Goal: Task Accomplishment & Management: Use online tool/utility

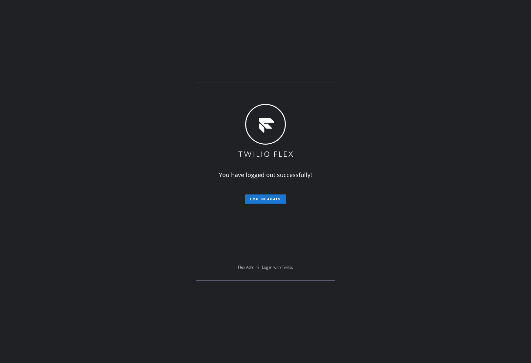
click at [494, 111] on div "You have logged out successfully! Log in again Flex Admin? Log in with Twilio." at bounding box center [265, 181] width 531 height 363
click at [254, 200] on span "Log in again" at bounding box center [265, 199] width 31 height 5
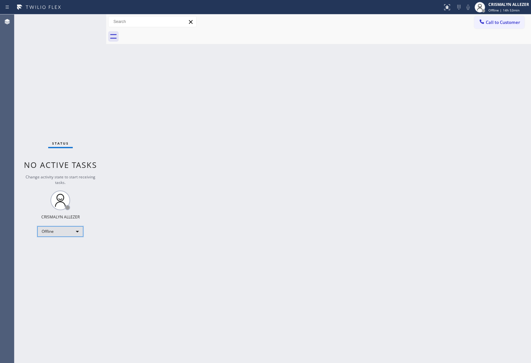
click at [75, 233] on div "Offline" at bounding box center [60, 231] width 46 height 10
click at [53, 249] on li "Available" at bounding box center [60, 248] width 45 height 8
click at [513, 22] on span "Call to Customer" at bounding box center [503, 22] width 34 height 6
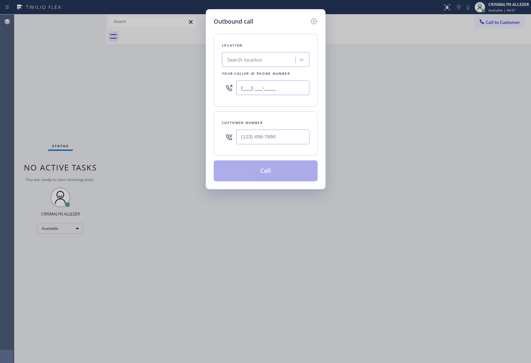
click at [292, 87] on input "(___) ___-____" at bounding box center [272, 87] width 73 height 15
paste input "855) 731-4952"
type input "[PHONE_NUMBER]"
click at [289, 142] on input "(___) ___-____" at bounding box center [272, 136] width 73 height 15
paste input "661) 702-1836"
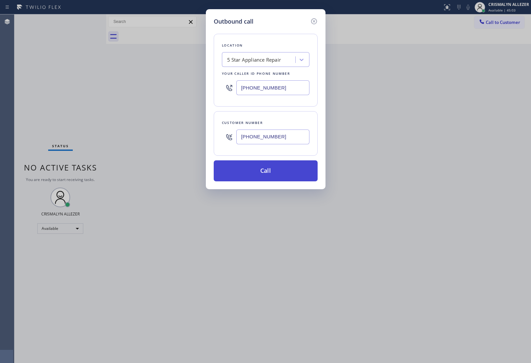
type input "(661) 702-1836"
click at [265, 170] on button "Call" at bounding box center [266, 170] width 104 height 21
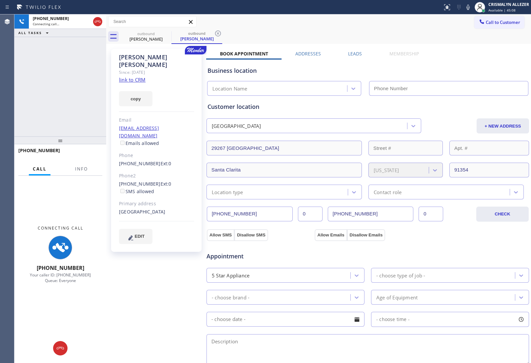
type input "[PHONE_NUMBER]"
click at [86, 166] on span "Info" at bounding box center [81, 169] width 13 height 6
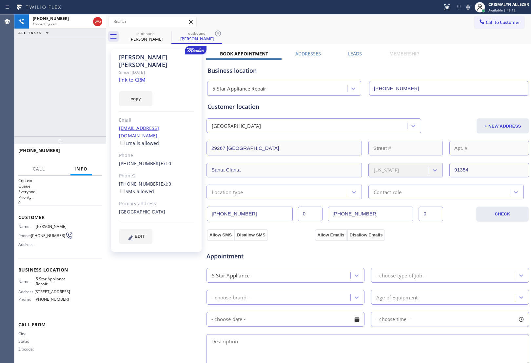
click at [133, 76] on link "link to CRM" at bounding box center [132, 79] width 27 height 7
click at [95, 23] on icon at bounding box center [98, 22] width 8 height 8
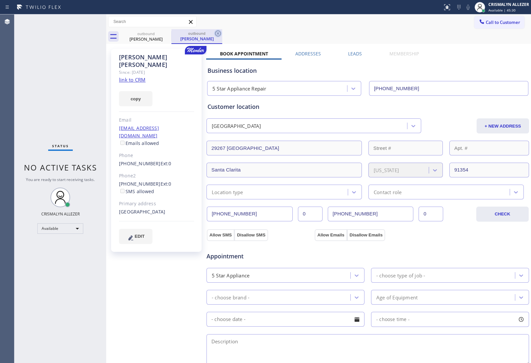
click at [216, 33] on icon at bounding box center [218, 33] width 8 height 8
click at [164, 33] on icon at bounding box center [167, 33] width 6 height 6
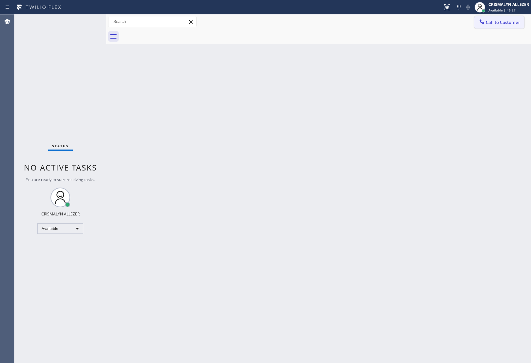
click at [489, 25] on span "Call to Customer" at bounding box center [503, 22] width 34 height 6
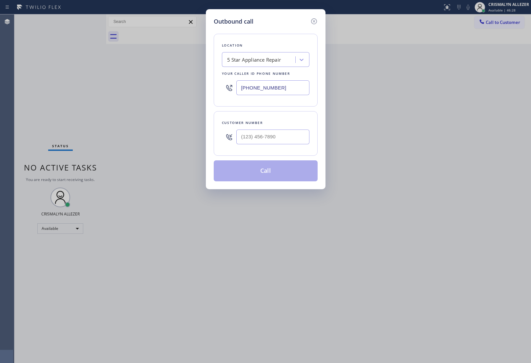
drag, startPoint x: 265, startPoint y: 150, endPoint x: 277, endPoint y: 139, distance: 15.8
click at [277, 139] on div "Customer number" at bounding box center [266, 133] width 104 height 45
click at [299, 141] on input "(___) ___-____" at bounding box center [272, 136] width 73 height 15
paste input "818) 261-4536"
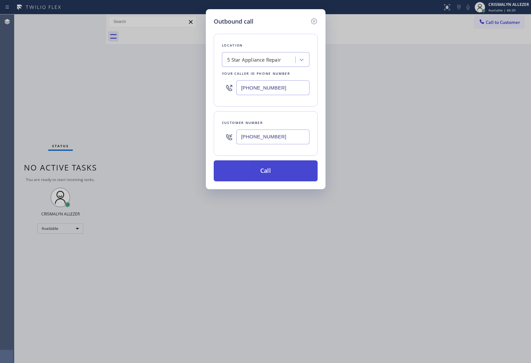
type input "[PHONE_NUMBER]"
click at [264, 176] on button "Call" at bounding box center [266, 170] width 104 height 21
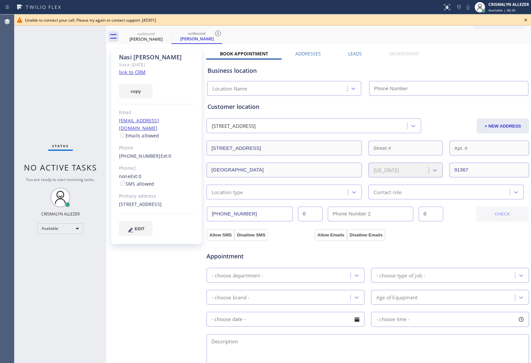
type input "[PHONE_NUMBER]"
drag, startPoint x: 525, startPoint y: 19, endPoint x: 514, endPoint y: 22, distance: 11.1
click at [525, 19] on icon at bounding box center [526, 20] width 8 height 8
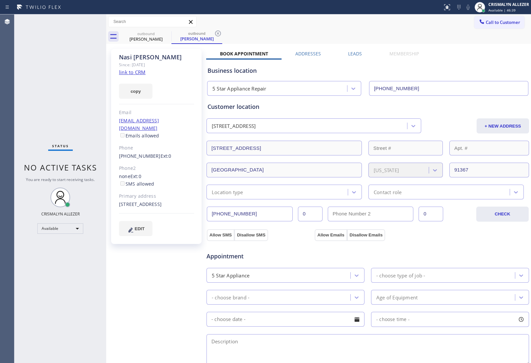
click at [140, 71] on link "link to CRM" at bounding box center [132, 72] width 27 height 7
click at [218, 32] on icon at bounding box center [218, 33] width 8 height 8
click at [164, 33] on icon at bounding box center [167, 33] width 6 height 6
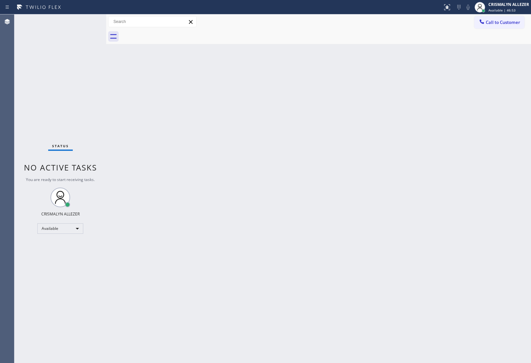
click at [502, 23] on span "Call to Customer" at bounding box center [503, 22] width 34 height 6
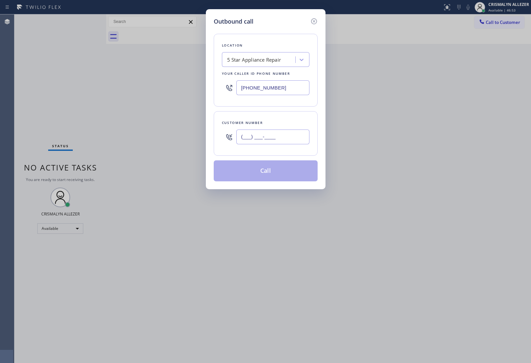
click at [292, 140] on input "(___) ___-____" at bounding box center [272, 136] width 73 height 15
paste input "818) 614-9376"
type input "[PHONE_NUMBER]"
drag, startPoint x: 299, startPoint y: 84, endPoint x: 169, endPoint y: 86, distance: 130.1
click at [169, 86] on div "Outbound call Location 5 Star Appliance Repair Your caller id phone number (855…" at bounding box center [265, 181] width 531 height 363
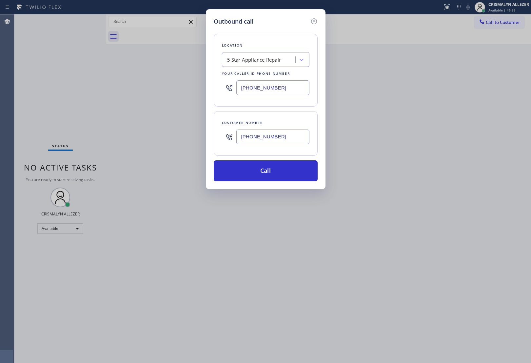
paste input "18) 614-9376"
type input "[PHONE_NUMBER]"
drag, startPoint x: 287, startPoint y: 142, endPoint x: 190, endPoint y: 137, distance: 96.8
click at [190, 137] on div "Outbound call Location Bel Air KitchenAid Repair Your caller id phone number (8…" at bounding box center [265, 181] width 531 height 363
paste input "261-453"
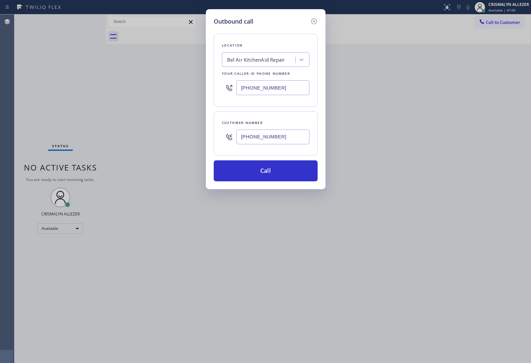
type input "[PHONE_NUMBER]"
click at [279, 183] on div "Outbound call Location Bel Air KitchenAid Repair Your caller id phone number (8…" at bounding box center [266, 99] width 120 height 180
click at [272, 175] on button "Call" at bounding box center [266, 170] width 104 height 21
drag, startPoint x: 268, startPoint y: 173, endPoint x: 262, endPoint y: 170, distance: 6.3
click at [267, 173] on div "Back to Dashboard Change Sender ID Customers Technicians Select a contact Outbo…" at bounding box center [318, 188] width 425 height 348
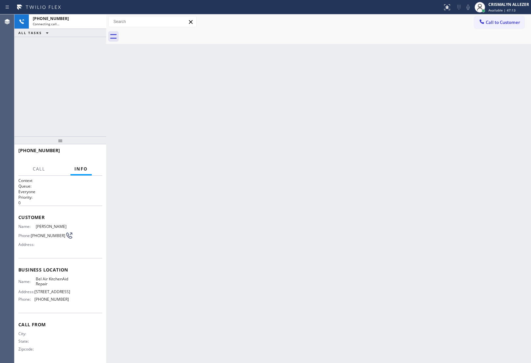
click at [261, 170] on div "Back to Dashboard Change Sender ID Customers Technicians Select a contact Outbo…" at bounding box center [318, 188] width 425 height 348
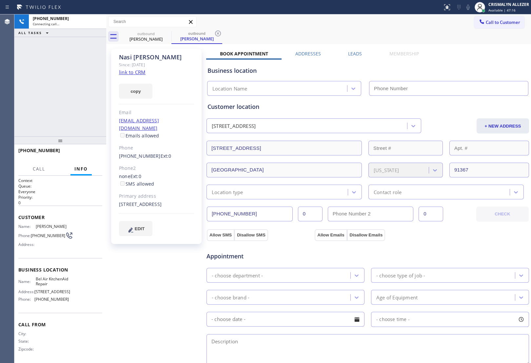
type input "[PHONE_NUMBER]"
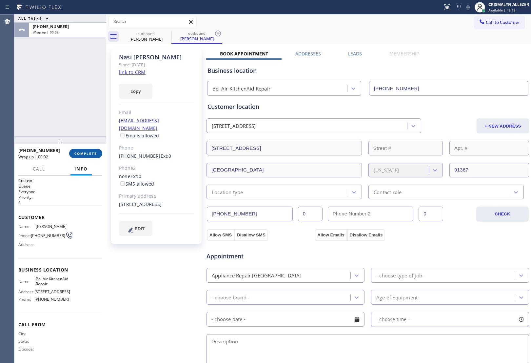
click at [92, 157] on button "COMPLETE" at bounding box center [85, 153] width 33 height 9
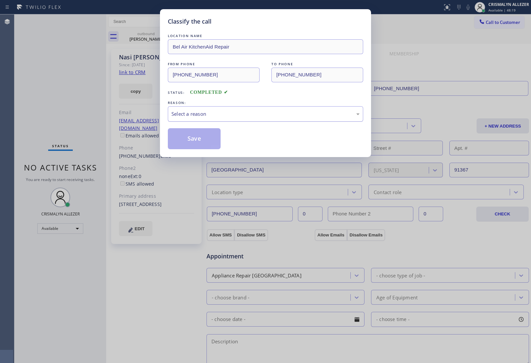
click at [282, 112] on div "Select a reason" at bounding box center [265, 114] width 188 height 8
click at [195, 146] on button "Save" at bounding box center [194, 138] width 53 height 21
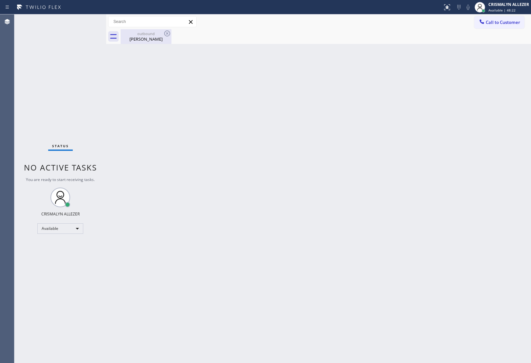
click at [146, 39] on div "Nasi Vakili" at bounding box center [145, 39] width 49 height 6
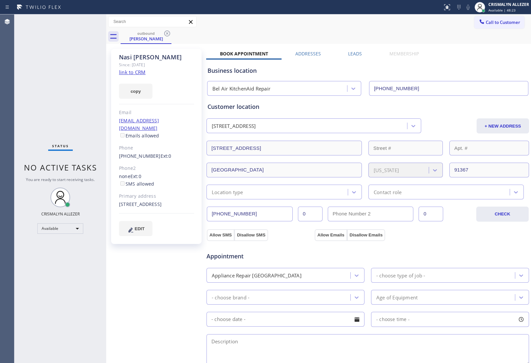
drag, startPoint x: 354, startPoint y: 53, endPoint x: 415, endPoint y: 101, distance: 77.2
click at [355, 53] on label "Leads" at bounding box center [355, 53] width 14 height 6
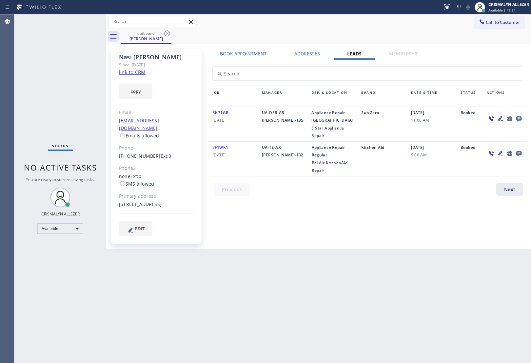
click at [518, 115] on icon at bounding box center [519, 118] width 8 height 8
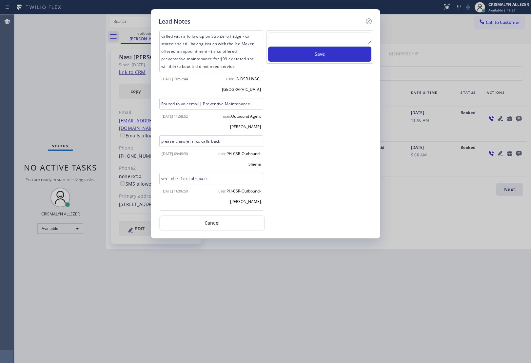
click at [301, 39] on textarea at bounding box center [319, 38] width 103 height 12
paste textarea "DON'T NEED SERVICE | NOT INTERESTED"
type textarea "DON'T NEED SERVICE | NOT INTERESTED"
click at [309, 58] on button "Save" at bounding box center [319, 54] width 103 height 15
click at [211, 221] on button "Cancel" at bounding box center [212, 222] width 106 height 15
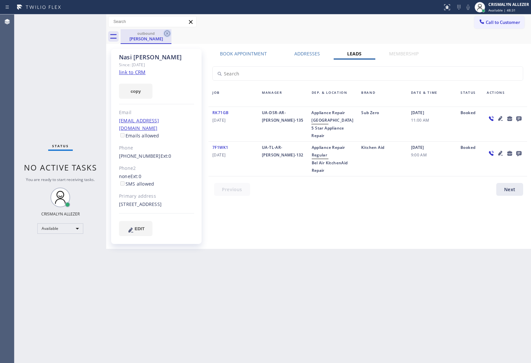
click at [166, 33] on icon at bounding box center [167, 33] width 6 height 6
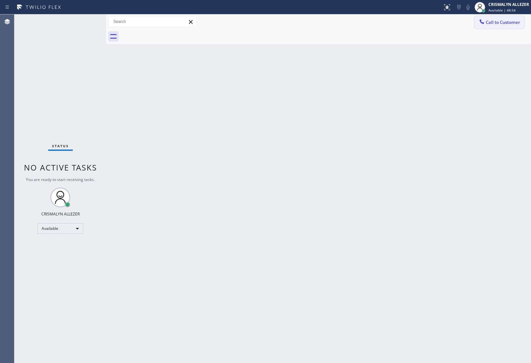
click at [492, 22] on span "Call to Customer" at bounding box center [503, 22] width 34 height 6
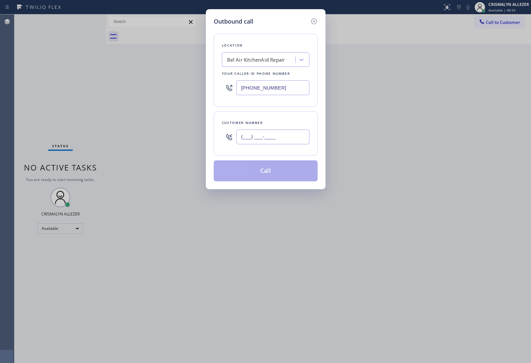
click at [288, 137] on input "(___) ___-____" at bounding box center [272, 136] width 73 height 15
paste input "818) 847-1010"
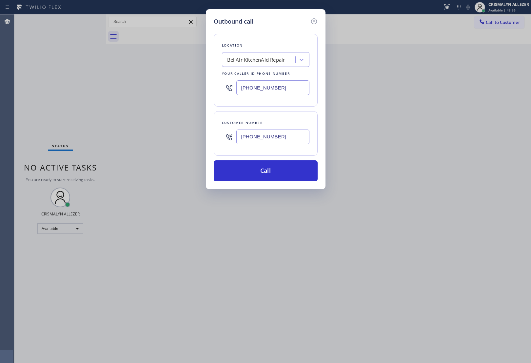
type input "[PHONE_NUMBER]"
drag, startPoint x: 279, startPoint y: 87, endPoint x: 142, endPoint y: 85, distance: 137.6
click at [142, 85] on div "Outbound call Location Bel Air KitchenAid Repair Your caller id phone number (8…" at bounding box center [265, 181] width 531 height 363
paste input "55) 731-4952"
type input "[PHONE_NUMBER]"
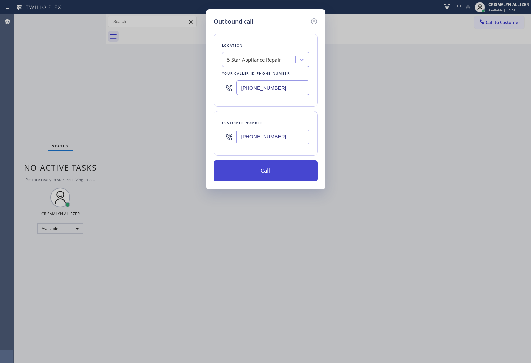
click at [263, 173] on button "Call" at bounding box center [266, 170] width 104 height 21
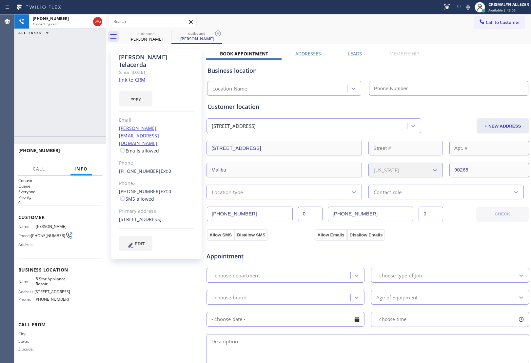
click at [132, 76] on link "link to CRM" at bounding box center [132, 79] width 27 height 7
type input "[PHONE_NUMBER]"
click at [86, 156] on button "HANG UP" at bounding box center [87, 153] width 30 height 9
click at [87, 155] on span "HANG UP" at bounding box center [87, 153] width 20 height 5
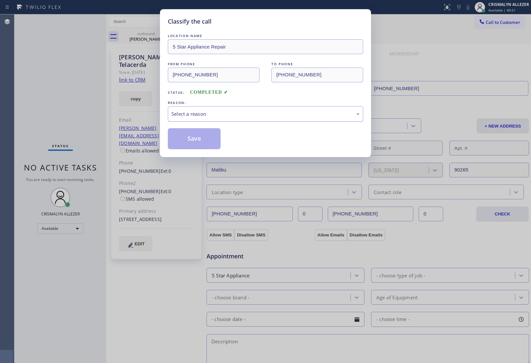
click at [241, 118] on div "Select a reason" at bounding box center [265, 113] width 195 height 15
click at [196, 142] on button "Save" at bounding box center [194, 138] width 53 height 21
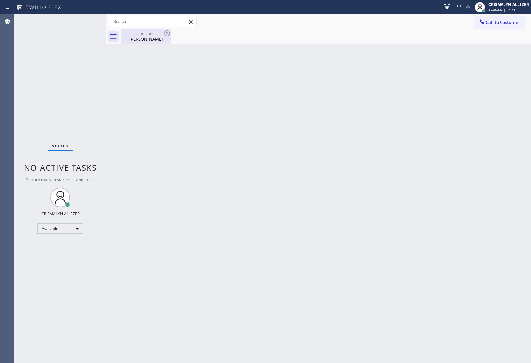
click at [145, 34] on div "outbound" at bounding box center [145, 33] width 49 height 5
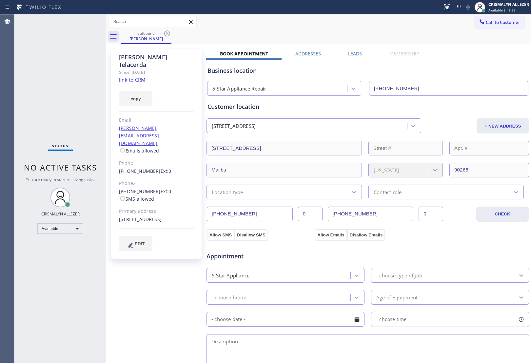
click at [358, 52] on label "Leads" at bounding box center [355, 53] width 14 height 6
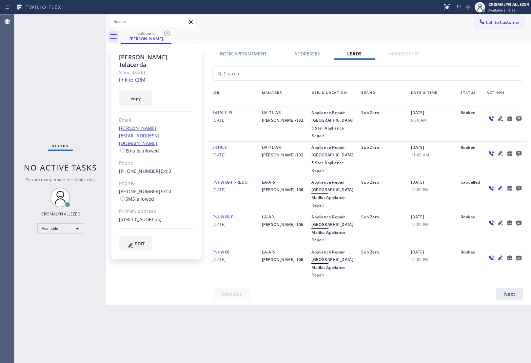
click at [522, 117] on icon at bounding box center [519, 118] width 8 height 8
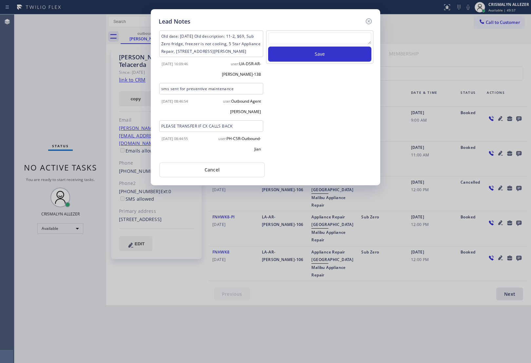
click at [291, 42] on textarea at bounding box center [319, 38] width 103 height 12
paste textarea "ALL GOODS NOW"
type textarea "ALL GOODS NOW"
click at [302, 56] on button "Save" at bounding box center [319, 54] width 103 height 15
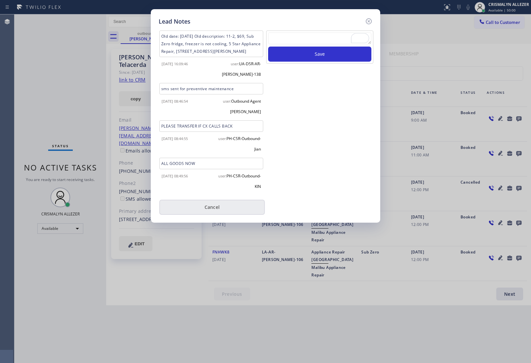
click at [210, 214] on button "Cancel" at bounding box center [212, 207] width 106 height 15
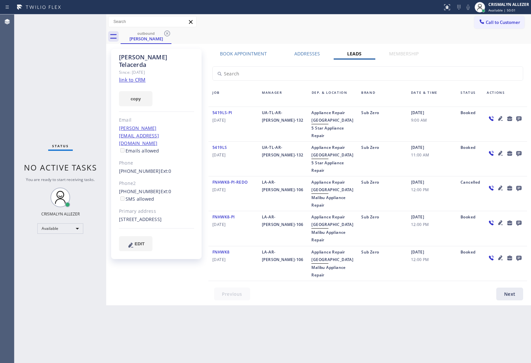
drag, startPoint x: 166, startPoint y: 33, endPoint x: 179, endPoint y: 18, distance: 19.8
click at [167, 33] on icon at bounding box center [167, 33] width 6 height 6
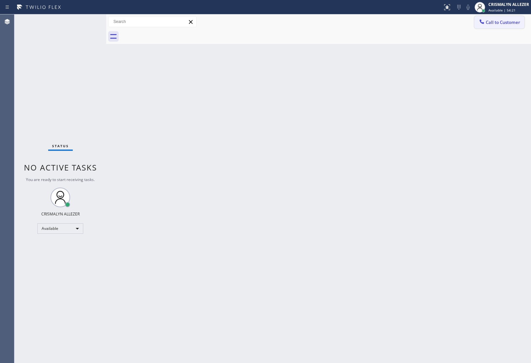
click at [498, 23] on span "Call to Customer" at bounding box center [503, 22] width 34 height 6
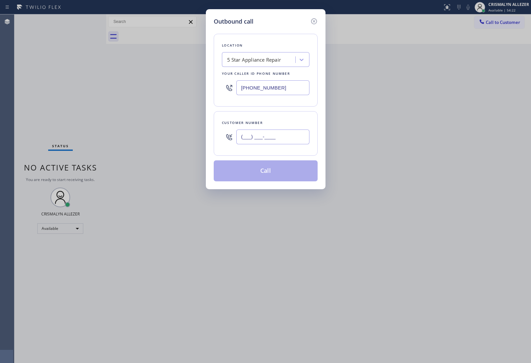
click at [291, 138] on input "(___) ___-____" at bounding box center [272, 136] width 73 height 15
paste input "619) 540-0597"
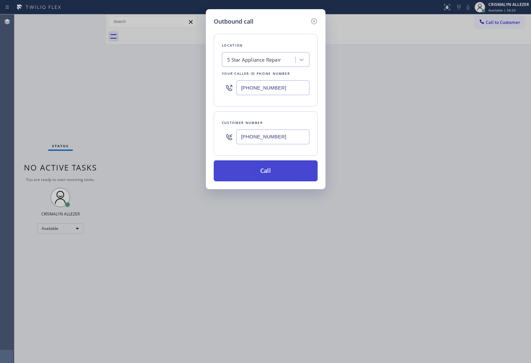
type input "[PHONE_NUMBER]"
click at [269, 172] on button "Call" at bounding box center [266, 170] width 104 height 21
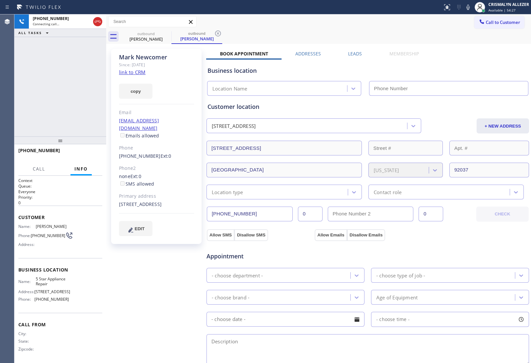
click at [135, 72] on link "link to CRM" at bounding box center [132, 72] width 27 height 7
type input "[PHONE_NUMBER]"
click at [80, 147] on div "+16195400597 Live | 00:03 HANG UP" at bounding box center [60, 153] width 84 height 17
click at [82, 151] on span "HANG UP" at bounding box center [87, 153] width 20 height 5
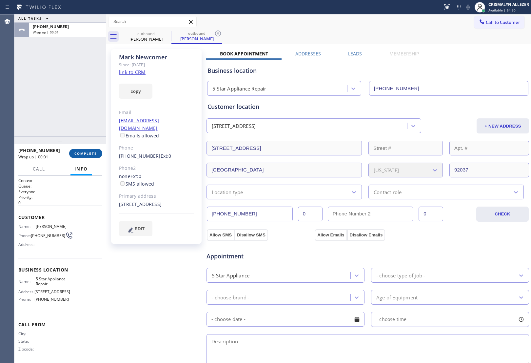
click at [85, 154] on span "COMPLETE" at bounding box center [85, 153] width 23 height 5
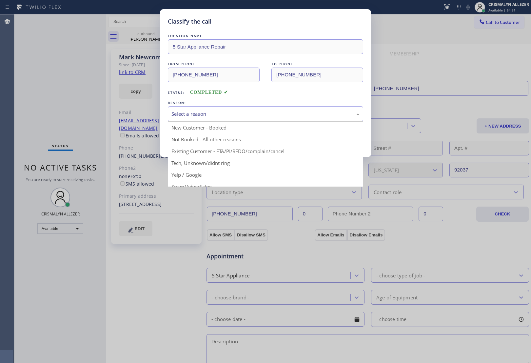
drag, startPoint x: 276, startPoint y: 110, endPoint x: 217, endPoint y: 136, distance: 64.2
click at [275, 111] on div "Select a reason" at bounding box center [265, 114] width 188 height 8
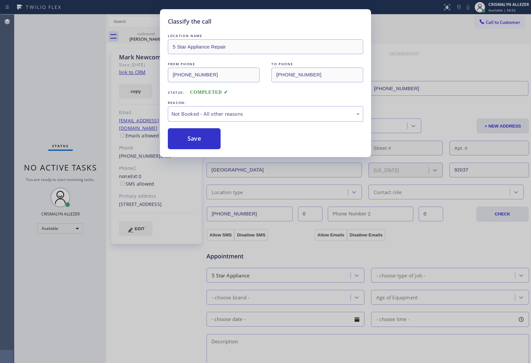
click at [210, 140] on button "Save" at bounding box center [194, 138] width 53 height 21
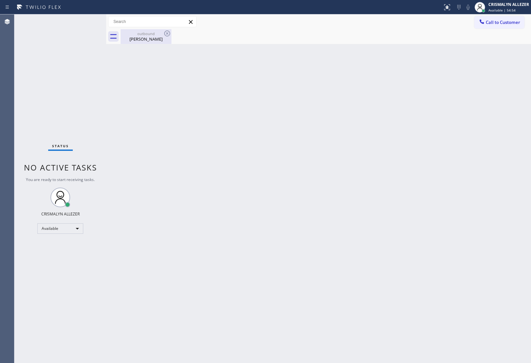
drag, startPoint x: 156, startPoint y: 38, endPoint x: 223, endPoint y: 45, distance: 67.9
click at [156, 38] on div "Mark Newcomer" at bounding box center [145, 39] width 49 height 6
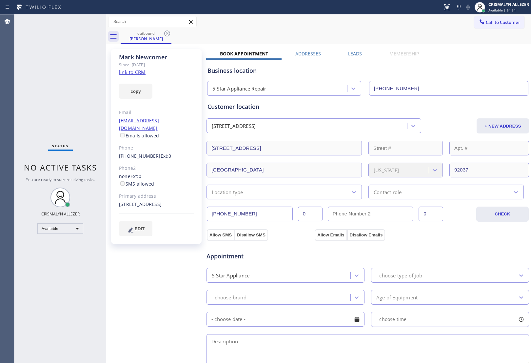
click at [348, 50] on div "Mark Newcomer Since: 20 may 2020 link to CRM copy Email marknewcomer@gmail.com …" at bounding box center [318, 265] width 421 height 438
click at [350, 49] on div "Mark Newcomer Since: 20 may 2020 link to CRM copy Email marknewcomer@gmail.com …" at bounding box center [318, 265] width 421 height 438
click at [350, 53] on label "Leads" at bounding box center [355, 53] width 14 height 6
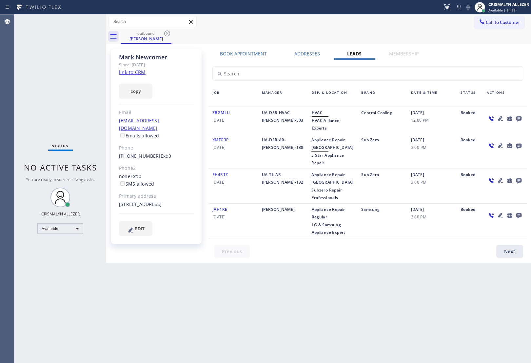
click at [517, 116] on icon at bounding box center [518, 118] width 5 height 5
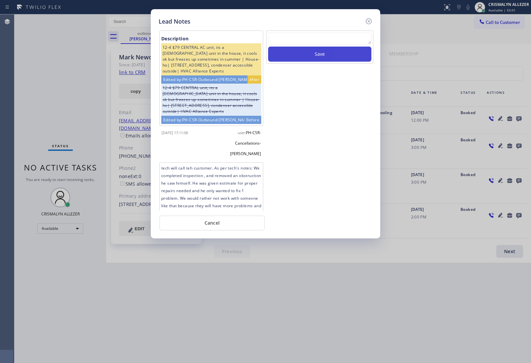
click at [317, 47] on button "Save" at bounding box center [319, 54] width 103 height 15
click at [314, 41] on textarea at bounding box center [319, 38] width 103 height 12
paste textarea "no answer | please xfer here"
type textarea "no answer | please xfer here"
click at [323, 56] on button "Save" at bounding box center [319, 54] width 103 height 15
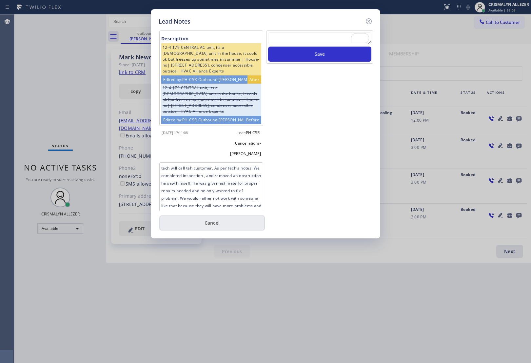
click at [213, 216] on button "Cancel" at bounding box center [212, 222] width 106 height 15
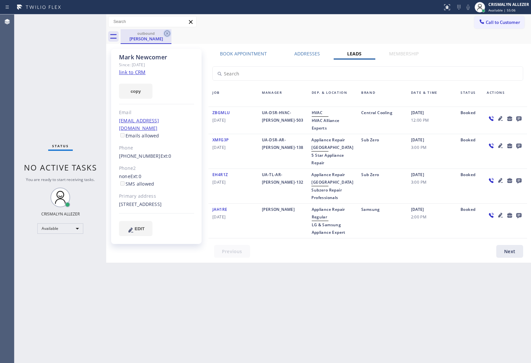
click at [169, 34] on icon at bounding box center [167, 33] width 6 height 6
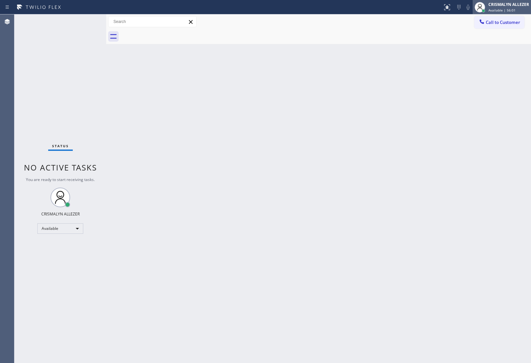
click at [507, 12] on span "Available | 56:01" at bounding box center [501, 10] width 27 height 5
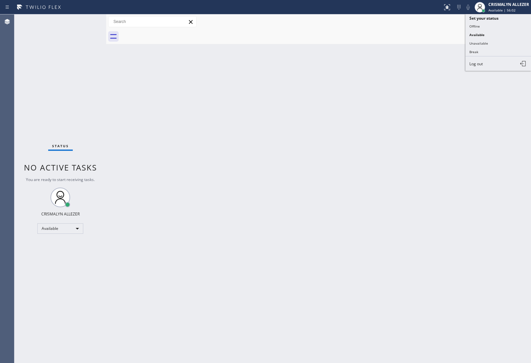
drag, startPoint x: 406, startPoint y: 70, endPoint x: 435, endPoint y: 60, distance: 31.1
click at [427, 64] on div "Back to Dashboard Change Sender ID Customers Technicians Select a contact Outbo…" at bounding box center [318, 188] width 425 height 348
click at [510, 18] on button "Call to Customer" at bounding box center [499, 22] width 50 height 12
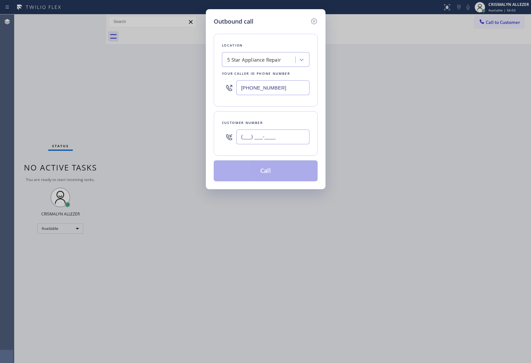
click at [290, 134] on input "(___) ___-____" at bounding box center [272, 136] width 73 height 15
paste input "858) 997-9919"
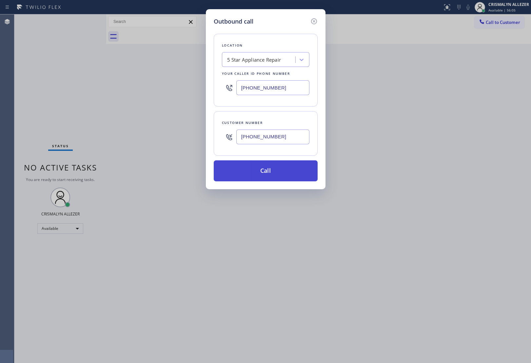
type input "[PHONE_NUMBER]"
click at [269, 172] on button "Call" at bounding box center [266, 170] width 104 height 21
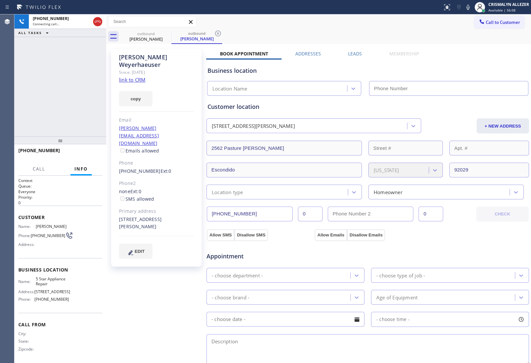
click at [144, 76] on link "link to CRM" at bounding box center [132, 79] width 27 height 7
type input "[PHONE_NUMBER]"
click at [85, 156] on span "HANG UP" at bounding box center [87, 153] width 20 height 5
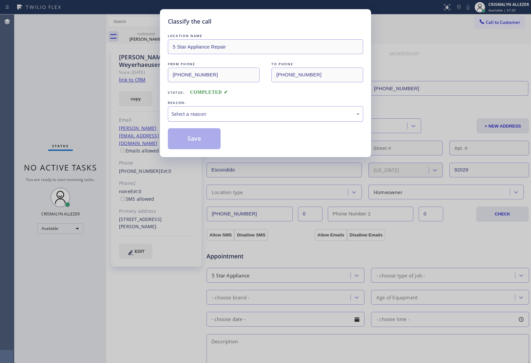
click at [299, 116] on div "Select a reason" at bounding box center [265, 114] width 188 height 8
click at [198, 140] on button "Save" at bounding box center [194, 138] width 53 height 21
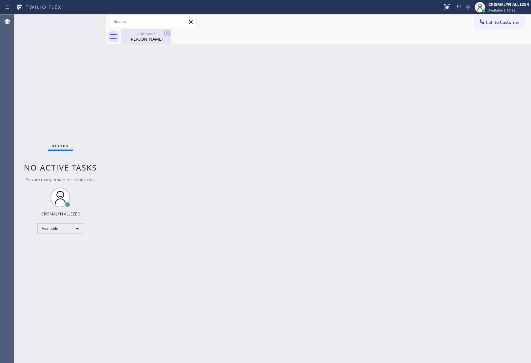
click at [141, 38] on div "Rick Weyerhaeuser" at bounding box center [145, 39] width 49 height 6
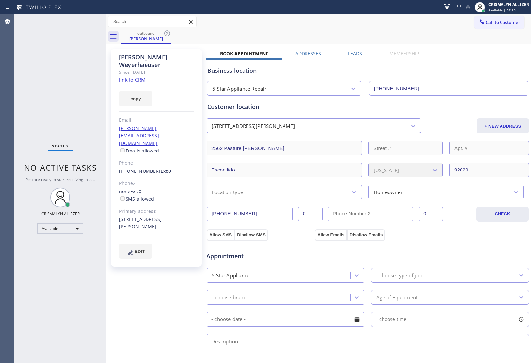
click at [357, 53] on label "Leads" at bounding box center [355, 53] width 14 height 6
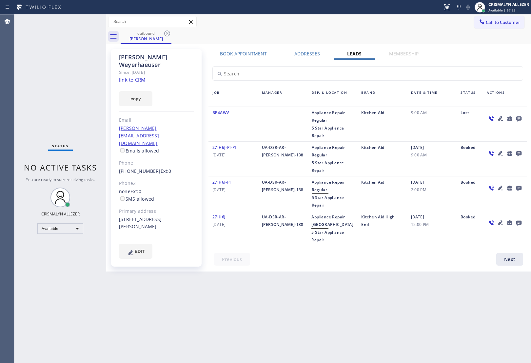
click at [521, 120] on icon at bounding box center [518, 118] width 5 height 5
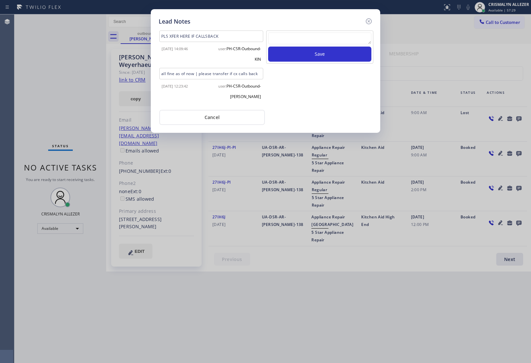
click at [298, 36] on textarea at bounding box center [319, 38] width 103 height 12
paste textarea "ALL GOODS NOW"
type textarea "ALL GOODS NOW"
click at [303, 52] on button "Save" at bounding box center [319, 54] width 103 height 15
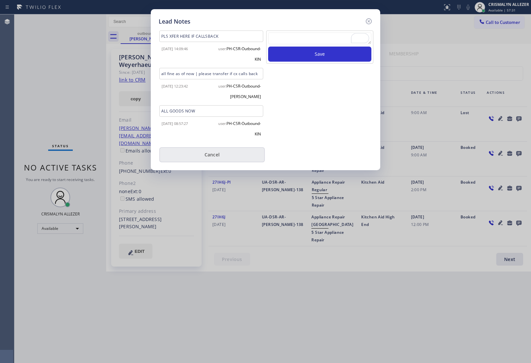
click at [223, 160] on button "Cancel" at bounding box center [212, 154] width 106 height 15
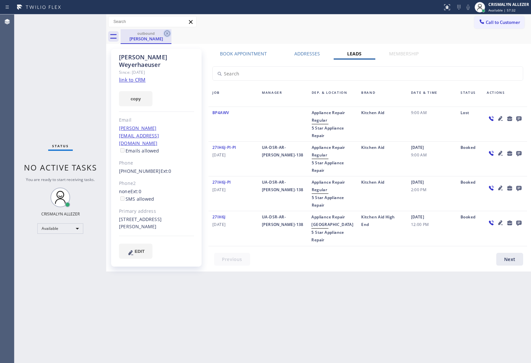
click at [167, 33] on icon at bounding box center [167, 33] width 6 height 6
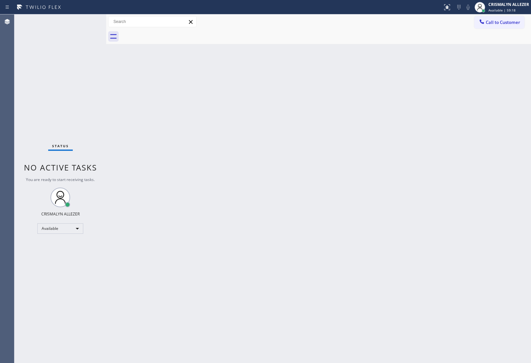
drag, startPoint x: 504, startPoint y: 20, endPoint x: 438, endPoint y: 52, distance: 73.3
click at [500, 22] on span "Call to Customer" at bounding box center [503, 22] width 34 height 6
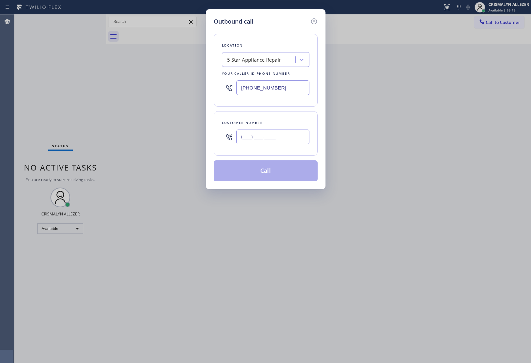
click at [301, 133] on input "(___) ___-____" at bounding box center [272, 136] width 73 height 15
paste input "857) 939-2072"
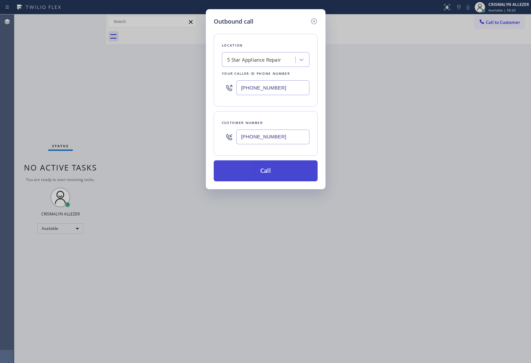
type input "(857) 939-2072"
click at [267, 173] on button "Call" at bounding box center [266, 170] width 104 height 21
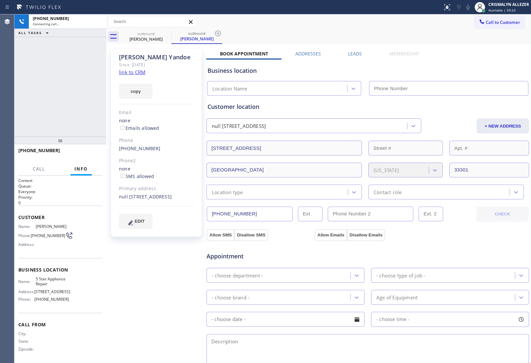
click at [130, 71] on link "link to CRM" at bounding box center [132, 72] width 27 height 7
type input "[PHONE_NUMBER]"
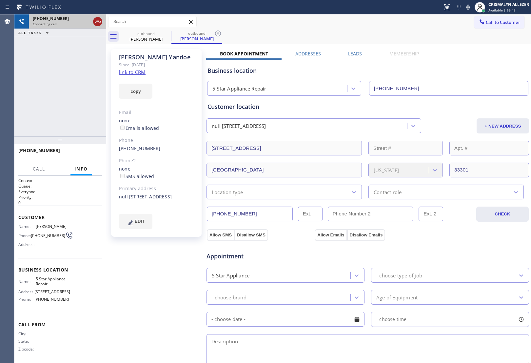
drag, startPoint x: 97, startPoint y: 20, endPoint x: 103, endPoint y: 29, distance: 11.1
click at [98, 21] on icon at bounding box center [98, 22] width 8 height 8
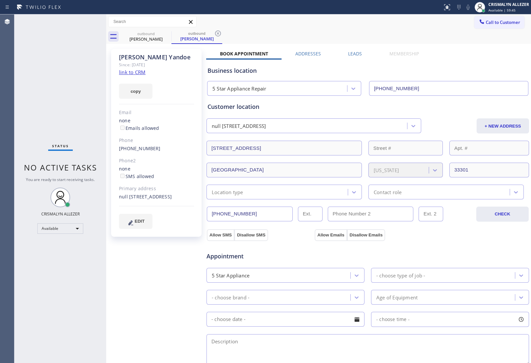
click at [350, 54] on label "Leads" at bounding box center [355, 53] width 14 height 6
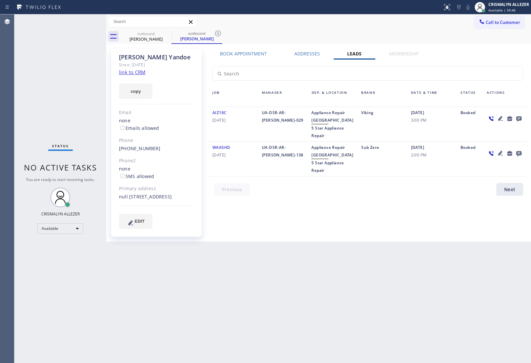
click at [496, 91] on div "Actions" at bounding box center [505, 96] width 44 height 15
click at [518, 119] on icon at bounding box center [518, 118] width 5 height 5
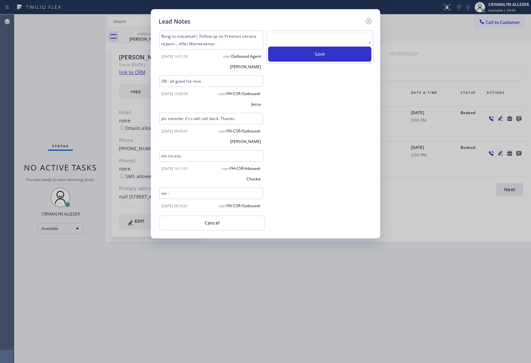
click at [318, 43] on textarea at bounding box center [319, 38] width 103 height 12
paste textarea "no answer | please xfer here"
type textarea "no answer | please xfer here"
click at [317, 51] on button "Save" at bounding box center [319, 54] width 103 height 15
drag, startPoint x: 207, startPoint y: 224, endPoint x: 204, endPoint y: 188, distance: 36.2
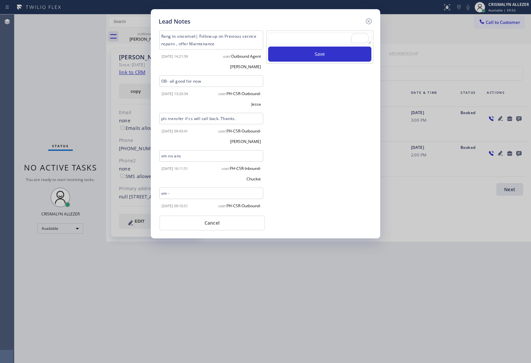
click at [207, 223] on button "Cancel" at bounding box center [212, 222] width 106 height 15
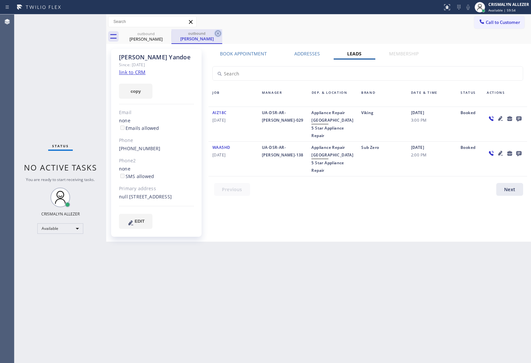
click at [221, 32] on icon at bounding box center [218, 33] width 8 height 8
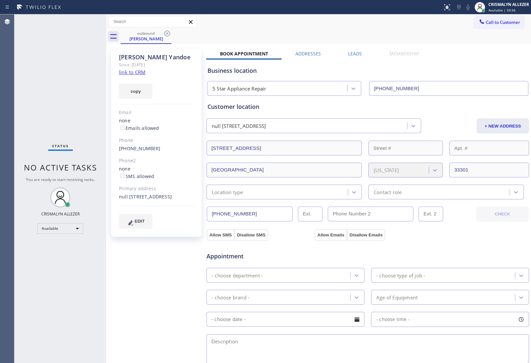
click at [173, 33] on div "outbound Kristyn Yandoe" at bounding box center [326, 36] width 410 height 15
click at [359, 53] on div "Leads" at bounding box center [355, 54] width 41 height 9
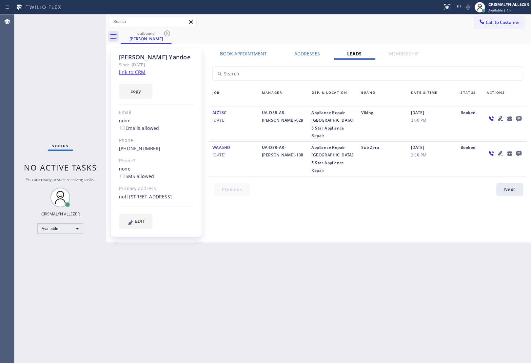
click at [517, 117] on icon at bounding box center [518, 118] width 5 height 5
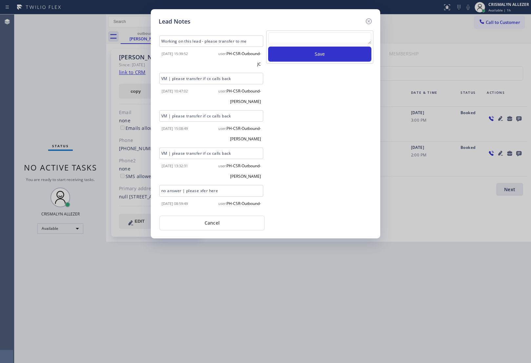
scroll to position [383, 0]
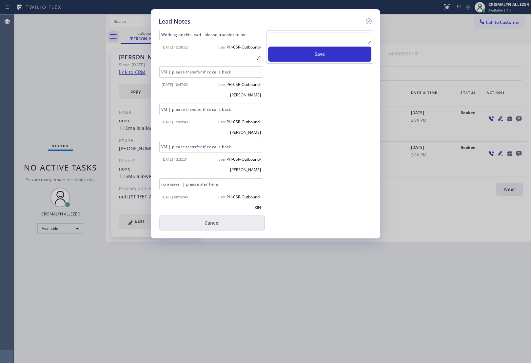
click at [225, 229] on button "Cancel" at bounding box center [212, 222] width 106 height 15
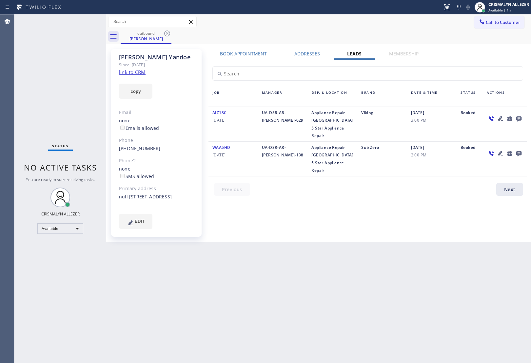
click at [517, 117] on icon at bounding box center [518, 118] width 5 height 5
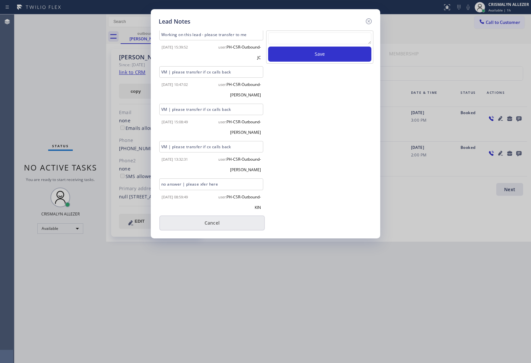
click at [213, 225] on button "Cancel" at bounding box center [212, 222] width 106 height 15
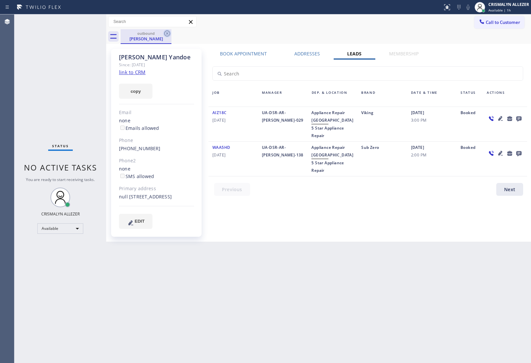
click at [167, 35] on icon at bounding box center [167, 33] width 8 height 8
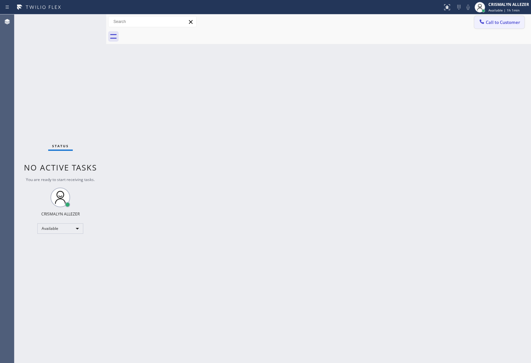
click at [508, 25] on span "Call to Customer" at bounding box center [503, 22] width 34 height 6
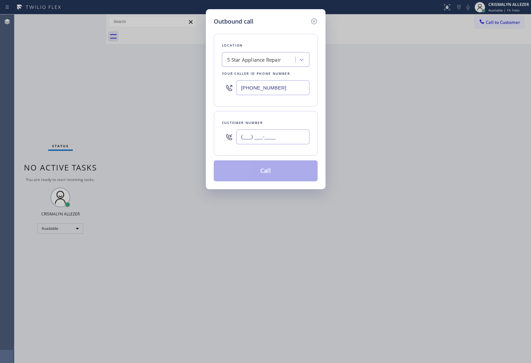
click at [293, 137] on input "(___) ___-____" at bounding box center [272, 136] width 73 height 15
paste input "630) 209-3333"
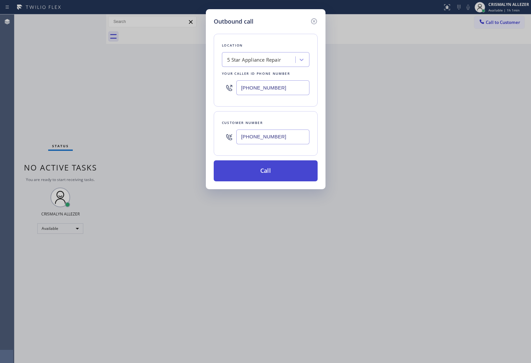
type input "[PHONE_NUMBER]"
click at [274, 174] on button "Call" at bounding box center [266, 170] width 104 height 21
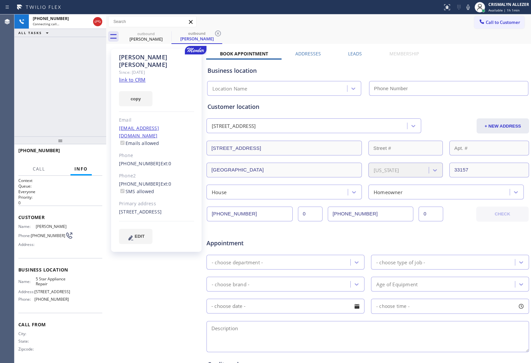
click at [142, 76] on link "link to CRM" at bounding box center [132, 79] width 27 height 7
type input "[PHONE_NUMBER]"
click at [91, 156] on span "HANG UP" at bounding box center [87, 153] width 20 height 5
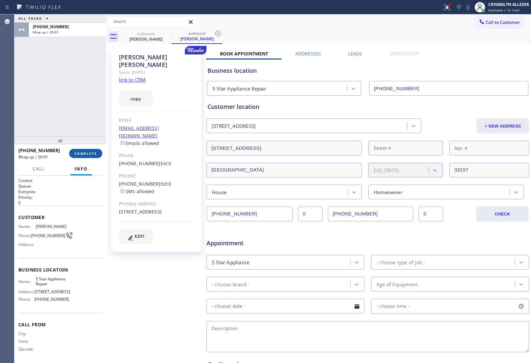
click at [86, 156] on button "COMPLETE" at bounding box center [85, 153] width 33 height 9
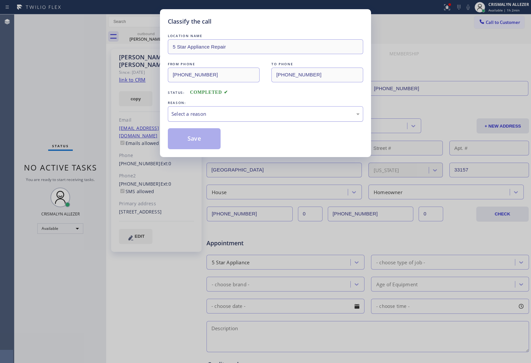
click at [259, 120] on div "Select a reason" at bounding box center [265, 113] width 195 height 15
click at [192, 145] on button "Save" at bounding box center [194, 138] width 53 height 21
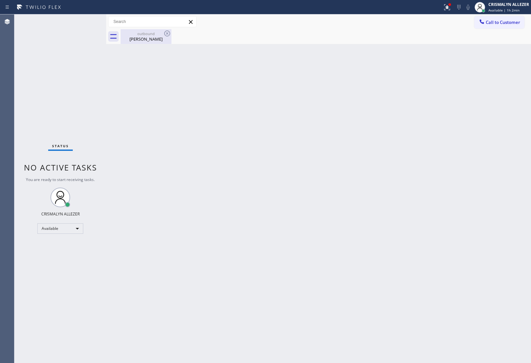
click at [145, 42] on div "outbound Dean Roberts" at bounding box center [145, 36] width 49 height 15
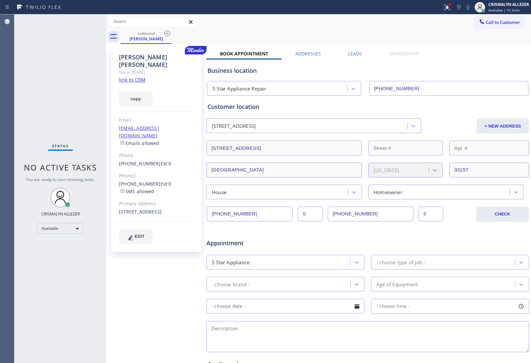
click at [351, 53] on label "Leads" at bounding box center [355, 53] width 14 height 6
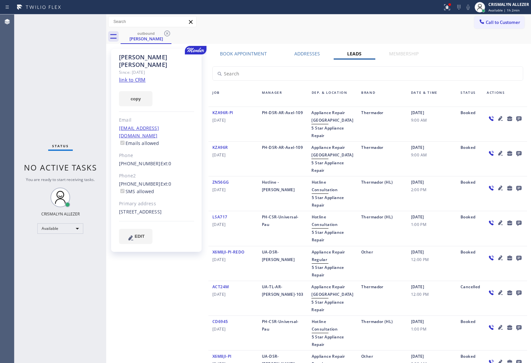
click at [516, 118] on icon at bounding box center [518, 118] width 5 height 5
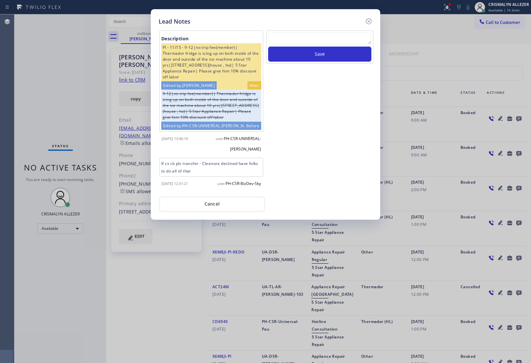
scroll to position [3, 0]
click at [322, 39] on textarea at bounding box center [319, 38] width 103 height 12
paste textarea "no answer | please xfer here"
type textarea "no answer | please xfer here"
click at [320, 57] on button "Save" at bounding box center [319, 54] width 103 height 15
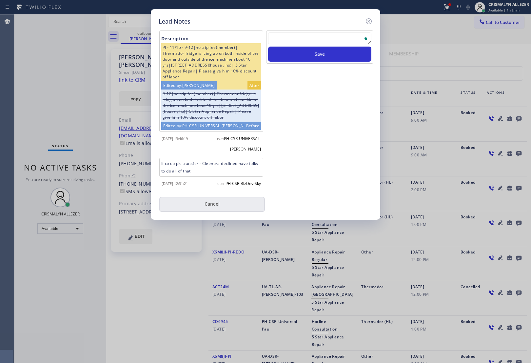
click at [212, 212] on button "Cancel" at bounding box center [212, 204] width 106 height 15
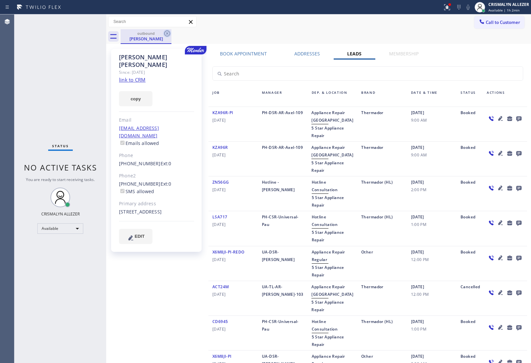
drag, startPoint x: 167, startPoint y: 32, endPoint x: 179, endPoint y: 9, distance: 25.9
click at [167, 30] on icon at bounding box center [167, 33] width 8 height 8
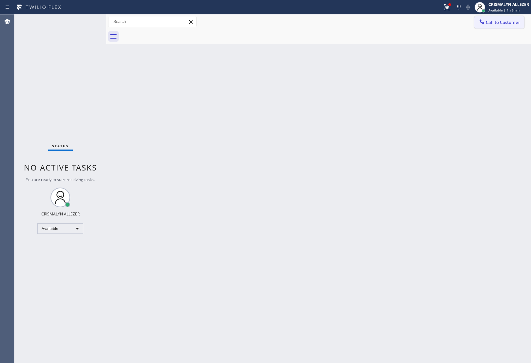
click at [512, 19] on span "Call to Customer" at bounding box center [503, 22] width 34 height 6
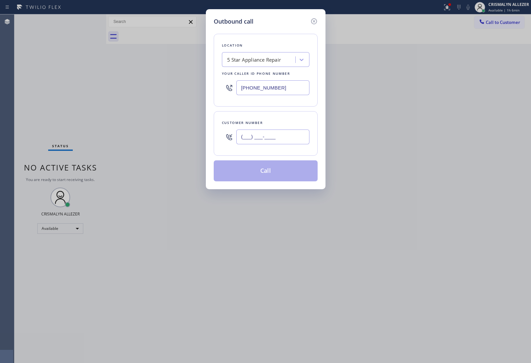
click at [301, 136] on input "(___) ___-____" at bounding box center [272, 136] width 73 height 15
paste input "424) 248-3901"
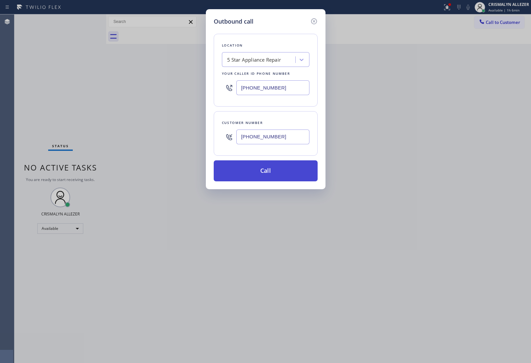
type input "[PHONE_NUMBER]"
click at [254, 175] on button "Call" at bounding box center [266, 170] width 104 height 21
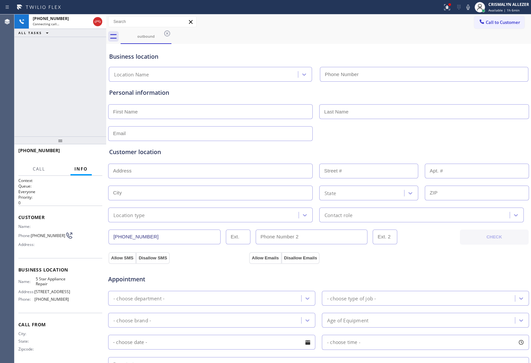
type input "[PHONE_NUMBER]"
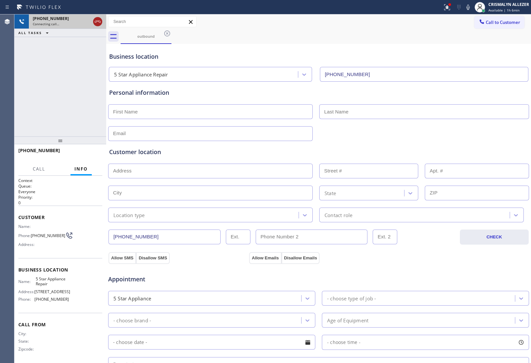
click at [96, 21] on icon at bounding box center [98, 22] width 8 height 8
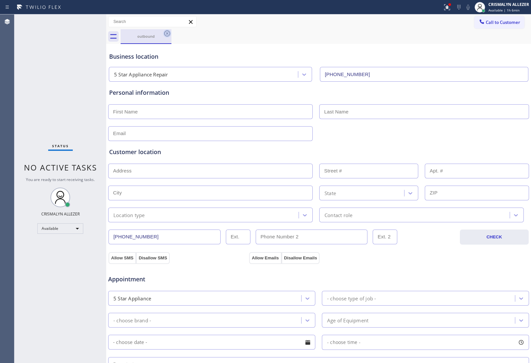
click at [166, 32] on icon at bounding box center [167, 33] width 6 height 6
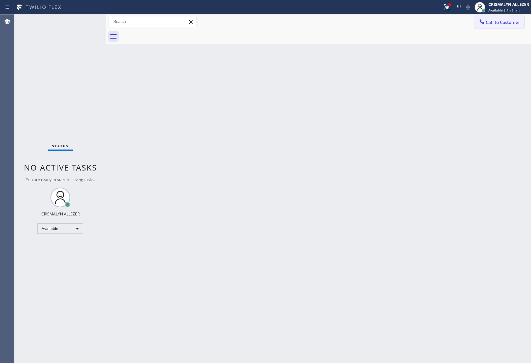
click at [495, 25] on button "Call to Customer" at bounding box center [499, 22] width 50 height 12
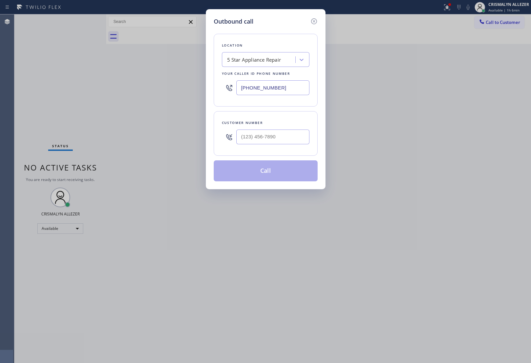
drag, startPoint x: 297, startPoint y: 87, endPoint x: 189, endPoint y: 90, distance: 107.5
click at [189, 90] on div "Outbound call Location 5 Star Appliance Repair Your caller id phone number (855…" at bounding box center [265, 181] width 531 height 363
paste input "text"
type input "[PHONE_NUMBER]"
click at [279, 135] on input "(___) ___-____" at bounding box center [272, 136] width 73 height 15
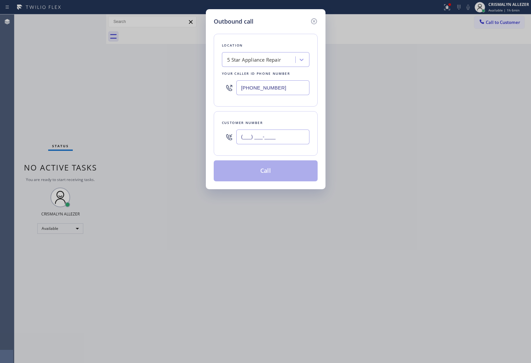
paste input "424) 248-3901"
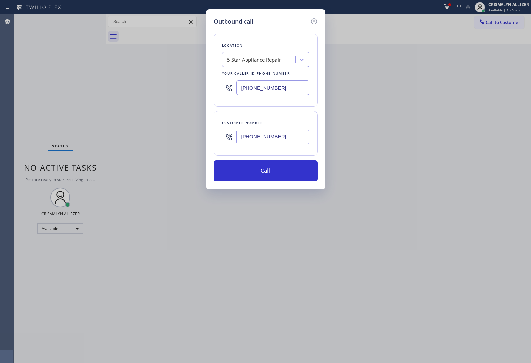
type input "[PHONE_NUMBER]"
click at [275, 159] on div "Location 5 Star Appliance Repair Your caller id phone number (855) 731-4952 Cus…" at bounding box center [266, 103] width 104 height 155
click at [264, 174] on button "Call" at bounding box center [266, 170] width 104 height 21
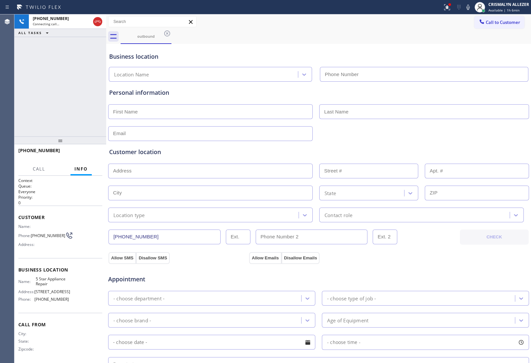
type input "[PHONE_NUMBER]"
click at [86, 153] on span "HANG UP" at bounding box center [87, 153] width 20 height 5
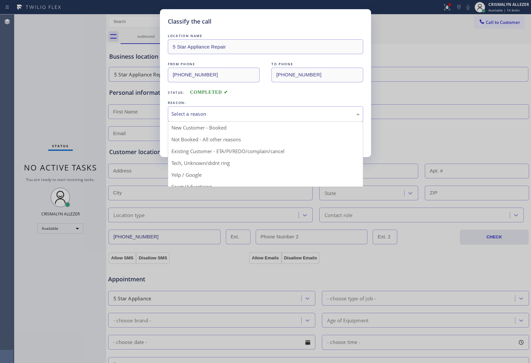
click at [238, 118] on div "Select a reason" at bounding box center [265, 113] width 195 height 15
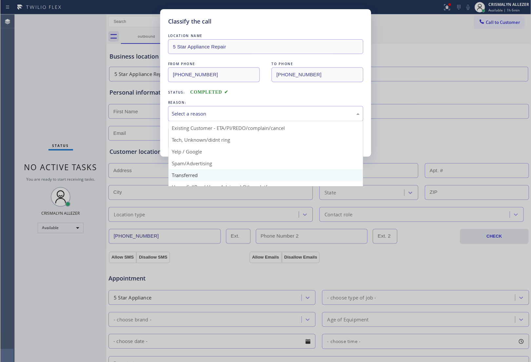
scroll to position [45, 0]
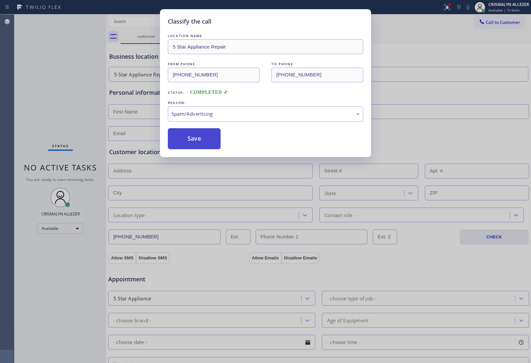
click at [205, 146] on button "Save" at bounding box center [194, 138] width 53 height 21
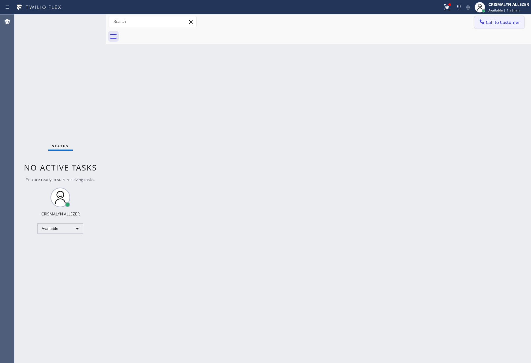
drag, startPoint x: 507, startPoint y: 23, endPoint x: 496, endPoint y: 28, distance: 12.2
click at [505, 25] on span "Call to Customer" at bounding box center [503, 22] width 34 height 6
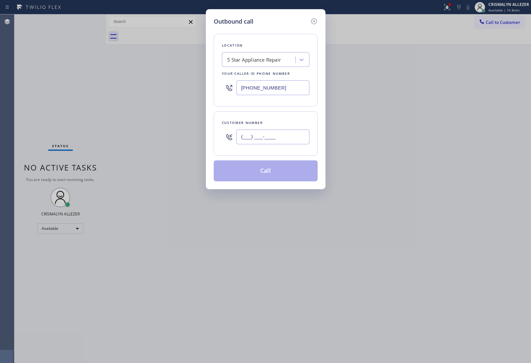
click at [295, 130] on input "(___) ___-____" at bounding box center [272, 136] width 73 height 15
paste input "714) 478-9393"
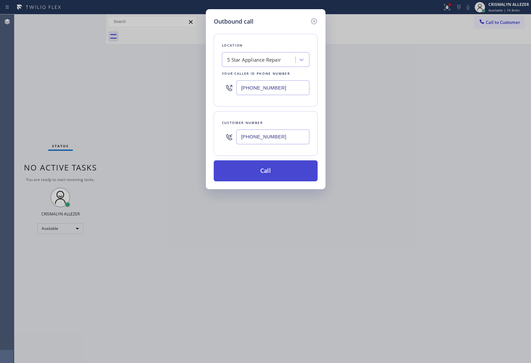
type input "(714) 478-9393"
click at [270, 171] on button "Call" at bounding box center [266, 170] width 104 height 21
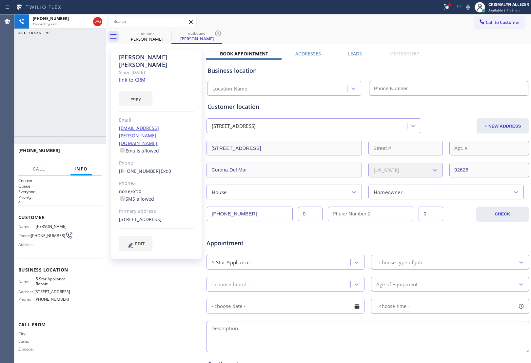
click at [131, 76] on link "link to CRM" at bounding box center [132, 79] width 27 height 7
type input "[PHONE_NUMBER]"
click at [94, 23] on icon at bounding box center [98, 22] width 8 height 8
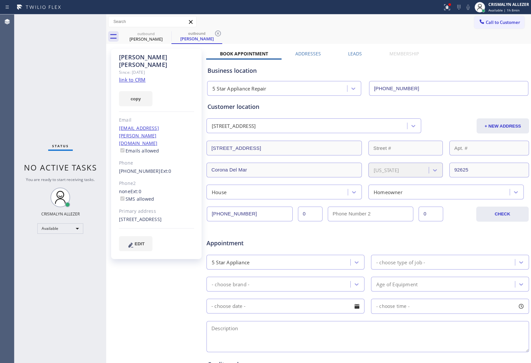
click at [352, 55] on label "Leads" at bounding box center [355, 53] width 14 height 6
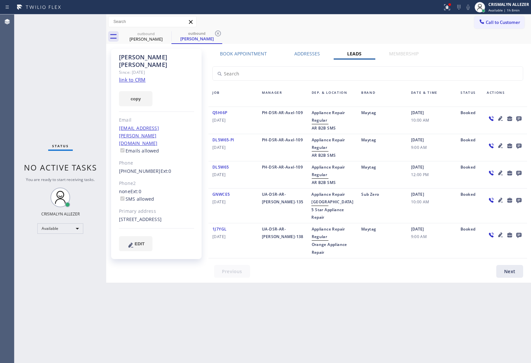
click at [516, 117] on icon at bounding box center [518, 118] width 5 height 5
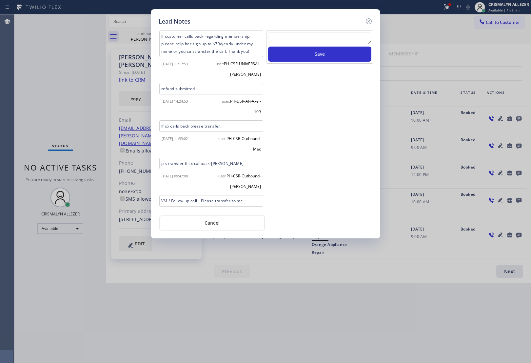
click at [302, 44] on textarea at bounding box center [319, 38] width 103 height 12
paste textarea "no answer | please xfer here"
type textarea "no answer | please xfer here"
click at [309, 55] on button "Save" at bounding box center [319, 54] width 103 height 15
click at [209, 224] on button "Cancel" at bounding box center [212, 222] width 106 height 15
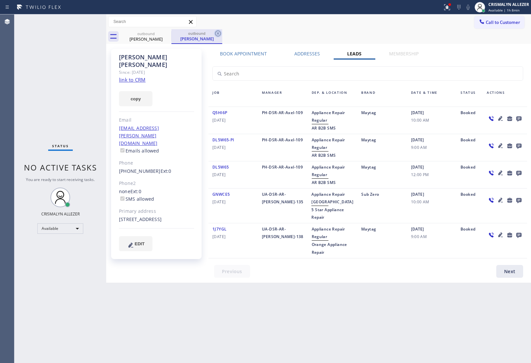
click at [220, 30] on icon at bounding box center [218, 33] width 8 height 8
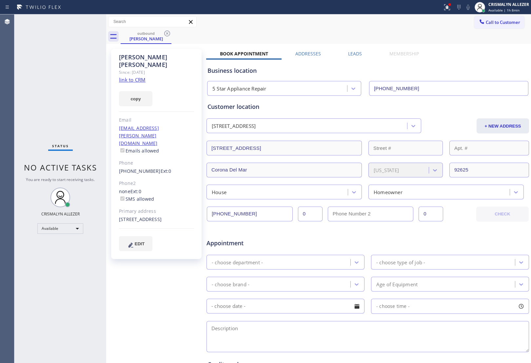
drag, startPoint x: 166, startPoint y: 35, endPoint x: 194, endPoint y: 7, distance: 39.2
click at [169, 32] on icon at bounding box center [167, 33] width 8 height 8
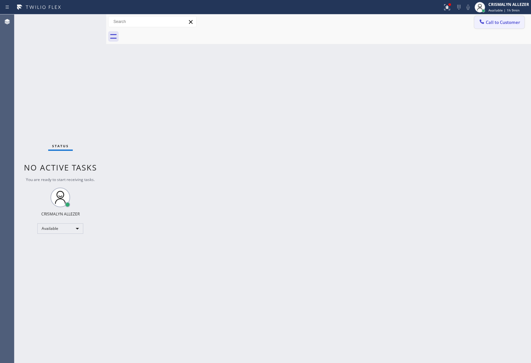
click at [510, 20] on span "Call to Customer" at bounding box center [503, 22] width 34 height 6
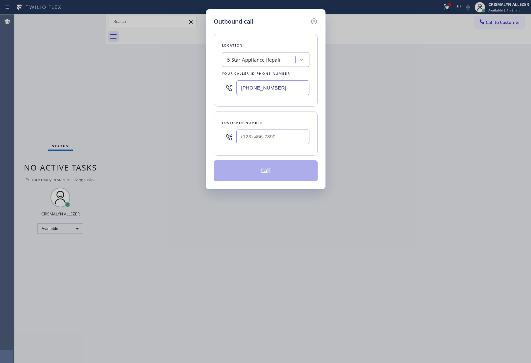
drag, startPoint x: 289, startPoint y: 88, endPoint x: 139, endPoint y: 78, distance: 150.1
click at [139, 78] on div "Outbound call Location 5 Star Appliance Repair Your caller id phone number (855…" at bounding box center [265, 181] width 531 height 363
paste input "text"
type input "[PHONE_NUMBER]"
click at [281, 138] on input "(___) ___-____" at bounding box center [272, 136] width 73 height 15
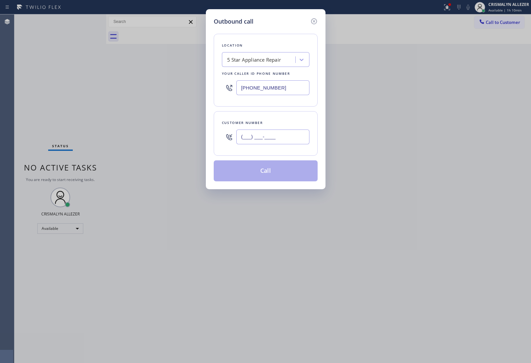
paste input "310) 382-0250"
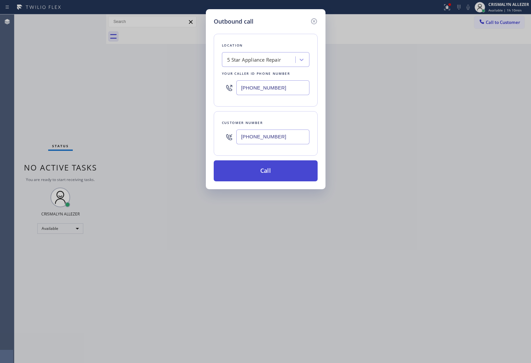
type input "[PHONE_NUMBER]"
click at [269, 170] on button "Call" at bounding box center [266, 170] width 104 height 21
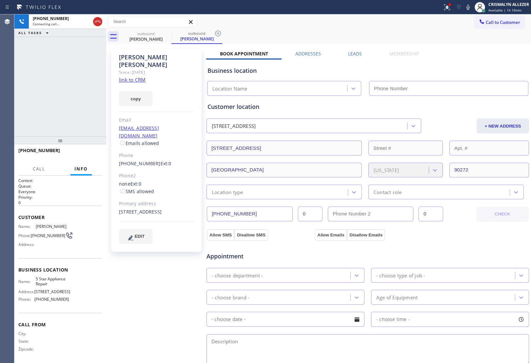
click at [128, 76] on link "link to CRM" at bounding box center [132, 79] width 27 height 7
type input "[PHONE_NUMBER]"
click at [76, 153] on button "HANG UP" at bounding box center [87, 153] width 30 height 9
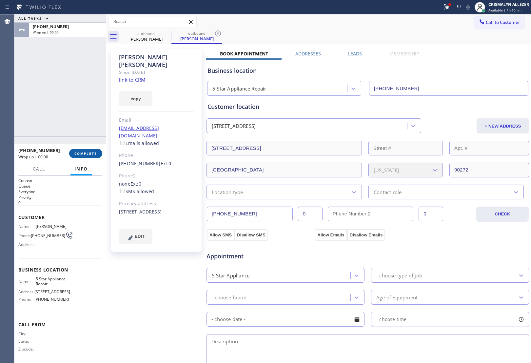
click at [76, 153] on button "COMPLETE" at bounding box center [85, 153] width 33 height 9
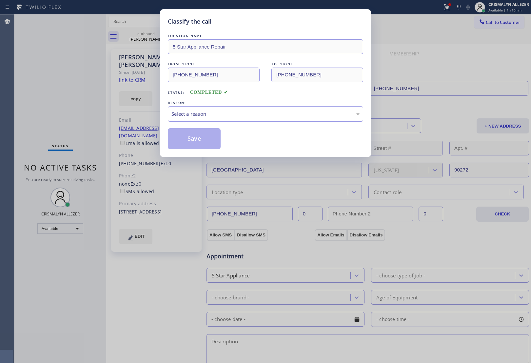
click at [267, 108] on div "Select a reason" at bounding box center [265, 113] width 195 height 15
click at [201, 151] on div "Classify the call LOCATION NAME 5 Star Appliance Repair FROM PHONE (855) 731-49…" at bounding box center [265, 83] width 211 height 148
click at [234, 116] on div "Existing Customer - ETA/PI/REDO/complain/cancel" at bounding box center [265, 114] width 188 height 8
click at [186, 141] on button "Save" at bounding box center [194, 138] width 53 height 21
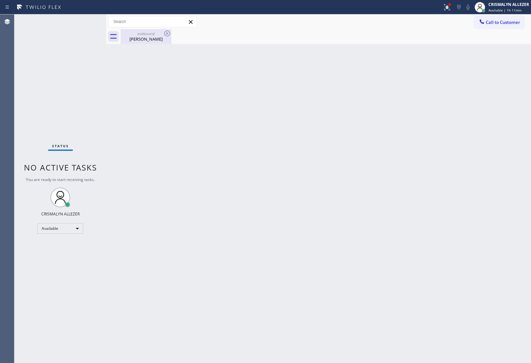
click at [148, 39] on div "Jon Palevsky" at bounding box center [145, 39] width 49 height 6
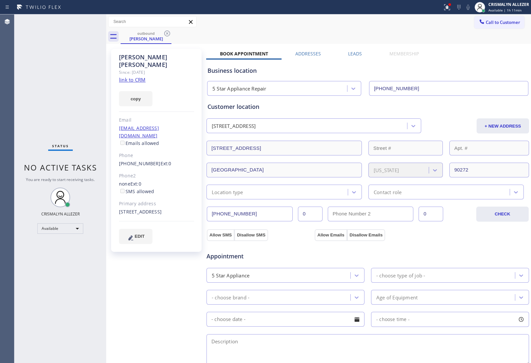
click at [357, 54] on label "Leads" at bounding box center [355, 53] width 14 height 6
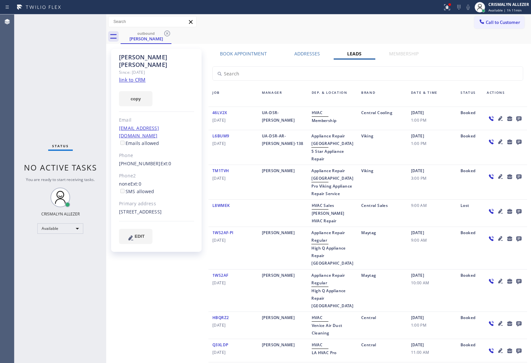
click at [516, 117] on icon at bounding box center [518, 118] width 5 height 5
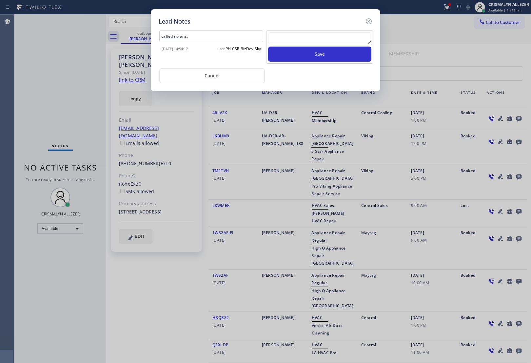
click at [289, 38] on textarea at bounding box center [319, 38] width 103 height 12
paste textarea "no answer | please xfer here"
type textarea "no answer | please xfer here"
click at [318, 53] on button "Save" at bounding box center [319, 54] width 103 height 15
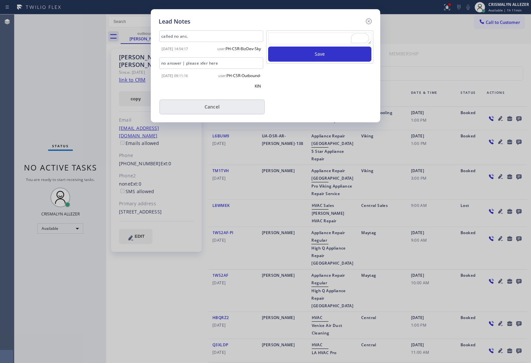
click at [211, 114] on button "Cancel" at bounding box center [212, 106] width 106 height 15
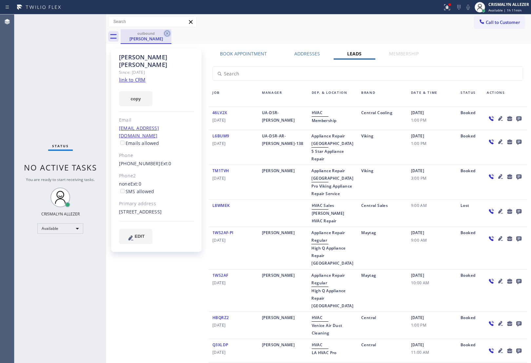
drag, startPoint x: 166, startPoint y: 35, endPoint x: 186, endPoint y: 3, distance: 38.2
click at [167, 34] on icon at bounding box center [167, 33] width 8 height 8
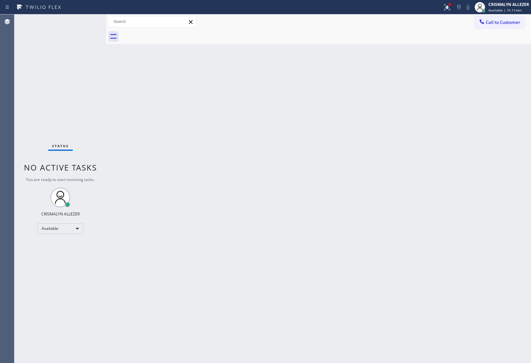
drag, startPoint x: 505, startPoint y: 26, endPoint x: 372, endPoint y: 83, distance: 144.3
click at [489, 33] on div "Call to Customer Outbound call Location 5 Star Appliance Repair Your caller id …" at bounding box center [318, 28] width 425 height 29
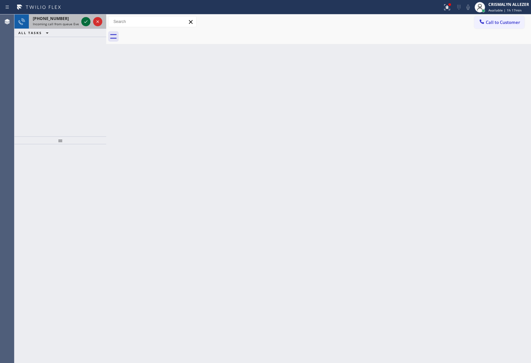
click at [87, 23] on icon at bounding box center [86, 22] width 8 height 8
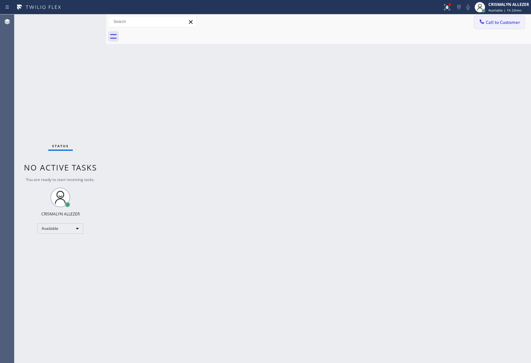
click at [492, 23] on span "Call to Customer" at bounding box center [503, 22] width 34 height 6
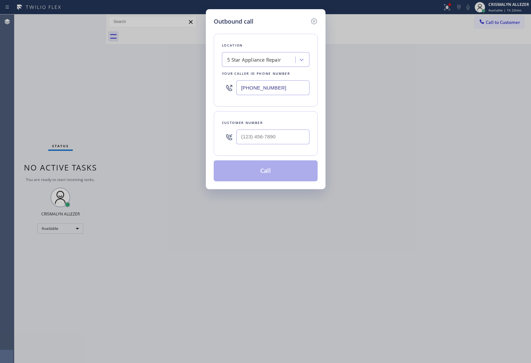
click at [248, 61] on div "5 Star Appliance Repair" at bounding box center [254, 60] width 54 height 8
paste input "Zoom Electricians Indio"
type input "Zoom Electricians Indio"
click at [250, 73] on div "Zoom Electricians Indio" at bounding box center [265, 73] width 87 height 12
type input "[PHONE_NUMBER]"
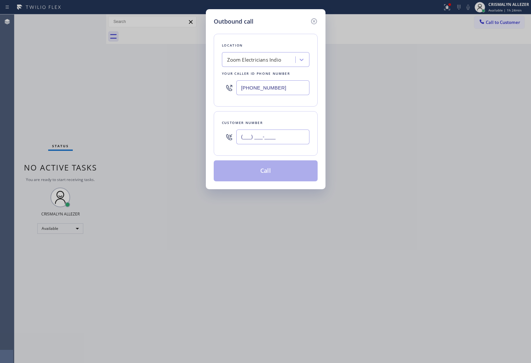
click at [251, 144] on input "(___) ___-____" at bounding box center [272, 136] width 73 height 15
paste input "415) 710-1147"
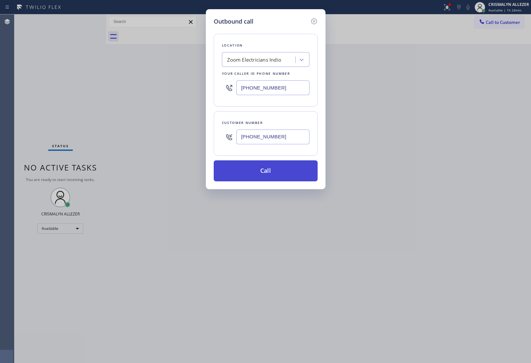
type input "[PHONE_NUMBER]"
click at [261, 177] on button "Call" at bounding box center [266, 170] width 104 height 21
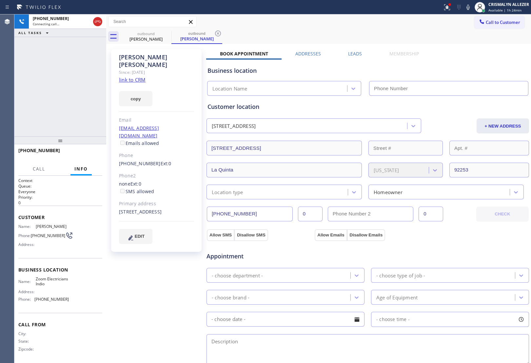
type input "[PHONE_NUMBER]"
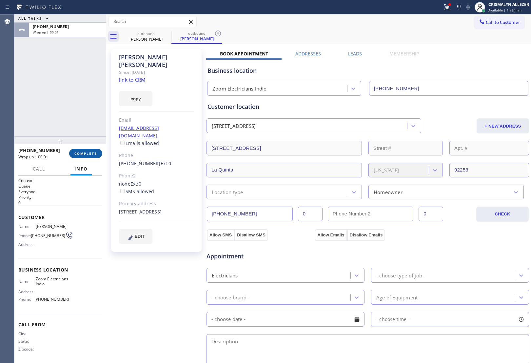
click at [83, 155] on span "COMPLETE" at bounding box center [85, 153] width 23 height 5
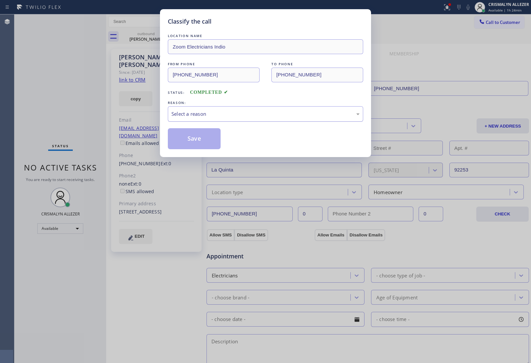
click at [279, 117] on div "Select a reason" at bounding box center [265, 114] width 188 height 8
click at [206, 139] on button "Save" at bounding box center [194, 138] width 53 height 21
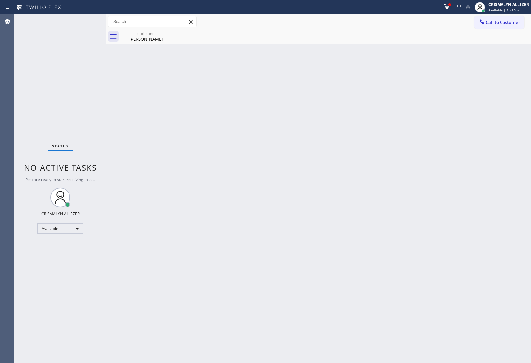
click at [514, 93] on div "Back to Dashboard Change Sender ID Customers Technicians Select a contact Outbo…" at bounding box center [318, 188] width 425 height 348
click at [140, 41] on div "Brendan Houlihan" at bounding box center [145, 39] width 49 height 6
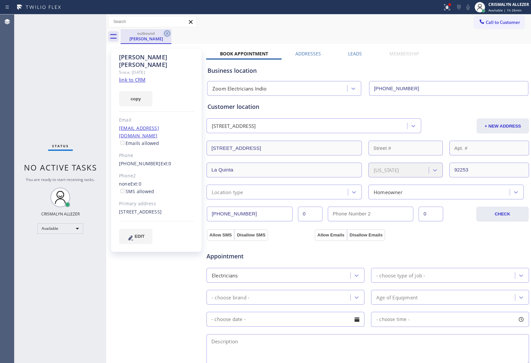
click at [167, 33] on icon at bounding box center [167, 33] width 6 height 6
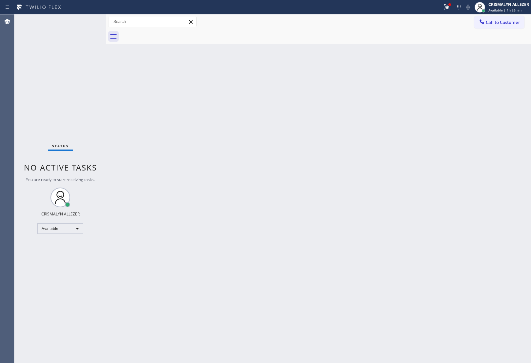
drag, startPoint x: 496, startPoint y: 16, endPoint x: 490, endPoint y: 20, distance: 7.2
click at [496, 17] on button "Call to Customer" at bounding box center [499, 22] width 50 height 12
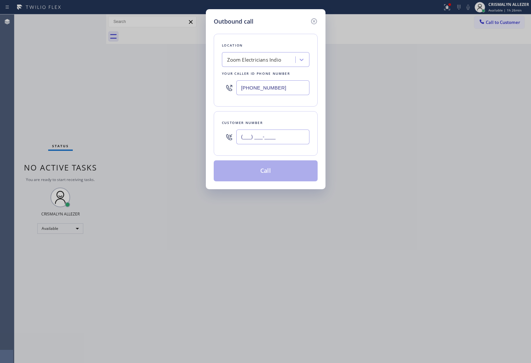
click at [289, 135] on input "(___) ___-____" at bounding box center [272, 136] width 73 height 15
paste input "949) 497-1874"
type input "(949) 497-1874"
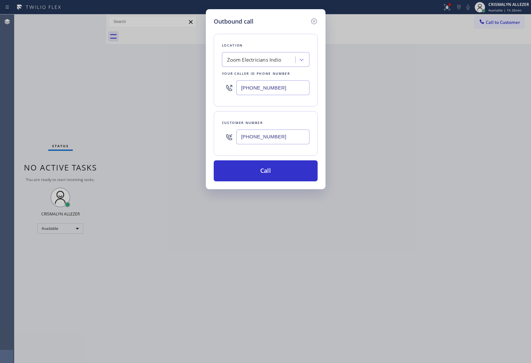
drag, startPoint x: 247, startPoint y: 87, endPoint x: 148, endPoint y: 87, distance: 99.6
click at [148, 87] on div "Outbound call Location Zoom Electricians Indio Your caller id phone number (760…" at bounding box center [265, 181] width 531 height 363
paste input "855) 731-495"
type input "[PHONE_NUMBER]"
click at [266, 179] on button "Call" at bounding box center [266, 170] width 104 height 21
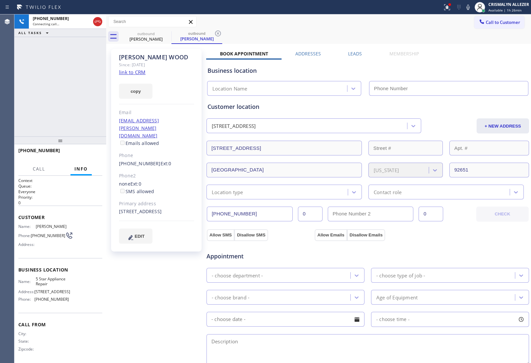
click at [138, 74] on link "link to CRM" at bounding box center [132, 72] width 27 height 7
type input "[PHONE_NUMBER]"
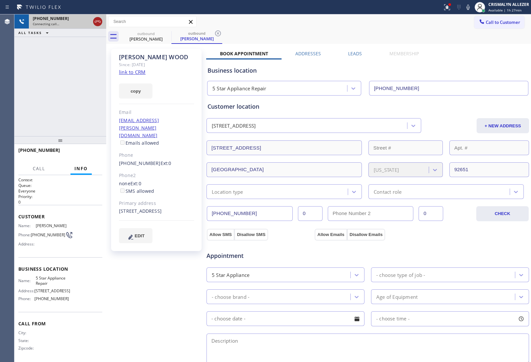
click at [99, 22] on icon at bounding box center [98, 22] width 8 height 8
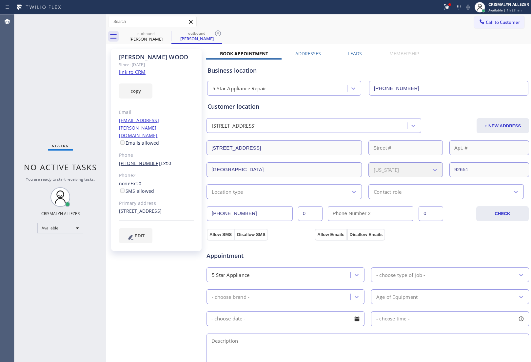
click at [135, 160] on link "(949) 497-1874" at bounding box center [140, 163] width 42 height 6
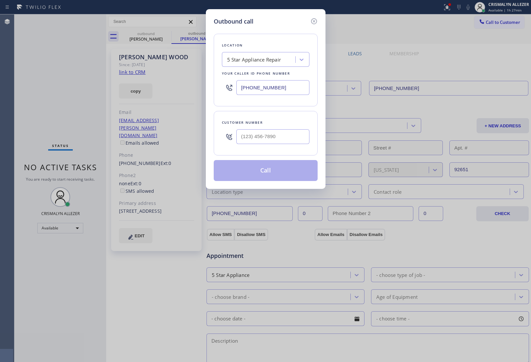
type input "(949) 497-1874"
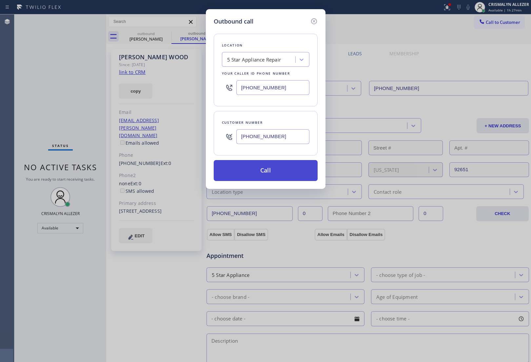
click at [268, 175] on button "Call" at bounding box center [266, 170] width 104 height 21
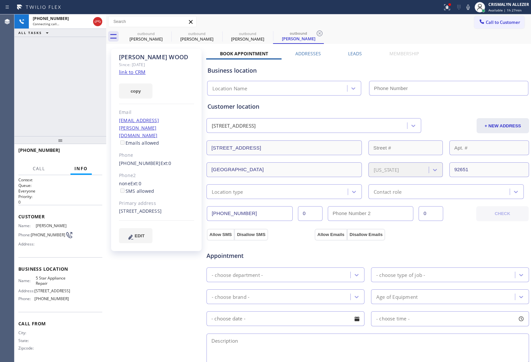
drag, startPoint x: 318, startPoint y: 33, endPoint x: 275, endPoint y: 37, distance: 43.4
click at [318, 33] on icon at bounding box center [320, 33] width 8 height 8
click at [268, 32] on icon at bounding box center [269, 33] width 8 height 8
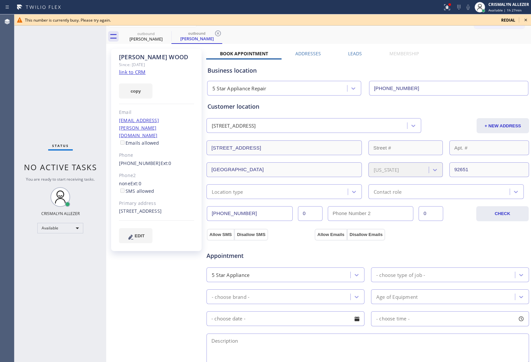
click at [356, 52] on label "Leads" at bounding box center [355, 53] width 14 height 6
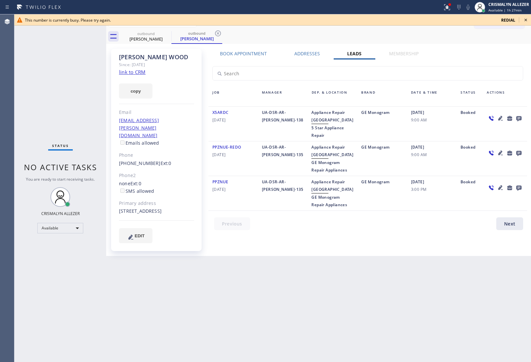
click at [521, 117] on icon at bounding box center [518, 118] width 5 height 5
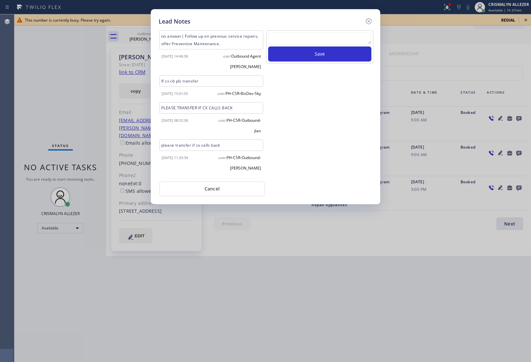
click at [312, 43] on textarea at bounding box center [319, 38] width 103 height 12
paste textarea "no answer | please xfer here"
type textarea "no answer | please xfer here"
click at [314, 55] on button "Save" at bounding box center [319, 54] width 103 height 15
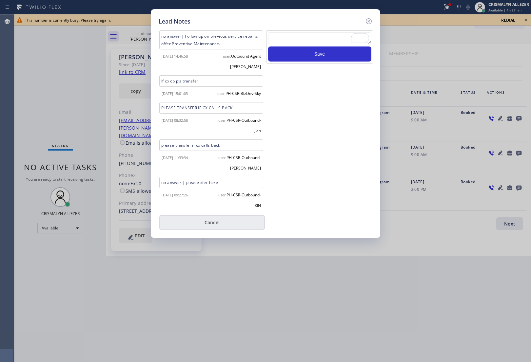
click at [214, 225] on button "Cancel" at bounding box center [212, 222] width 106 height 15
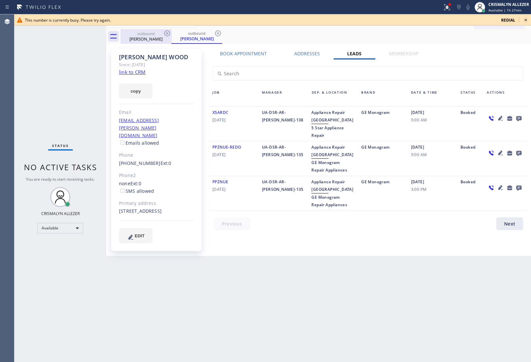
drag, startPoint x: 219, startPoint y: 33, endPoint x: 165, endPoint y: 38, distance: 54.3
click at [217, 33] on icon at bounding box center [218, 33] width 8 height 8
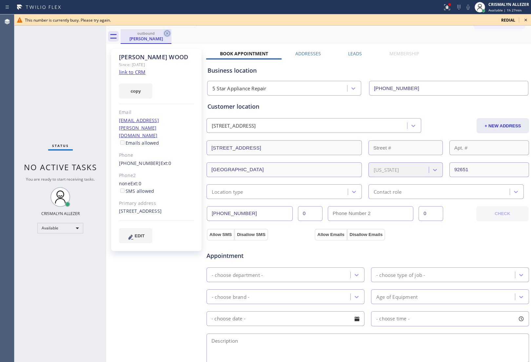
click at [164, 34] on icon at bounding box center [167, 33] width 6 height 6
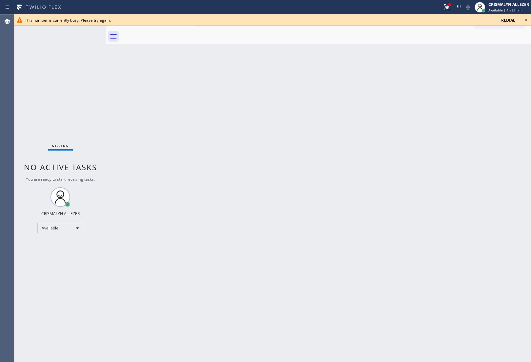
click at [526, 20] on icon at bounding box center [525, 20] width 3 height 3
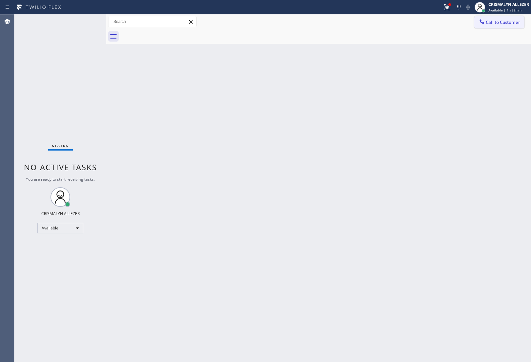
drag, startPoint x: 512, startPoint y: 22, endPoint x: 481, endPoint y: 36, distance: 34.3
click at [511, 22] on span "Call to Customer" at bounding box center [503, 22] width 34 height 6
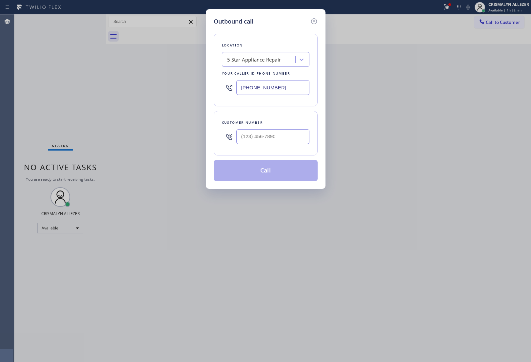
drag, startPoint x: 288, startPoint y: 83, endPoint x: 123, endPoint y: 71, distance: 164.9
click at [150, 76] on div "Outbound call Location 5 Star Appliance Repair Your caller id phone number (855…" at bounding box center [265, 181] width 531 height 362
paste input "text"
type input "[PHONE_NUMBER]"
click at [281, 140] on input "(___) ___-____" at bounding box center [272, 136] width 73 height 15
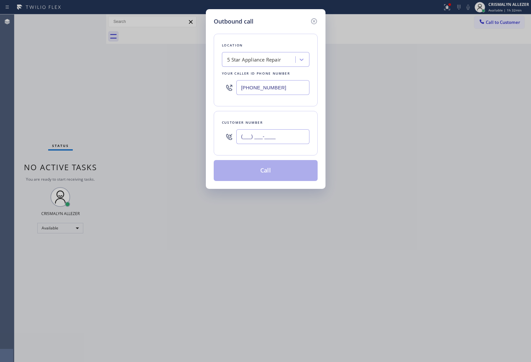
paste input "310) 962-1246"
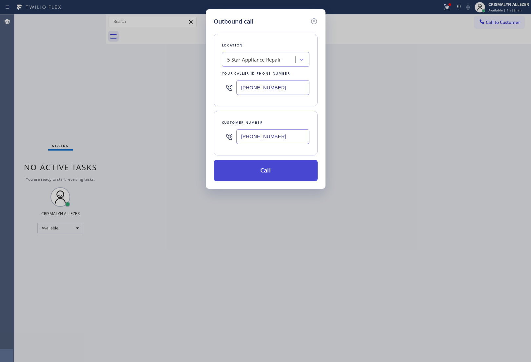
type input "(310) 962-1246"
drag, startPoint x: 265, startPoint y: 175, endPoint x: 269, endPoint y: 173, distance: 4.2
click at [266, 174] on button "Call" at bounding box center [266, 170] width 104 height 21
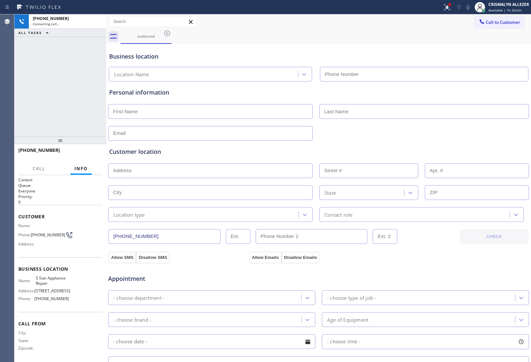
type input "[PHONE_NUMBER]"
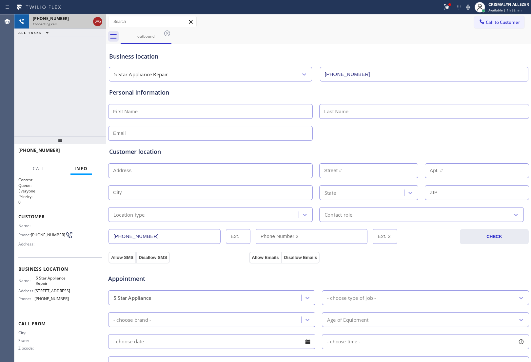
click at [97, 20] on icon at bounding box center [98, 22] width 8 height 8
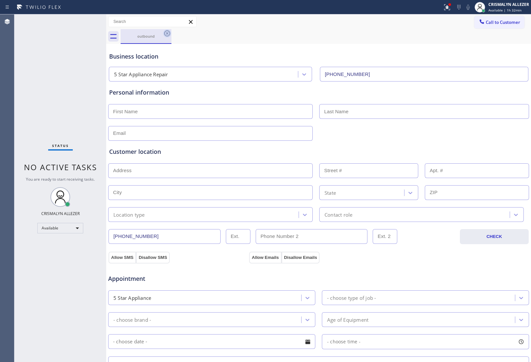
click at [166, 34] on icon at bounding box center [167, 33] width 8 height 8
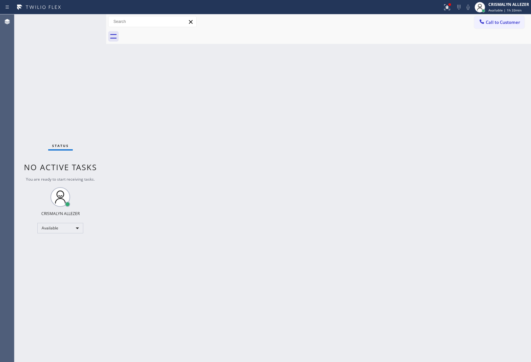
drag, startPoint x: 513, startPoint y: 24, endPoint x: 464, endPoint y: 50, distance: 55.1
click at [512, 24] on span "Call to Customer" at bounding box center [503, 22] width 34 height 6
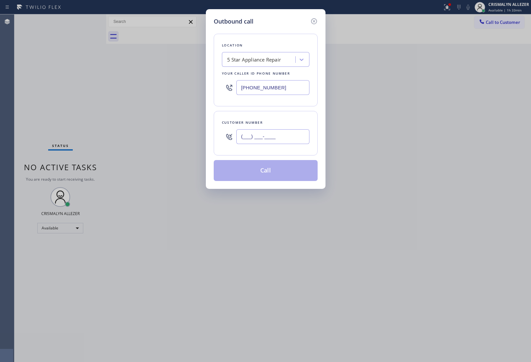
click at [288, 131] on input "(___) ___-____" at bounding box center [272, 136] width 73 height 15
paste input "310) 962-1246"
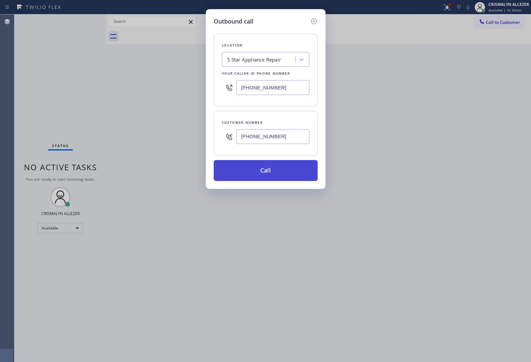
type input "(310) 962-1246"
click at [268, 179] on button "Call" at bounding box center [266, 170] width 104 height 21
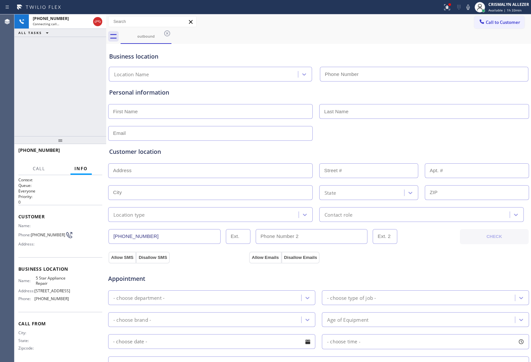
type input "[PHONE_NUMBER]"
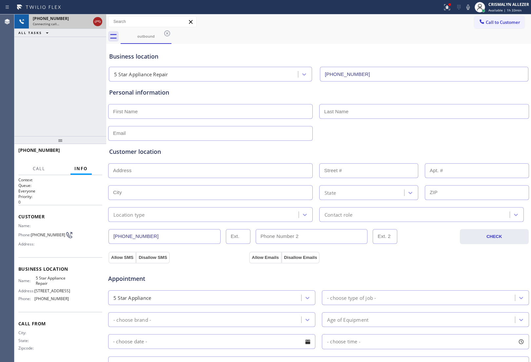
drag, startPoint x: 97, startPoint y: 22, endPoint x: 92, endPoint y: 23, distance: 4.7
click at [96, 22] on icon at bounding box center [98, 22] width 8 height 8
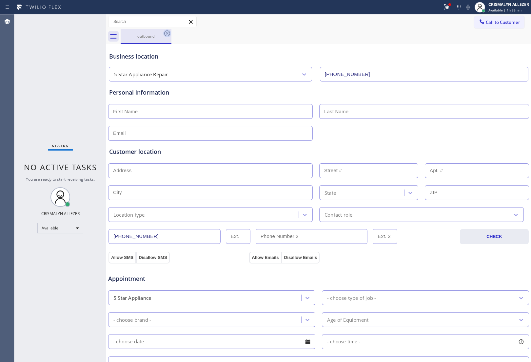
drag, startPoint x: 160, startPoint y: 35, endPoint x: 164, endPoint y: 34, distance: 4.6
click at [163, 35] on div "outbound" at bounding box center [145, 36] width 49 height 5
click at [165, 33] on icon at bounding box center [167, 33] width 8 height 8
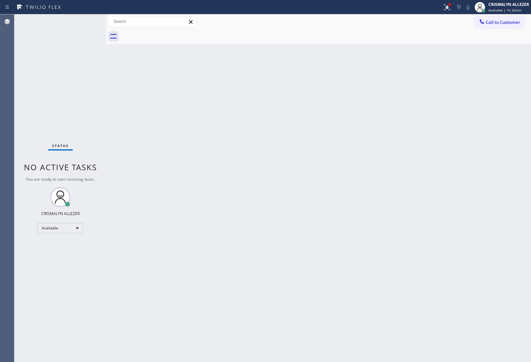
drag, startPoint x: 515, startPoint y: 20, endPoint x: 500, endPoint y: 25, distance: 15.6
click at [510, 22] on span "Call to Customer" at bounding box center [503, 22] width 34 height 6
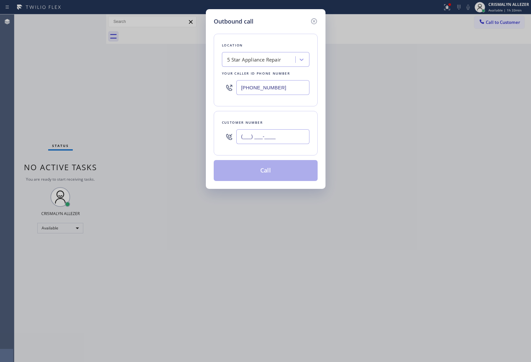
click at [286, 133] on input "(___) ___-____" at bounding box center [272, 136] width 73 height 15
paste input "305) 778-0319"
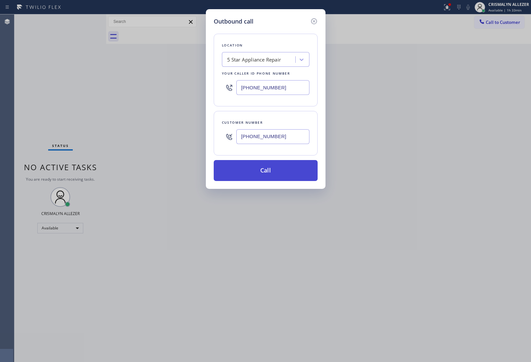
type input "[PHONE_NUMBER]"
click at [271, 169] on button "Call" at bounding box center [266, 170] width 104 height 21
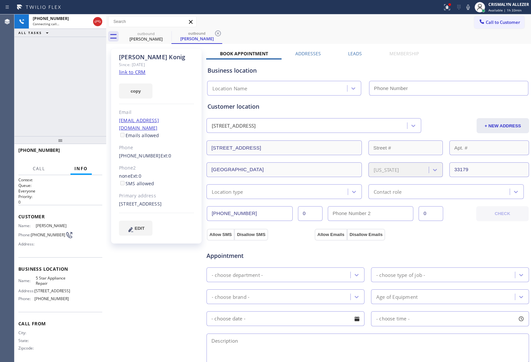
click at [136, 71] on link "link to CRM" at bounding box center [132, 72] width 27 height 7
type input "[PHONE_NUMBER]"
click at [89, 154] on span "HANG UP" at bounding box center [87, 153] width 20 height 5
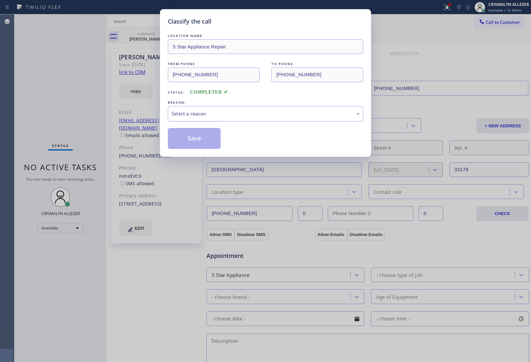
click at [270, 110] on div "Select a reason" at bounding box center [265, 114] width 188 height 8
click at [193, 143] on button "Save" at bounding box center [194, 138] width 53 height 21
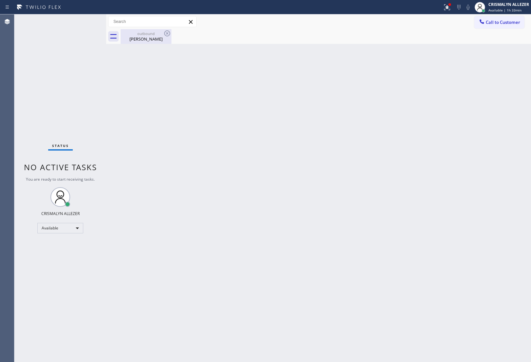
click at [146, 38] on div "Anita Konig" at bounding box center [145, 39] width 49 height 6
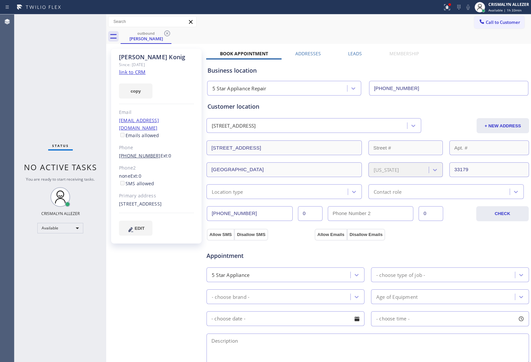
click at [134, 153] on link "[PHONE_NUMBER]" at bounding box center [140, 156] width 42 height 6
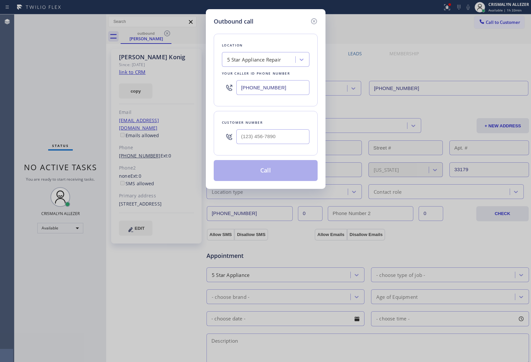
type input "[PHONE_NUMBER]"
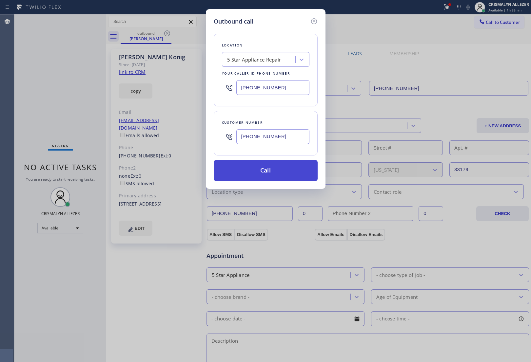
click at [271, 171] on button "Call" at bounding box center [266, 170] width 104 height 21
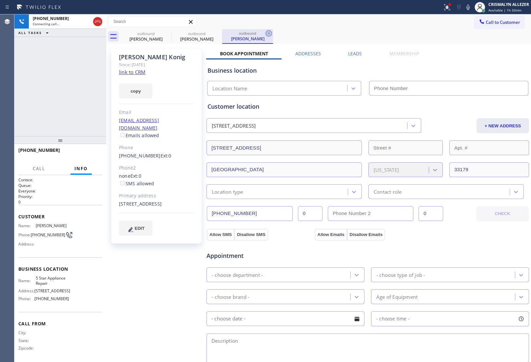
type input "[PHONE_NUMBER]"
click at [270, 33] on icon at bounding box center [269, 33] width 8 height 8
click at [349, 53] on label "Leads" at bounding box center [355, 53] width 14 height 6
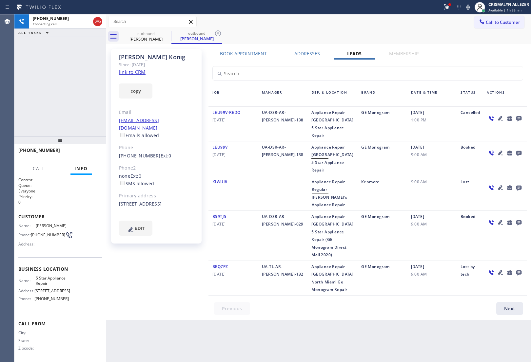
click at [518, 117] on icon at bounding box center [519, 118] width 8 height 8
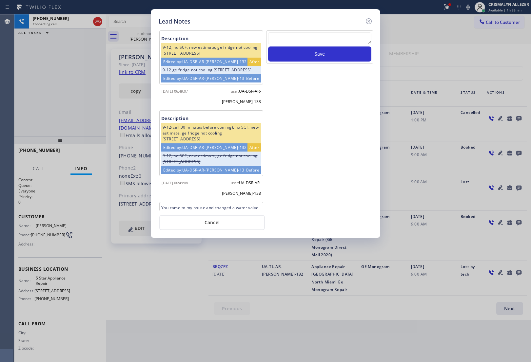
click at [303, 41] on textarea at bounding box center [319, 38] width 103 height 12
paste textarea "no answer | please xfer here"
type textarea "no answer | please xfer here"
click at [308, 61] on button "Save" at bounding box center [319, 54] width 103 height 15
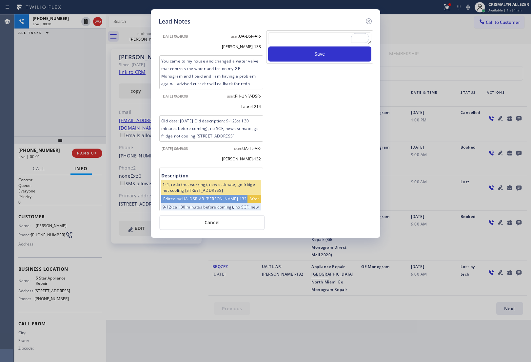
scroll to position [164, 0]
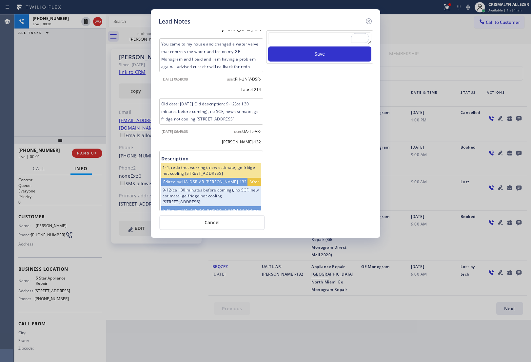
drag, startPoint x: 209, startPoint y: 225, endPoint x: 136, endPoint y: 189, distance: 81.3
click at [207, 223] on button "Cancel" at bounding box center [212, 222] width 106 height 15
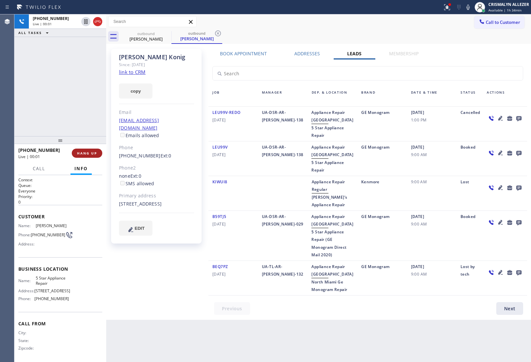
click at [81, 154] on span "HANG UP" at bounding box center [87, 153] width 20 height 5
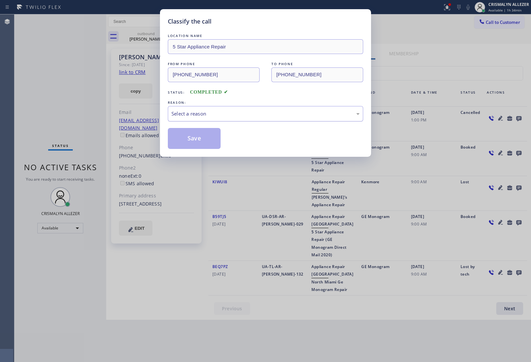
click at [262, 119] on div "Select a reason" at bounding box center [265, 113] width 195 height 15
click at [207, 143] on button "Save" at bounding box center [194, 138] width 53 height 21
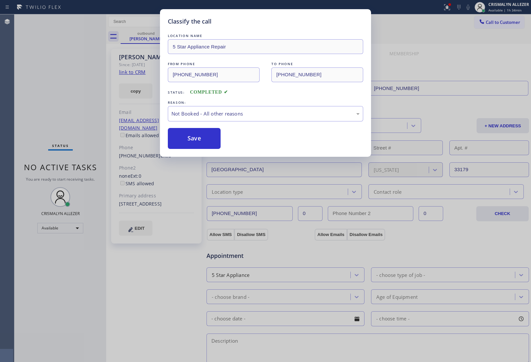
click at [153, 37] on div "Classify the call LOCATION NAME Bel Air KitchenAid Repair FROM PHONE (818) 614-…" at bounding box center [272, 188] width 516 height 348
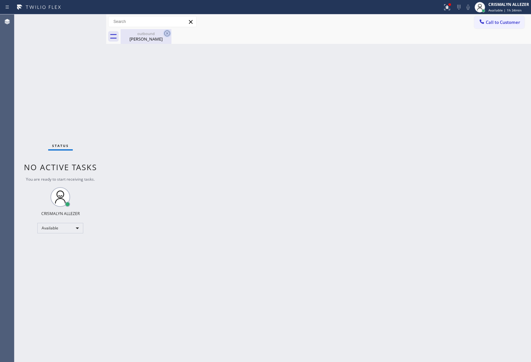
click at [166, 33] on icon at bounding box center [167, 33] width 8 height 8
click at [142, 37] on div "Anita Konig" at bounding box center [145, 39] width 49 height 6
click at [500, 25] on button "Call to Customer" at bounding box center [499, 22] width 50 height 12
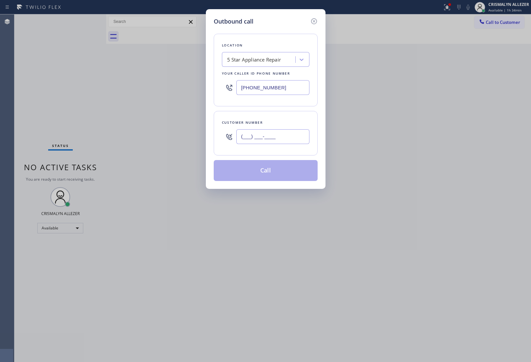
click at [283, 143] on input "(___) ___-____" at bounding box center [272, 136] width 73 height 15
paste input "626) 441-1433"
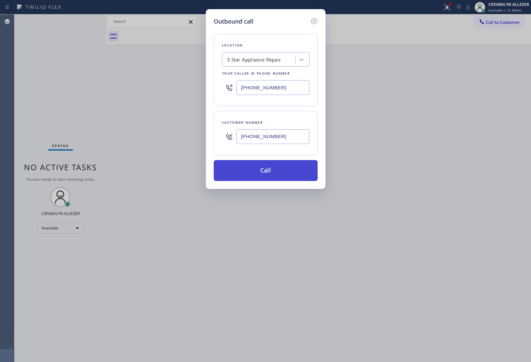
type input "(626) 441-1433"
click at [267, 171] on button "Call" at bounding box center [266, 170] width 104 height 21
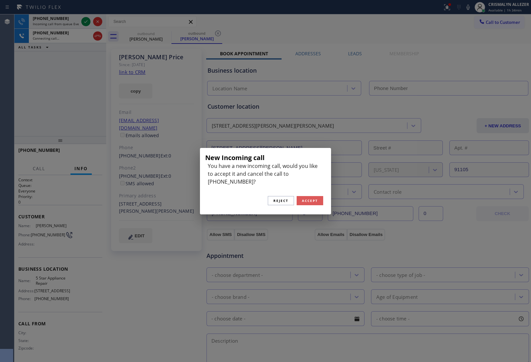
type input "[PHONE_NUMBER]"
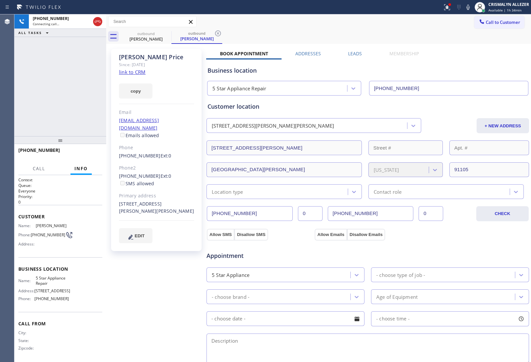
click at [142, 71] on link "link to CRM" at bounding box center [132, 72] width 27 height 7
click at [97, 22] on icon at bounding box center [98, 22] width 8 height 8
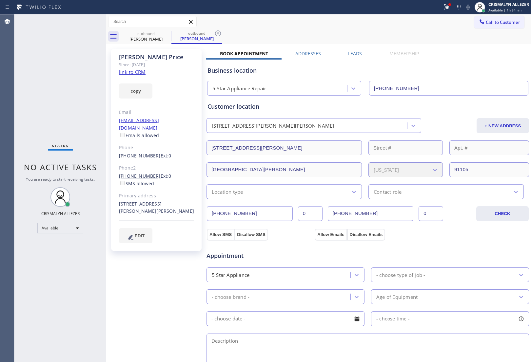
click at [138, 173] on link "[PHONE_NUMBER]" at bounding box center [140, 176] width 42 height 6
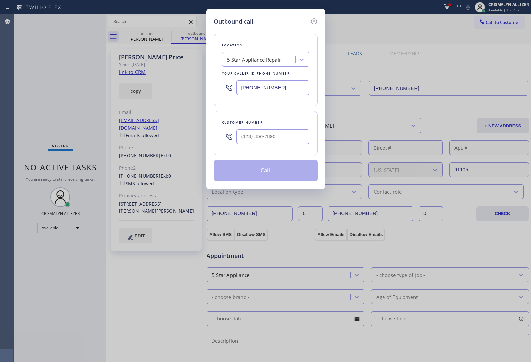
type input "[PHONE_NUMBER]"
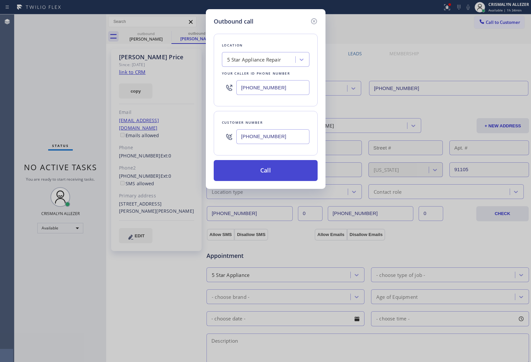
click at [279, 169] on button "Call" at bounding box center [266, 170] width 104 height 21
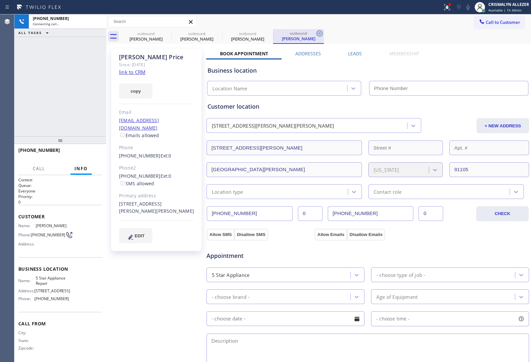
click at [318, 33] on icon at bounding box center [320, 33] width 8 height 8
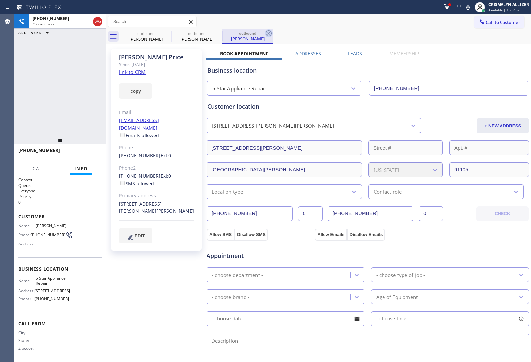
click at [266, 34] on icon at bounding box center [269, 33] width 6 height 6
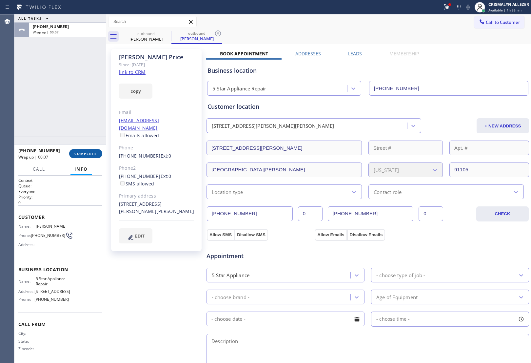
click at [85, 154] on span "COMPLETE" at bounding box center [85, 153] width 23 height 5
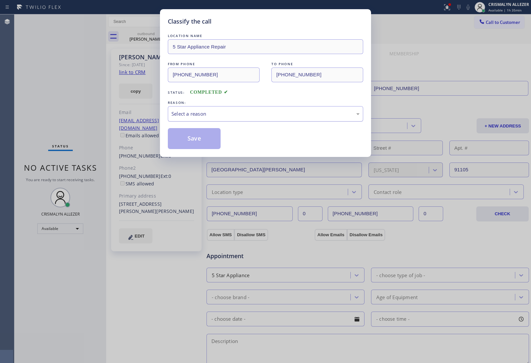
click at [293, 115] on div "Select a reason" at bounding box center [265, 114] width 188 height 8
click at [196, 146] on button "Save" at bounding box center [194, 138] width 53 height 21
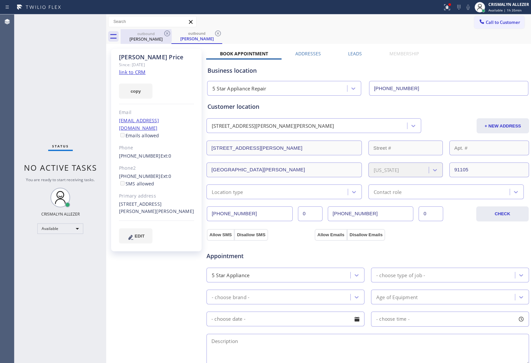
drag, startPoint x: 132, startPoint y: 35, endPoint x: 152, endPoint y: 36, distance: 19.7
click at [135, 36] on div "outbound James Price" at bounding box center [145, 36] width 49 height 15
click at [168, 33] on icon at bounding box center [167, 33] width 8 height 8
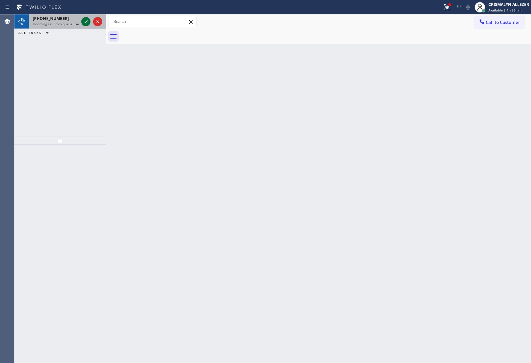
click at [88, 20] on icon at bounding box center [86, 22] width 8 height 8
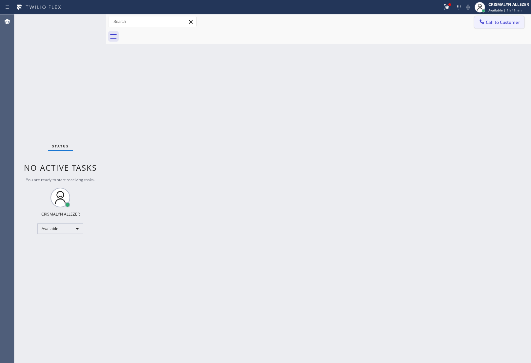
drag, startPoint x: 496, startPoint y: 25, endPoint x: 485, endPoint y: 29, distance: 11.8
click at [493, 26] on button "Call to Customer" at bounding box center [499, 22] width 50 height 12
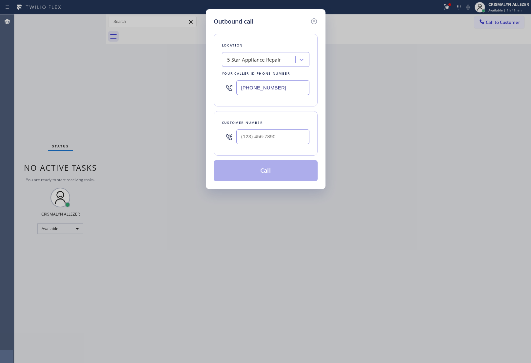
drag, startPoint x: 292, startPoint y: 88, endPoint x: 134, endPoint y: 87, distance: 157.9
click at [135, 87] on div "Outbound call Location 5 Star Appliance Repair Your caller id phone number (855…" at bounding box center [265, 181] width 531 height 363
paste input "text"
type input "[PHONE_NUMBER]"
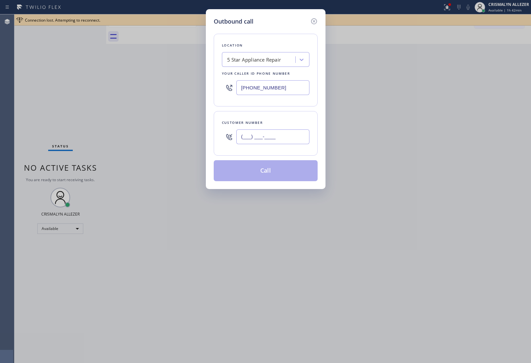
click at [283, 135] on input "(___) ___-____" at bounding box center [272, 136] width 73 height 15
paste input "310) 488-8557"
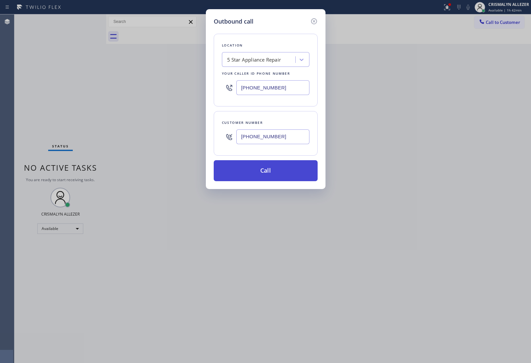
type input "[PHONE_NUMBER]"
click at [274, 172] on button "Call" at bounding box center [266, 170] width 104 height 21
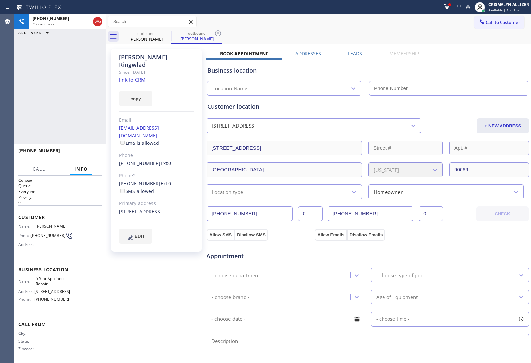
click at [136, 76] on link "link to CRM" at bounding box center [132, 79] width 27 height 7
type input "[PHONE_NUMBER]"
click at [89, 155] on span "HANG UP" at bounding box center [87, 153] width 20 height 5
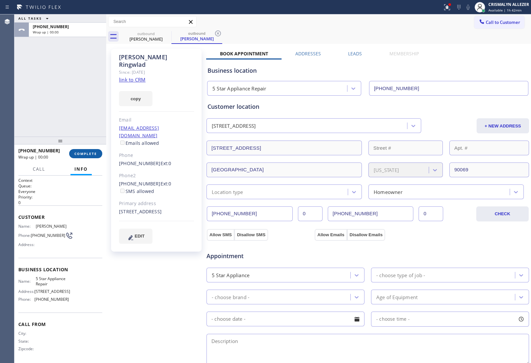
click at [90, 155] on span "COMPLETE" at bounding box center [85, 153] width 23 height 5
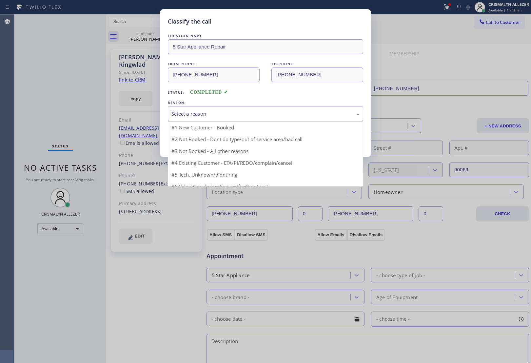
click at [284, 117] on div "Select a reason" at bounding box center [265, 114] width 188 height 8
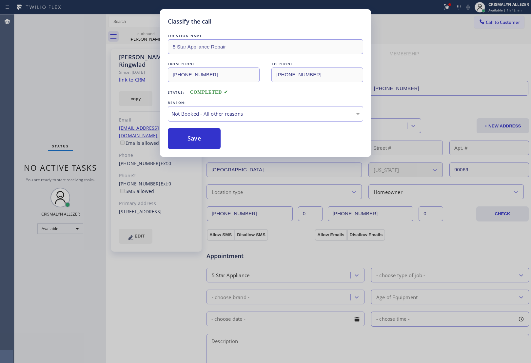
click at [212, 144] on button "Save" at bounding box center [194, 138] width 53 height 21
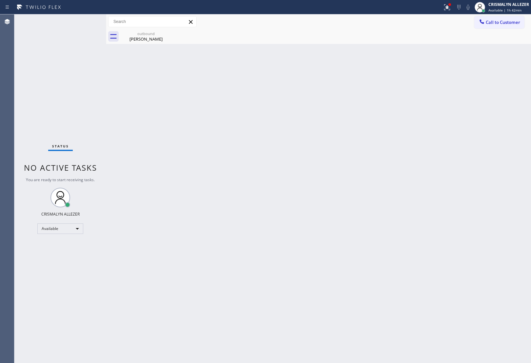
click at [143, 38] on div "Rosemary Ringwlad" at bounding box center [145, 39] width 49 height 6
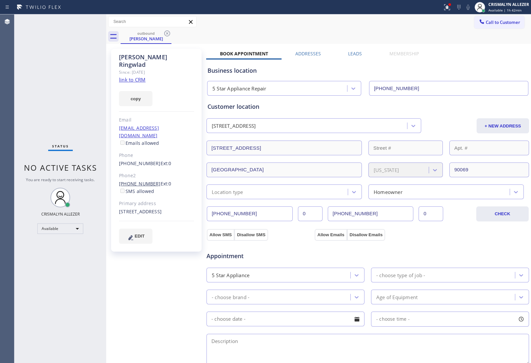
click at [139, 181] on link "(310) 721-7198" at bounding box center [140, 184] width 42 height 6
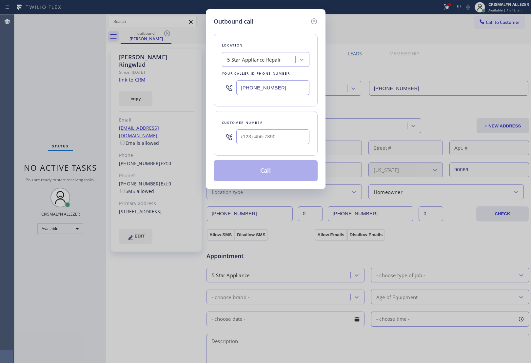
type input "(310) 721-7198"
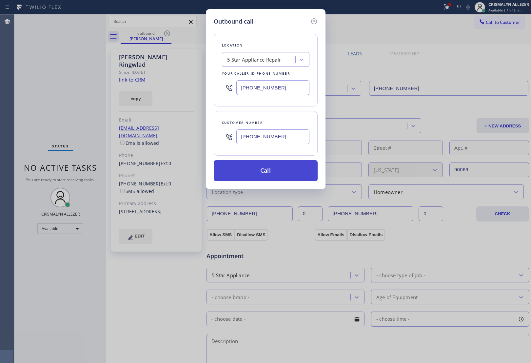
click at [260, 172] on button "Call" at bounding box center [266, 170] width 104 height 21
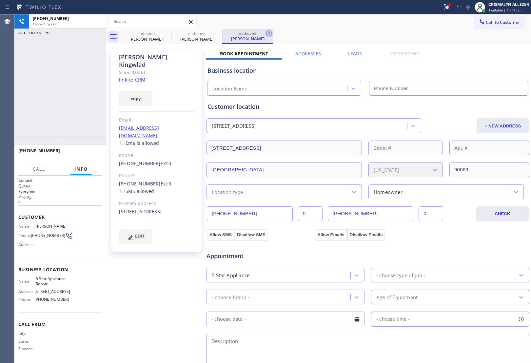
click at [266, 35] on icon at bounding box center [269, 33] width 6 height 6
click at [356, 53] on label "Leads" at bounding box center [355, 53] width 14 height 6
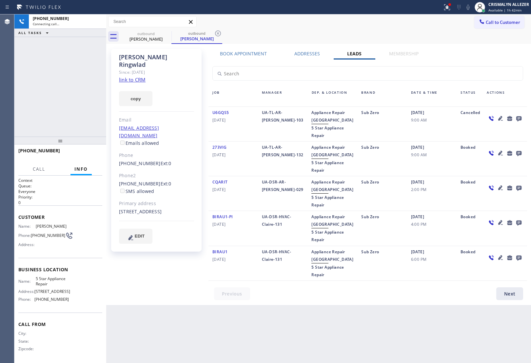
click at [518, 118] on icon at bounding box center [518, 118] width 5 height 5
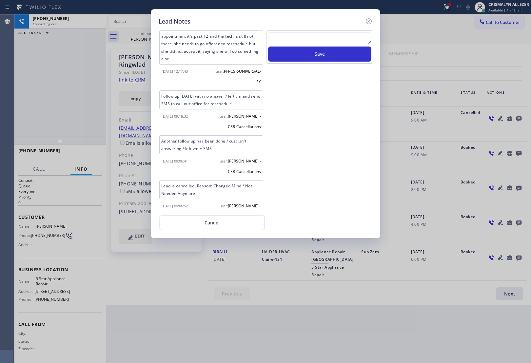
click at [316, 41] on textarea at bounding box center [319, 38] width 103 height 12
paste textarea "no answer | please xfer here"
type textarea "no answer | please xfer here"
click at [317, 56] on button "Save" at bounding box center [319, 54] width 103 height 15
click at [212, 227] on button "Cancel" at bounding box center [212, 222] width 106 height 15
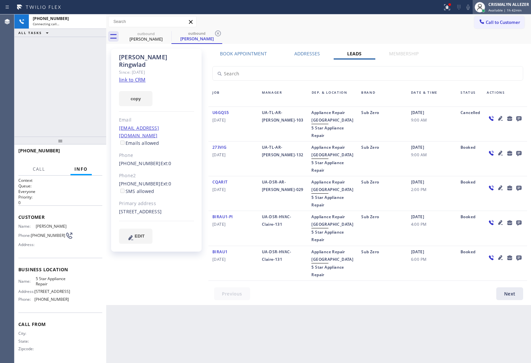
click at [501, 9] on span "Available | 1h 42min" at bounding box center [504, 10] width 33 height 5
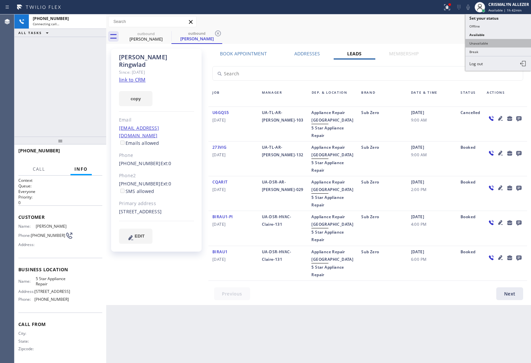
click at [489, 43] on button "Unavailable" at bounding box center [498, 43] width 66 height 9
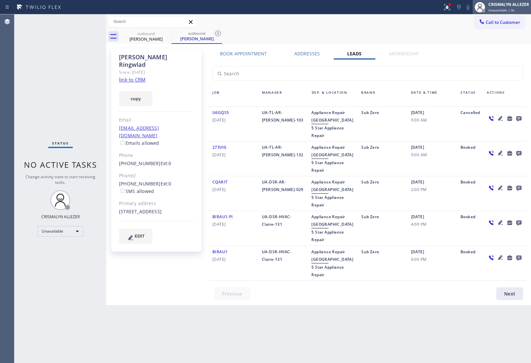
click at [511, 8] on span "Unavailable | 0s" at bounding box center [501, 10] width 26 height 5
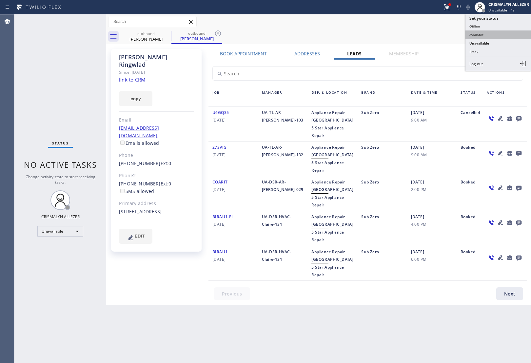
click at [479, 35] on button "Available" at bounding box center [498, 34] width 66 height 9
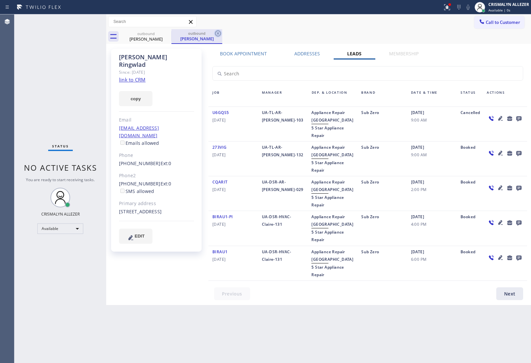
click at [217, 32] on icon at bounding box center [218, 33] width 6 height 6
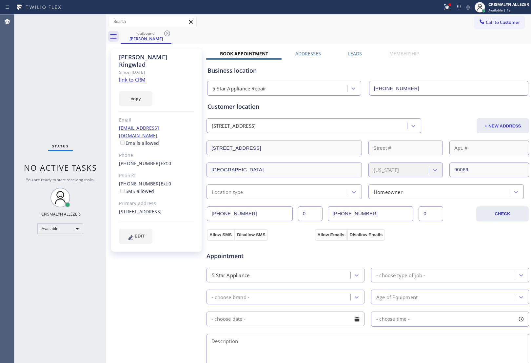
click at [165, 33] on icon at bounding box center [167, 33] width 8 height 8
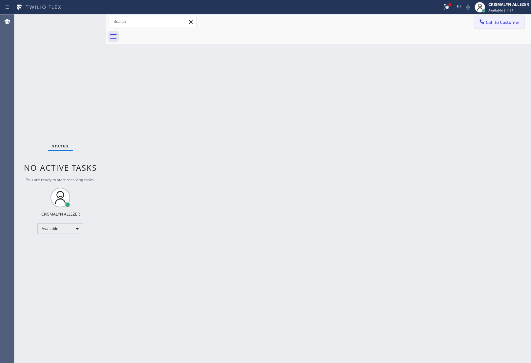
click at [502, 23] on span "Call to Customer" at bounding box center [503, 22] width 34 height 6
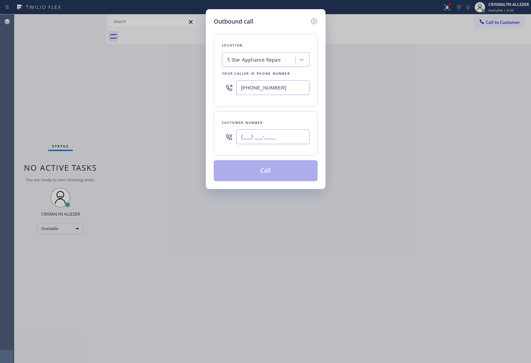
click at [286, 132] on input "(___) ___-____" at bounding box center [272, 136] width 73 height 15
paste input "917) 721-6424"
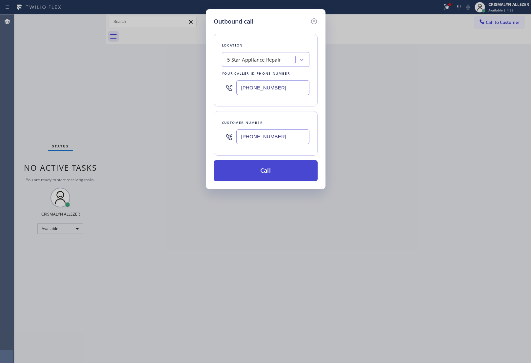
type input "(917) 721-6424"
click at [264, 181] on button "Call" at bounding box center [266, 170] width 104 height 21
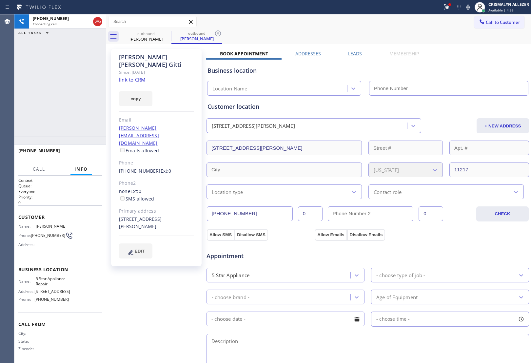
click at [138, 76] on link "link to CRM" at bounding box center [132, 79] width 27 height 7
type input "[PHONE_NUMBER]"
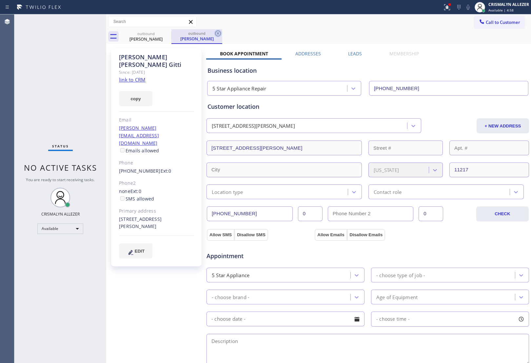
click at [216, 34] on icon at bounding box center [218, 33] width 8 height 8
click at [169, 35] on icon at bounding box center [167, 33] width 6 height 6
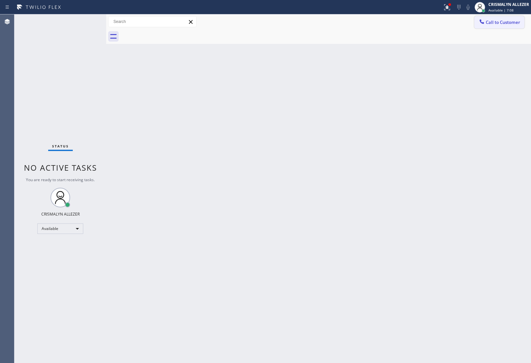
drag, startPoint x: 503, startPoint y: 27, endPoint x: 430, endPoint y: 60, distance: 80.6
click at [500, 28] on button "Call to Customer" at bounding box center [499, 22] width 50 height 12
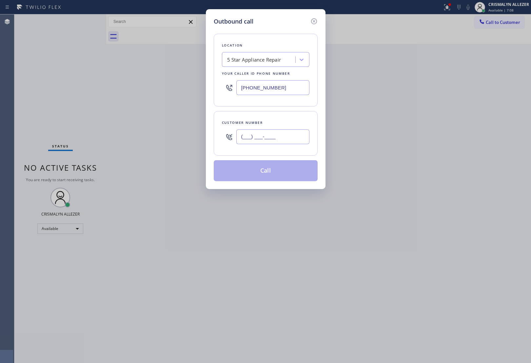
click at [293, 138] on input "(___) ___-____" at bounding box center [272, 136] width 73 height 15
paste input "310) 409-7760"
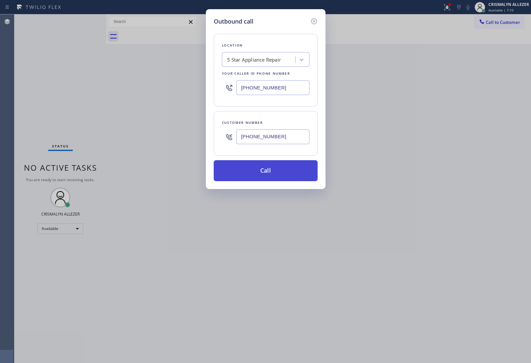
type input "[PHONE_NUMBER]"
click at [263, 180] on button "Call" at bounding box center [266, 170] width 104 height 21
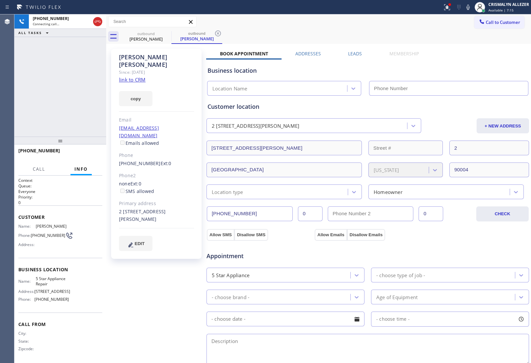
type input "[PHONE_NUMBER]"
click at [136, 76] on link "link to CRM" at bounding box center [132, 79] width 27 height 7
click at [87, 155] on span "HANG UP" at bounding box center [87, 153] width 20 height 5
click at [87, 155] on span "COMPLETE" at bounding box center [85, 153] width 23 height 5
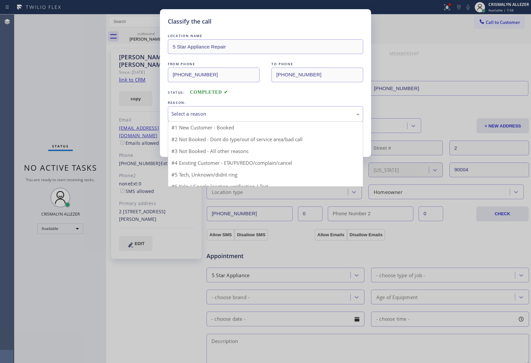
click at [274, 117] on div "Select a reason" at bounding box center [265, 114] width 188 height 8
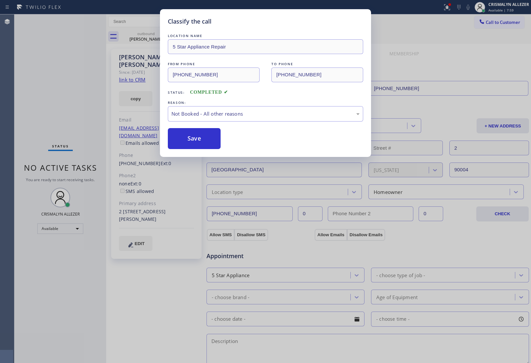
click at [212, 143] on button "Save" at bounding box center [194, 138] width 53 height 21
click at [148, 34] on div "Classify the call LOCATION NAME Bel Air KitchenAid Repair FROM PHONE (818) 614-…" at bounding box center [272, 188] width 516 height 349
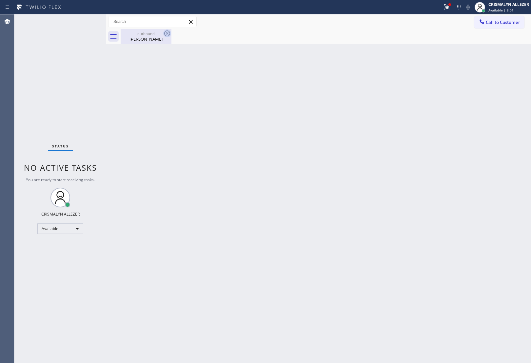
click at [166, 32] on icon at bounding box center [167, 33] width 6 height 6
click at [500, 24] on span "Call to Customer" at bounding box center [503, 22] width 34 height 6
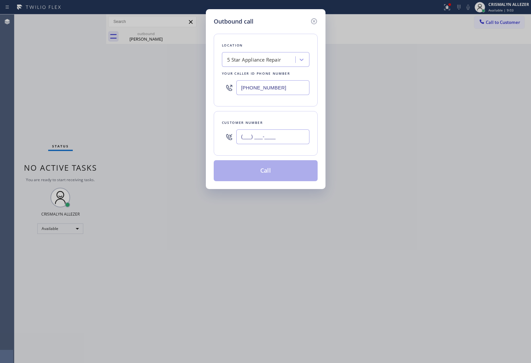
click at [299, 138] on input "(___) ___-____" at bounding box center [272, 136] width 73 height 15
paste input "661) 857-3489"
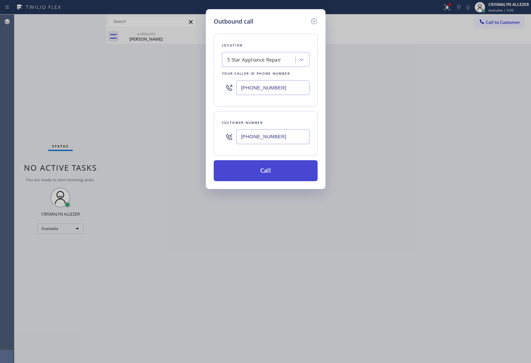
type input "[PHONE_NUMBER]"
click at [266, 173] on button "Call" at bounding box center [266, 170] width 104 height 21
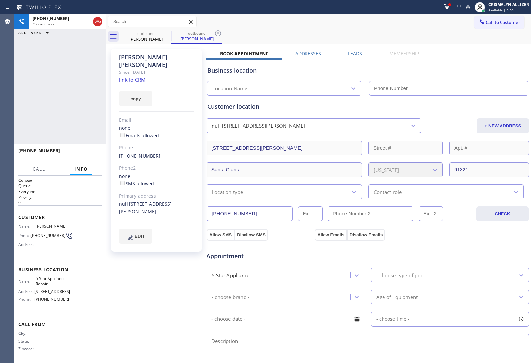
type input "[PHONE_NUMBER]"
click at [135, 76] on link "link to CRM" at bounding box center [132, 79] width 27 height 7
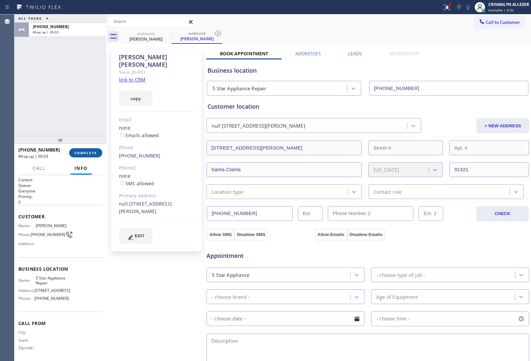
click at [87, 155] on button "COMPLETE" at bounding box center [85, 152] width 33 height 9
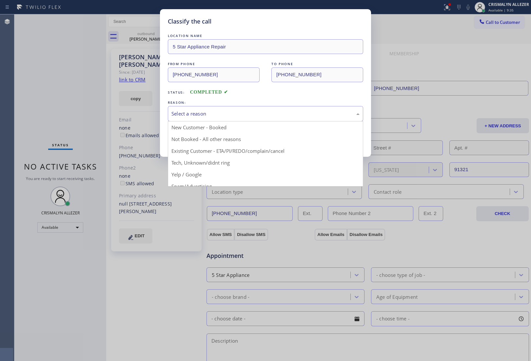
click at [226, 118] on div "Select a reason" at bounding box center [265, 114] width 188 height 8
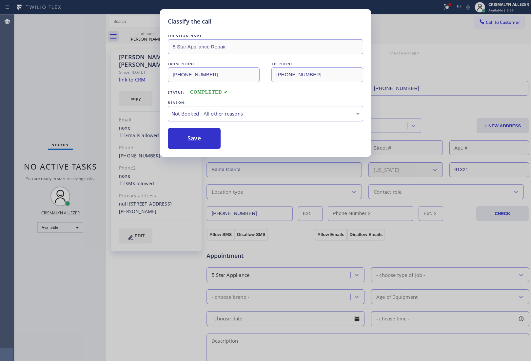
click at [199, 139] on button "Save" at bounding box center [194, 138] width 53 height 21
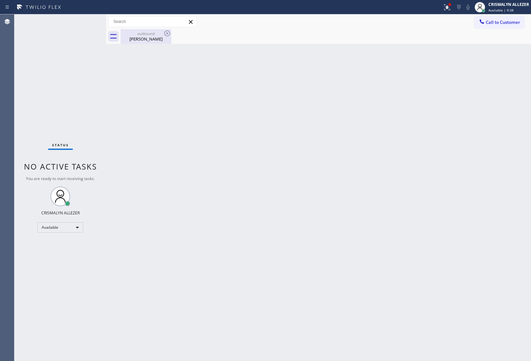
click at [141, 37] on div "Tony Shields" at bounding box center [145, 39] width 49 height 6
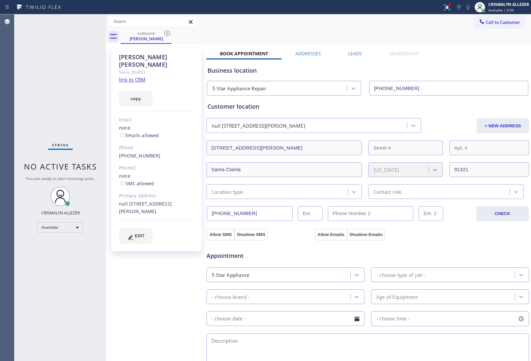
drag, startPoint x: 353, startPoint y: 52, endPoint x: 397, endPoint y: 73, distance: 49.1
click at [354, 54] on label "Leads" at bounding box center [355, 53] width 14 height 6
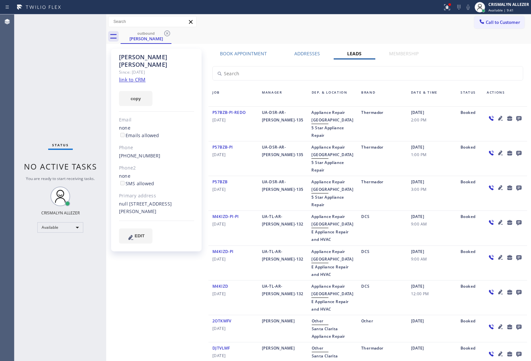
click at [516, 117] on icon at bounding box center [518, 118] width 5 height 5
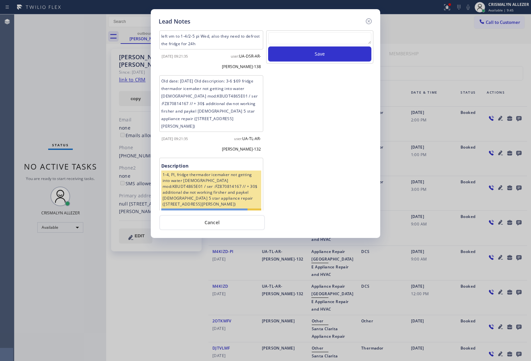
click at [289, 39] on textarea at bounding box center [319, 38] width 103 height 12
paste textarea "DON'T NEED SERVICE | NOT INTERESTED"
type textarea "DON'T NEED SERVICE | NOT INTERESTED THEN HUNG UP"
click at [328, 57] on button "Save" at bounding box center [319, 54] width 103 height 15
click at [220, 225] on button "Cancel" at bounding box center [212, 222] width 106 height 15
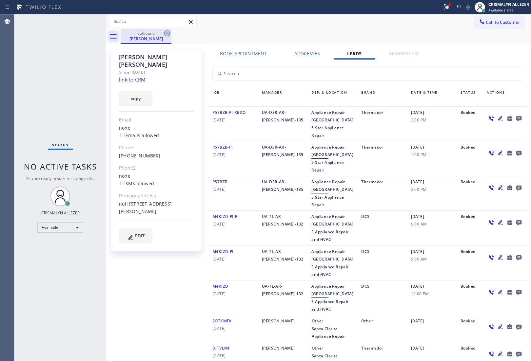
click at [169, 31] on icon at bounding box center [167, 33] width 6 height 6
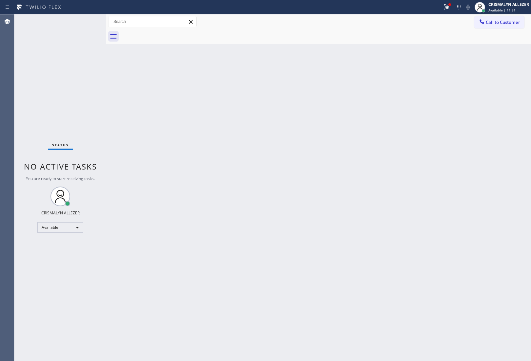
drag, startPoint x: 498, startPoint y: 23, endPoint x: 364, endPoint y: 87, distance: 148.5
click at [497, 23] on span "Call to Customer" at bounding box center [503, 22] width 34 height 6
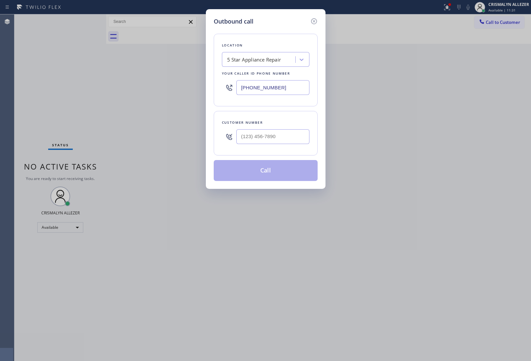
click at [284, 147] on div at bounding box center [272, 136] width 73 height 21
click at [284, 140] on input "(___) ___-____" at bounding box center [272, 136] width 73 height 15
paste input "305) 283-6773"
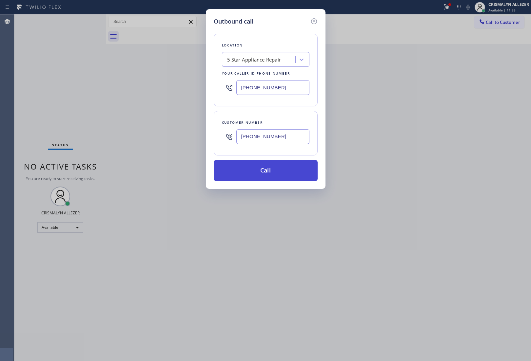
type input "[PHONE_NUMBER]"
click at [261, 177] on button "Call" at bounding box center [266, 170] width 104 height 21
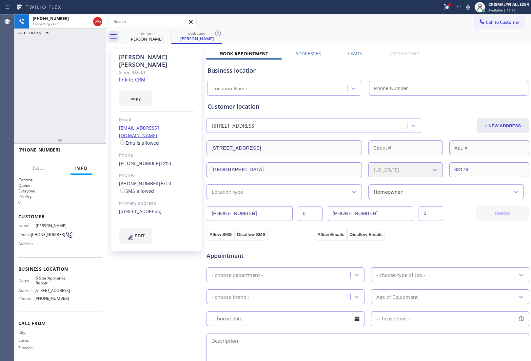
click at [140, 76] on link "link to CRM" at bounding box center [132, 79] width 27 height 7
type input "[PHONE_NUMBER]"
click at [81, 153] on span "HANG UP" at bounding box center [87, 153] width 20 height 5
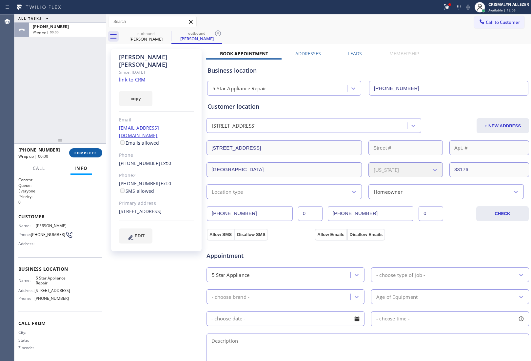
click at [81, 153] on span "COMPLETE" at bounding box center [85, 153] width 23 height 5
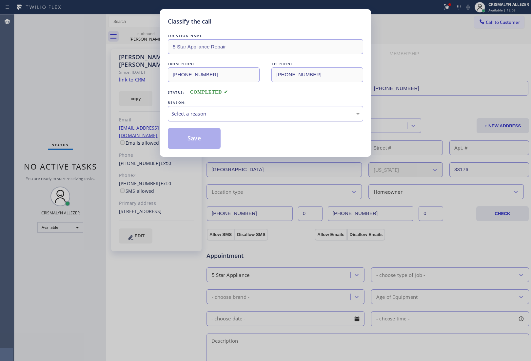
click at [261, 117] on div "Select a reason" at bounding box center [265, 114] width 188 height 8
click at [195, 142] on button "Save" at bounding box center [194, 138] width 53 height 21
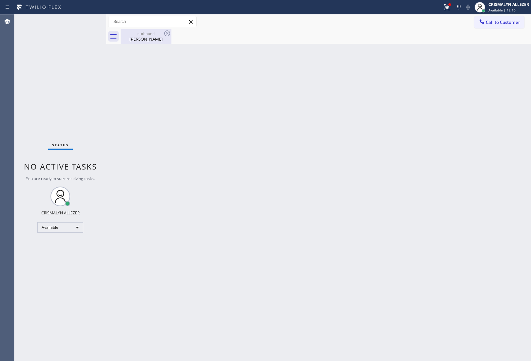
click at [142, 39] on div "Selvin Maldonado" at bounding box center [145, 39] width 49 height 6
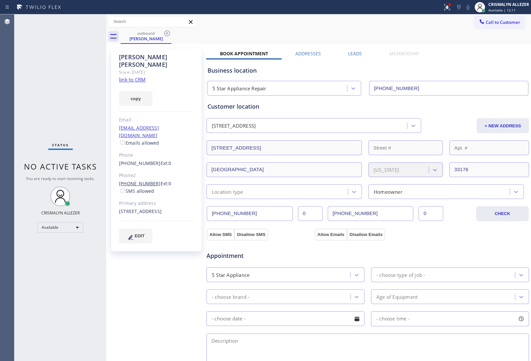
click at [139, 181] on link "(786) 283-2668" at bounding box center [140, 184] width 42 height 6
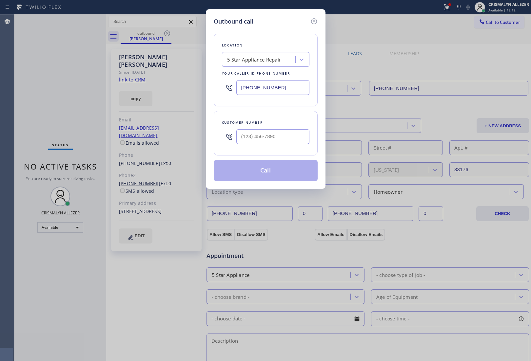
type input "(786) 283-2668"
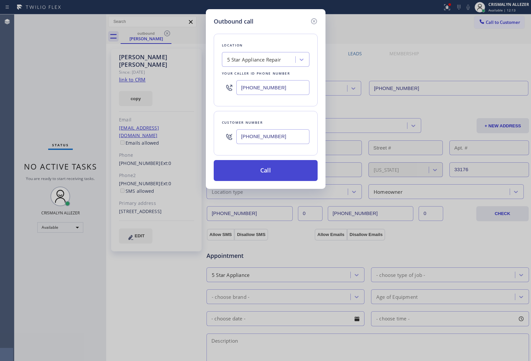
click at [262, 171] on button "Call" at bounding box center [266, 170] width 104 height 21
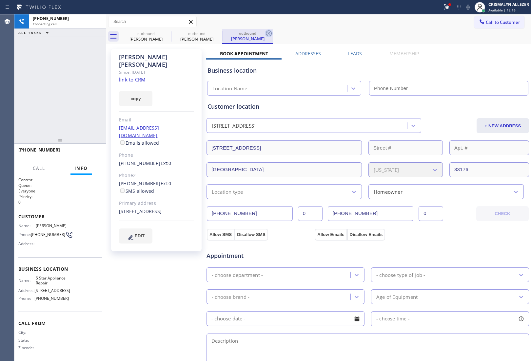
type input "[PHONE_NUMBER]"
click at [271, 32] on icon at bounding box center [269, 33] width 6 height 6
click at [353, 53] on label "Leads" at bounding box center [355, 53] width 14 height 6
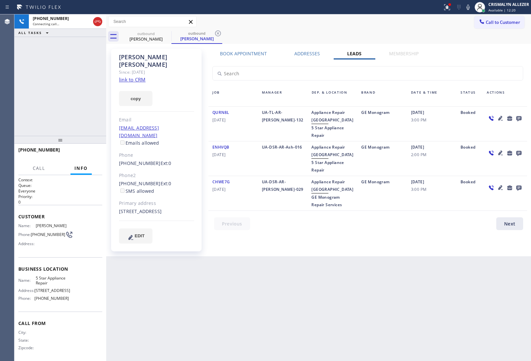
click at [519, 118] on icon at bounding box center [518, 118] width 5 height 5
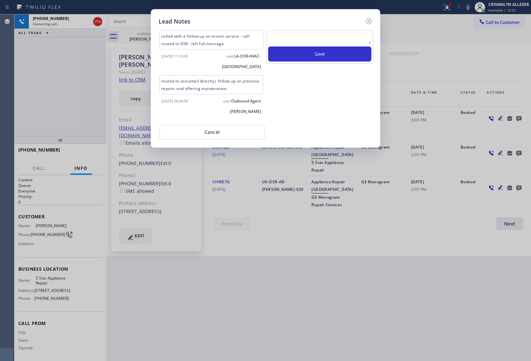
click at [318, 42] on textarea at bounding box center [319, 38] width 103 height 12
paste textarea "no answer | please xfer here"
type textarea "no answer | please xfer here"
click at [317, 55] on button "Save" at bounding box center [319, 54] width 103 height 15
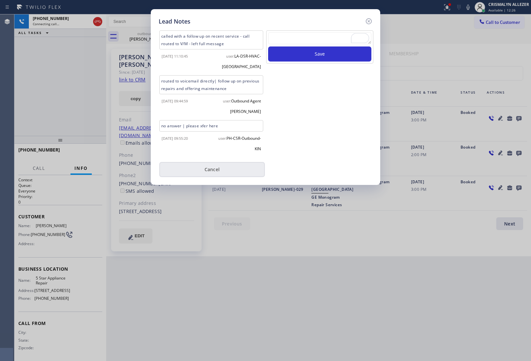
click at [212, 171] on button "Cancel" at bounding box center [212, 169] width 106 height 15
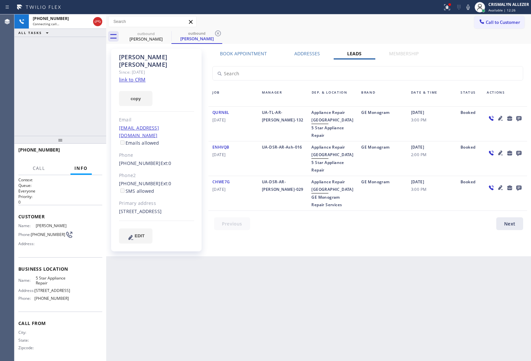
click at [250, 54] on label "Book Appointment" at bounding box center [243, 53] width 47 height 6
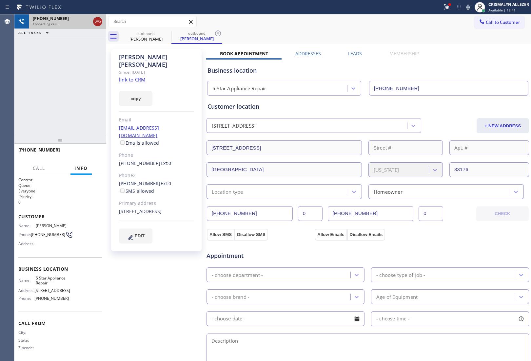
click at [95, 23] on icon at bounding box center [98, 22] width 8 height 8
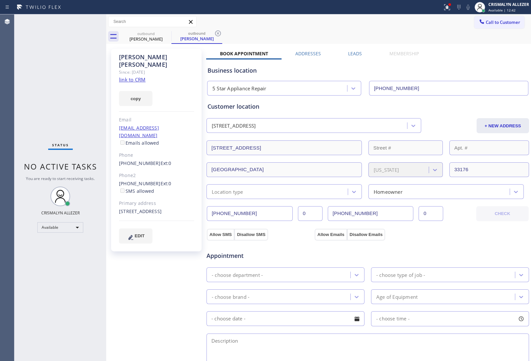
drag, startPoint x: 219, startPoint y: 33, endPoint x: 184, endPoint y: 35, distance: 35.1
click at [219, 33] on icon at bounding box center [218, 33] width 8 height 8
click at [169, 33] on icon at bounding box center [167, 33] width 8 height 8
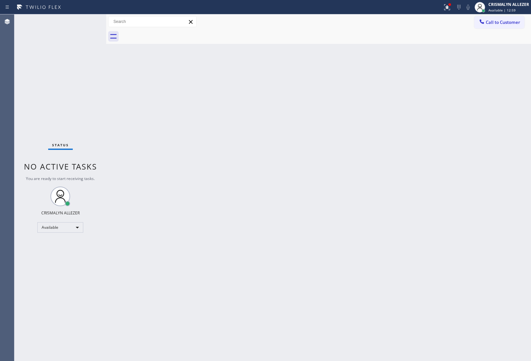
drag, startPoint x: 495, startPoint y: 25, endPoint x: 492, endPoint y: 27, distance: 3.7
click at [496, 25] on span "Call to Customer" at bounding box center [503, 22] width 34 height 6
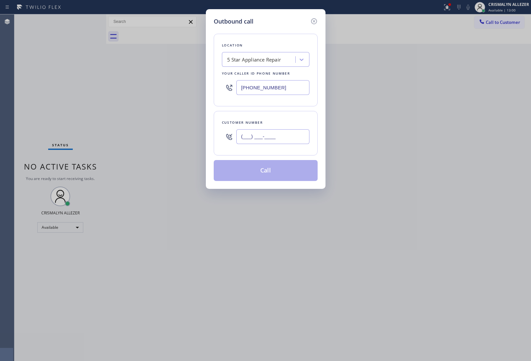
click at [292, 137] on input "(___) ___-____" at bounding box center [272, 136] width 73 height 15
paste input "303) 808-4600"
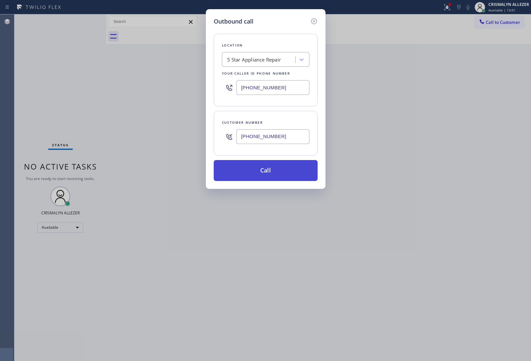
type input "[PHONE_NUMBER]"
click at [271, 169] on button "Call" at bounding box center [266, 170] width 104 height 21
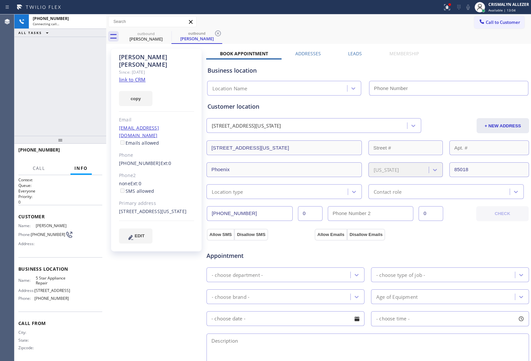
click at [126, 76] on link "link to CRM" at bounding box center [132, 79] width 27 height 7
type input "[PHONE_NUMBER]"
click at [81, 148] on button "HANG UP" at bounding box center [87, 152] width 30 height 9
click at [84, 153] on span "COMPLETE" at bounding box center [85, 153] width 23 height 5
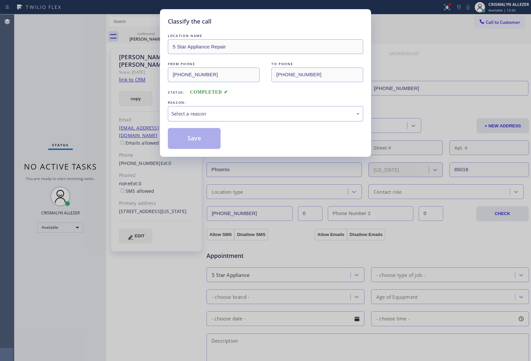
drag, startPoint x: 256, startPoint y: 116, endPoint x: 250, endPoint y: 121, distance: 8.2
click at [253, 119] on div "Select a reason" at bounding box center [265, 113] width 195 height 15
click at [198, 138] on button "Save" at bounding box center [194, 138] width 53 height 21
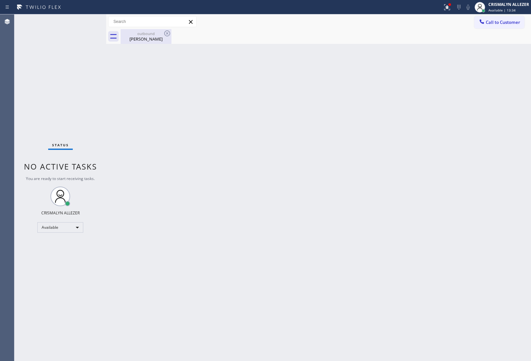
drag, startPoint x: 148, startPoint y: 37, endPoint x: 159, endPoint y: 35, distance: 11.7
click at [148, 37] on div "Jim Eaton" at bounding box center [145, 39] width 49 height 6
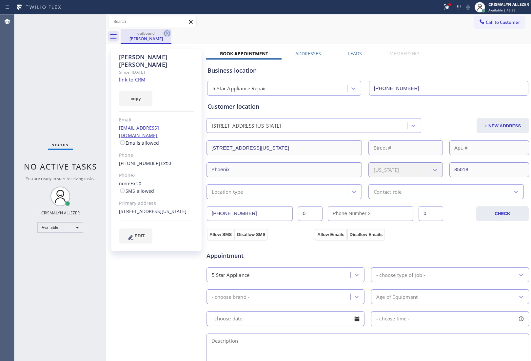
click at [164, 33] on icon at bounding box center [167, 33] width 6 height 6
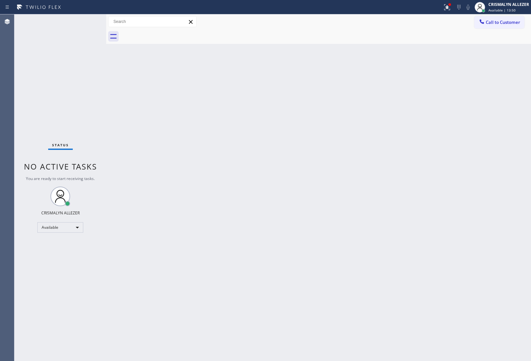
drag, startPoint x: 504, startPoint y: 21, endPoint x: 387, endPoint y: 81, distance: 131.2
click at [498, 27] on button "Call to Customer" at bounding box center [499, 22] width 50 height 12
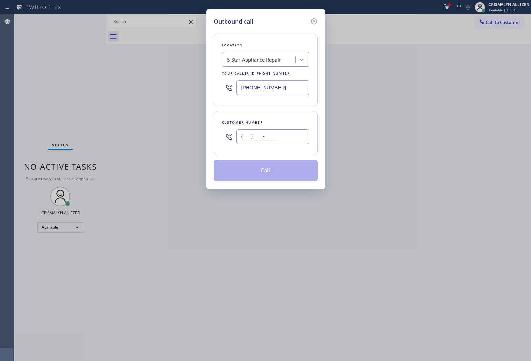
click at [278, 140] on input "(___) ___-____" at bounding box center [272, 136] width 73 height 15
paste input "714) 595-3453"
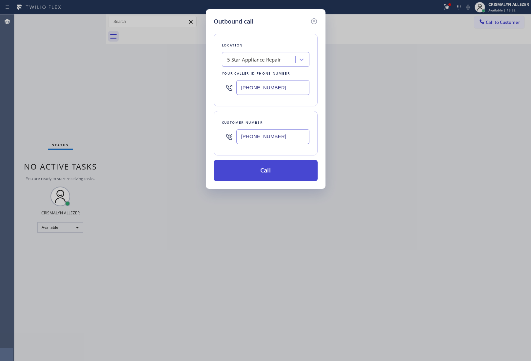
type input "[PHONE_NUMBER]"
click at [259, 180] on button "Call" at bounding box center [266, 170] width 104 height 21
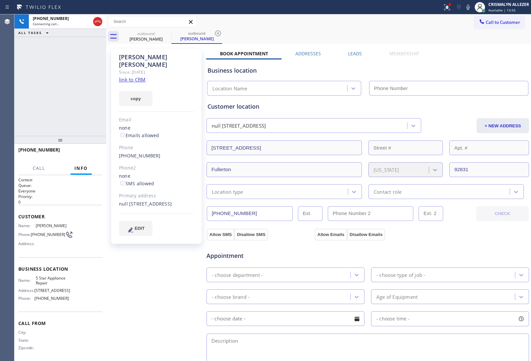
click at [126, 76] on link "link to CRM" at bounding box center [132, 79] width 27 height 7
type input "[PHONE_NUMBER]"
click at [82, 155] on span "HANG UP" at bounding box center [87, 153] width 20 height 5
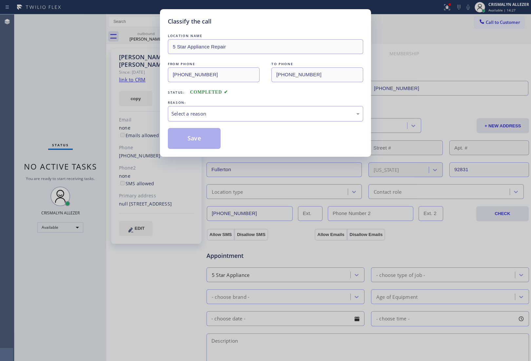
click at [274, 116] on div "Select a reason" at bounding box center [265, 114] width 188 height 8
click at [192, 140] on button "Save" at bounding box center [194, 138] width 53 height 21
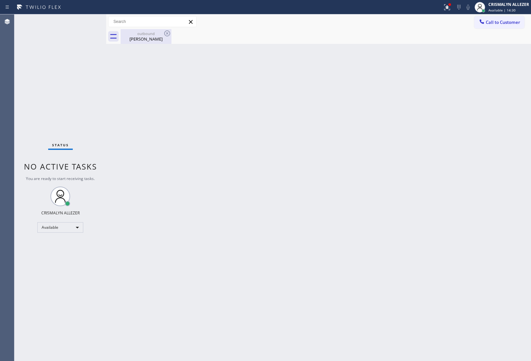
drag, startPoint x: 148, startPoint y: 38, endPoint x: 161, endPoint y: 35, distance: 13.0
click at [148, 38] on div "Cyndy knauss" at bounding box center [145, 39] width 49 height 6
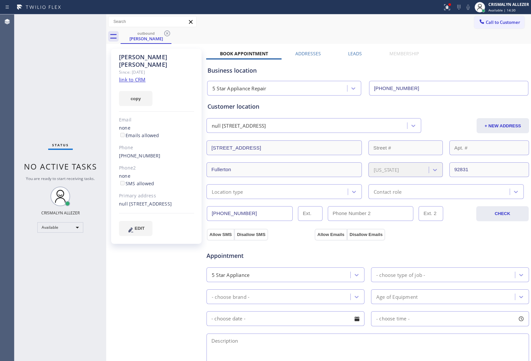
click at [168, 34] on icon at bounding box center [167, 33] width 8 height 8
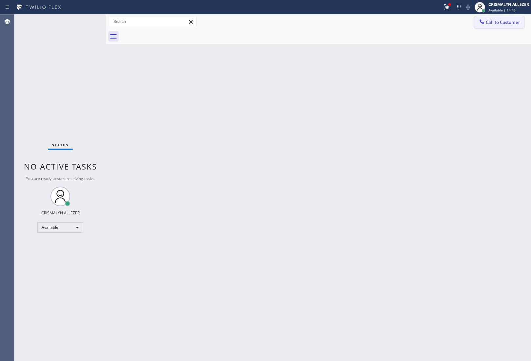
click at [504, 25] on span "Call to Customer" at bounding box center [503, 22] width 34 height 6
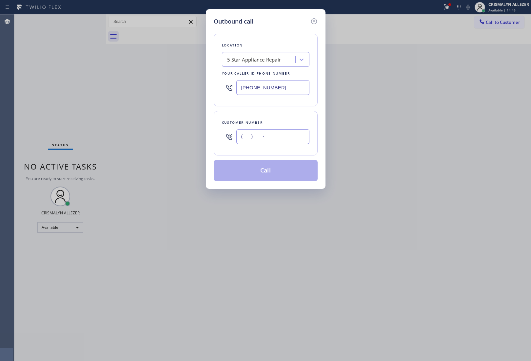
click at [292, 134] on input "(___) ___-____" at bounding box center [272, 136] width 73 height 15
paste input "248) 613-3623"
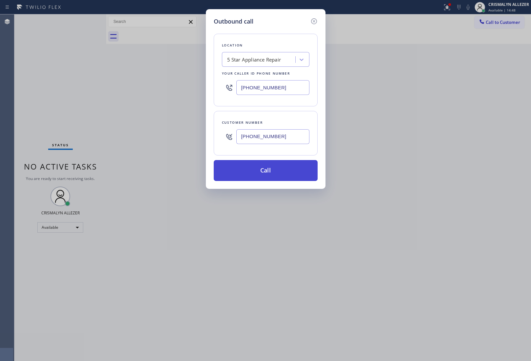
type input "[PHONE_NUMBER]"
drag, startPoint x: 271, startPoint y: 171, endPoint x: 302, endPoint y: 164, distance: 31.6
click at [272, 171] on button "Call" at bounding box center [266, 170] width 104 height 21
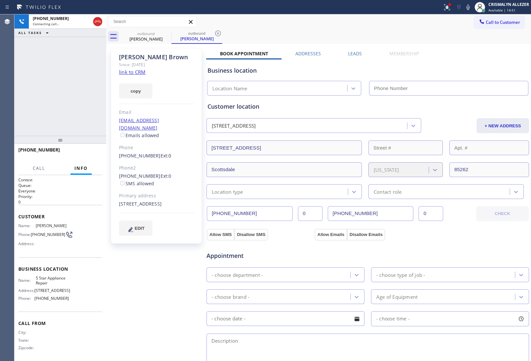
click at [133, 73] on link "link to CRM" at bounding box center [132, 72] width 27 height 7
type input "[PHONE_NUMBER]"
click at [86, 157] on button "HANG UP" at bounding box center [87, 152] width 30 height 9
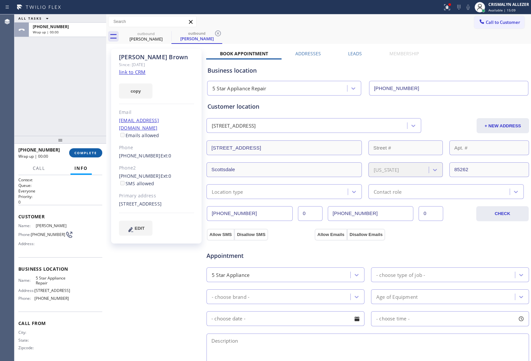
click at [86, 157] on button "COMPLETE" at bounding box center [85, 152] width 33 height 9
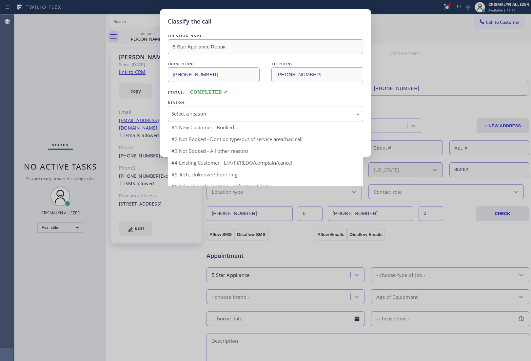
click at [252, 115] on div "Select a reason" at bounding box center [265, 114] width 188 height 8
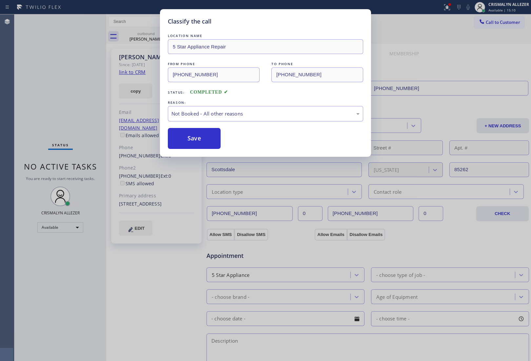
click at [194, 143] on button "Save" at bounding box center [194, 138] width 53 height 21
click at [172, 38] on div "Justine Brown" at bounding box center [196, 39] width 49 height 6
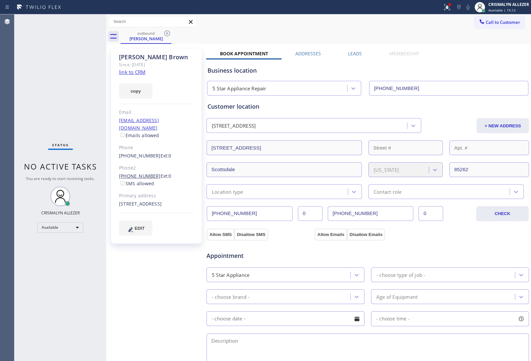
click at [140, 173] on link "(248) 766-1977" at bounding box center [140, 176] width 42 height 6
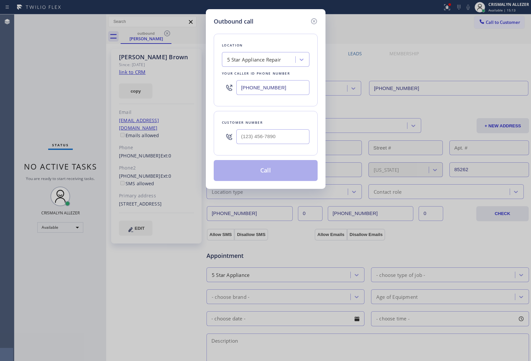
type input "(248) 766-1977"
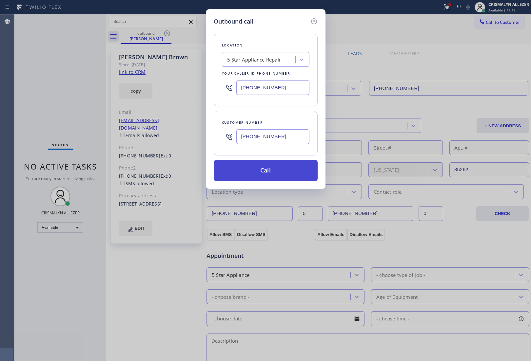
click at [287, 175] on button "Call" at bounding box center [266, 170] width 104 height 21
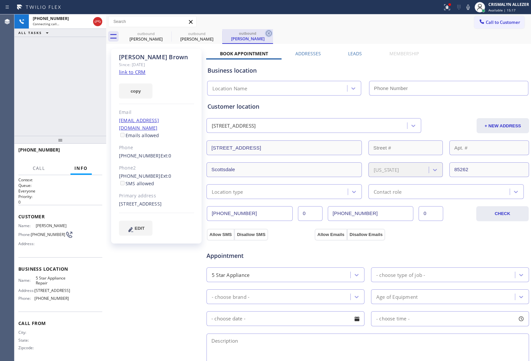
click at [267, 31] on icon at bounding box center [269, 33] width 6 height 6
click at [354, 54] on label "Leads" at bounding box center [355, 53] width 14 height 6
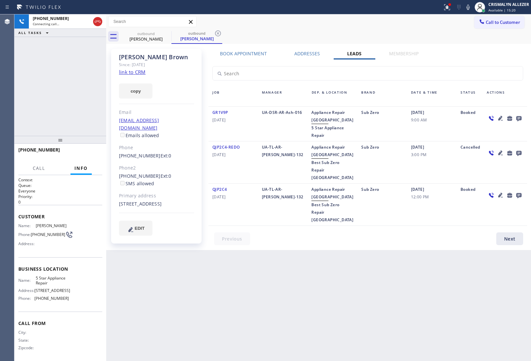
click at [519, 117] on icon at bounding box center [518, 118] width 5 height 5
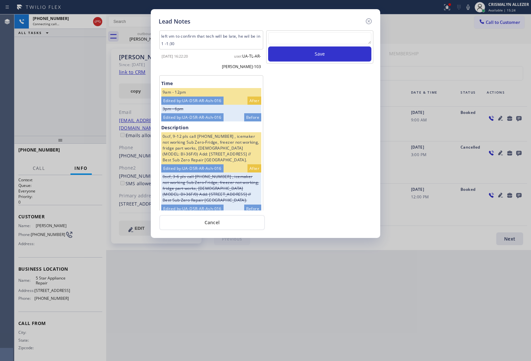
click at [305, 40] on textarea at bounding box center [319, 38] width 103 height 12
paste textarea "no answer | please xfer here"
type textarea "no answer | please xfer here"
click at [313, 53] on button "Save" at bounding box center [319, 54] width 103 height 15
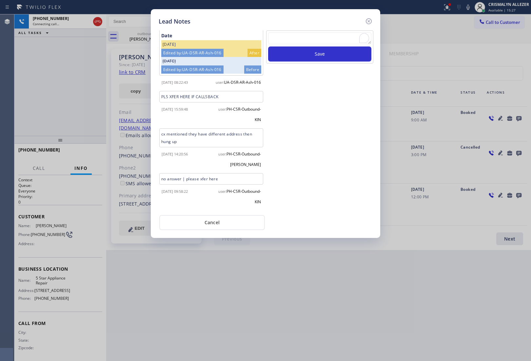
scroll to position [192, 0]
click at [223, 221] on button "Cancel" at bounding box center [212, 222] width 106 height 15
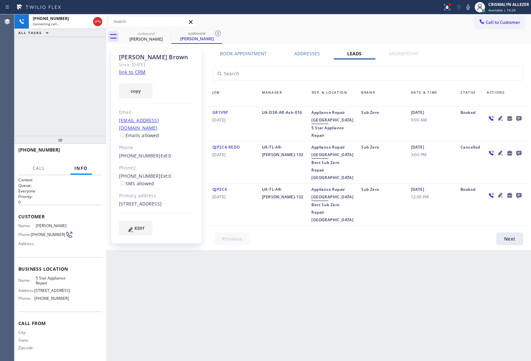
click at [248, 56] on label "Book Appointment" at bounding box center [243, 53] width 47 height 6
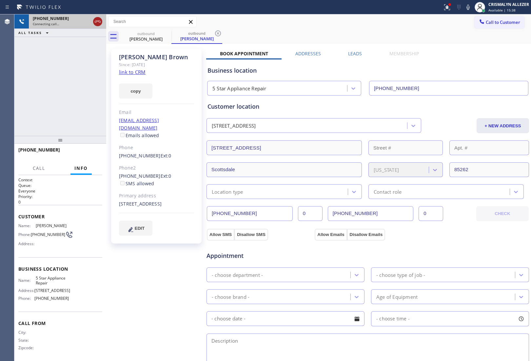
click at [96, 20] on icon at bounding box center [98, 22] width 8 height 8
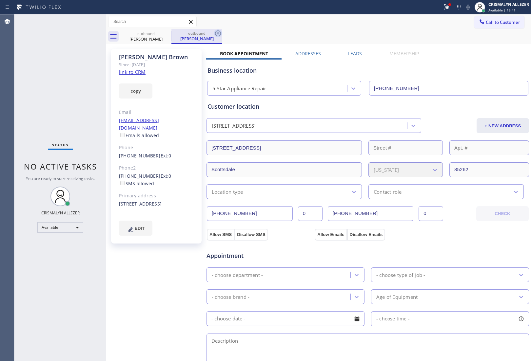
click at [217, 35] on icon at bounding box center [218, 33] width 8 height 8
click at [166, 36] on icon at bounding box center [167, 33] width 6 height 6
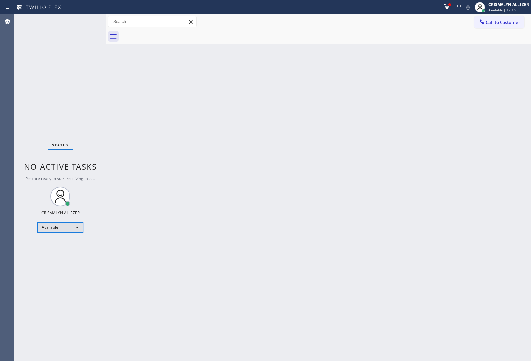
click at [77, 225] on div "Available" at bounding box center [60, 227] width 46 height 10
click at [60, 262] on li "Break" at bounding box center [60, 262] width 45 height 8
click at [78, 229] on div "Break" at bounding box center [60, 230] width 46 height 10
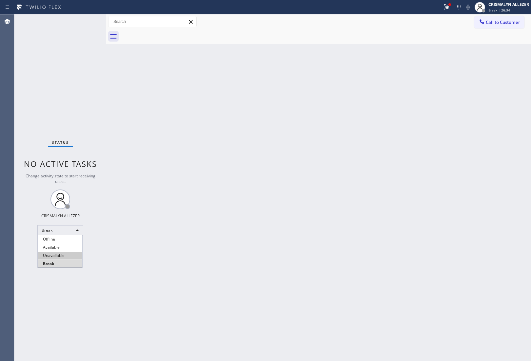
click at [69, 256] on li "Unavailable" at bounding box center [60, 256] width 45 height 8
click at [73, 230] on div "Unavailable" at bounding box center [60, 230] width 46 height 10
click at [62, 249] on li "Available" at bounding box center [60, 248] width 45 height 8
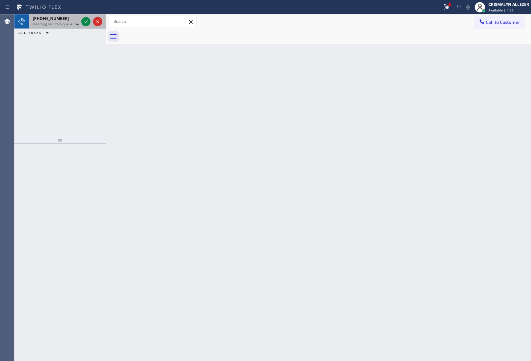
click at [81, 19] on div at bounding box center [92, 21] width 24 height 14
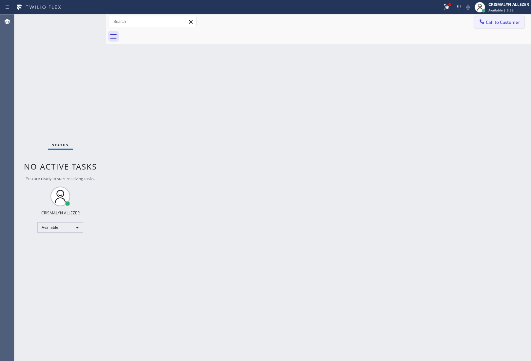
click at [497, 25] on span "Call to Customer" at bounding box center [503, 22] width 34 height 6
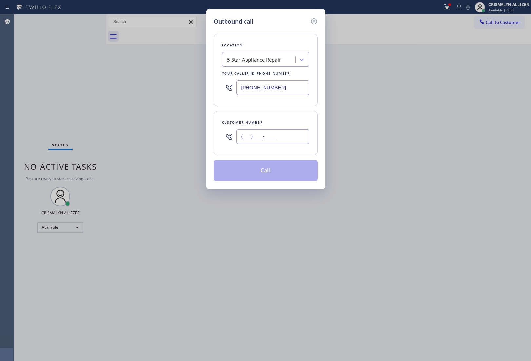
click at [292, 136] on input "(___) ___-____" at bounding box center [272, 136] width 73 height 15
paste input "415) 553-0083"
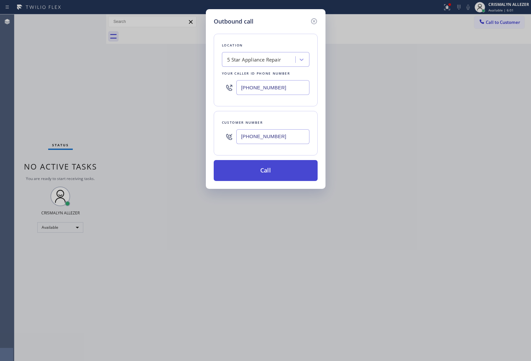
type input "[PHONE_NUMBER]"
click at [269, 174] on button "Call" at bounding box center [266, 170] width 104 height 21
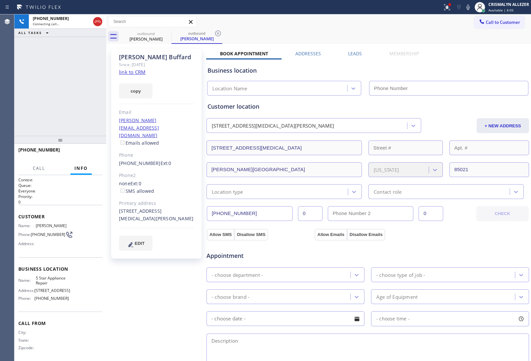
click at [140, 73] on link "link to CRM" at bounding box center [132, 72] width 27 height 7
type input "[PHONE_NUMBER]"
click at [92, 151] on span "HANG UP" at bounding box center [87, 153] width 20 height 5
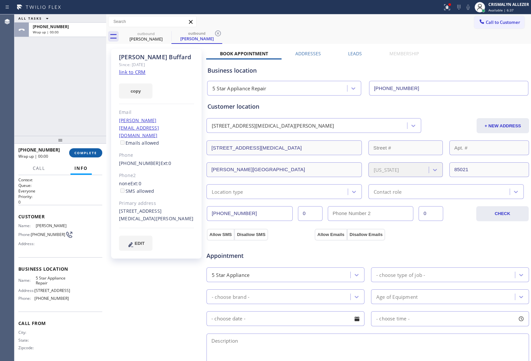
click at [92, 153] on span "COMPLETE" at bounding box center [85, 153] width 23 height 5
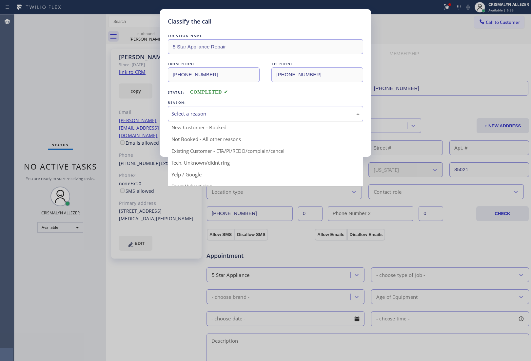
click at [264, 115] on div "Select a reason" at bounding box center [265, 114] width 188 height 8
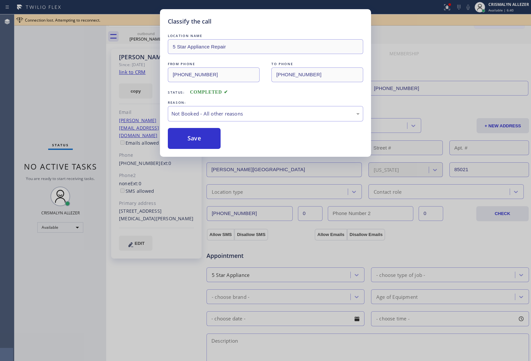
click at [204, 140] on button "Save" at bounding box center [194, 138] width 53 height 21
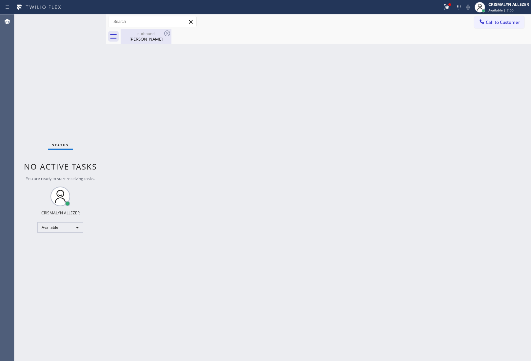
click at [140, 38] on div "Laura Buffard" at bounding box center [145, 39] width 49 height 6
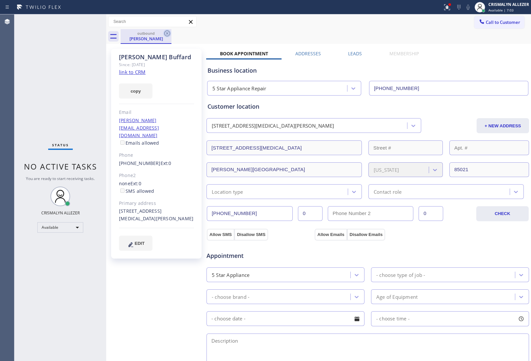
click at [167, 35] on icon at bounding box center [167, 33] width 8 height 8
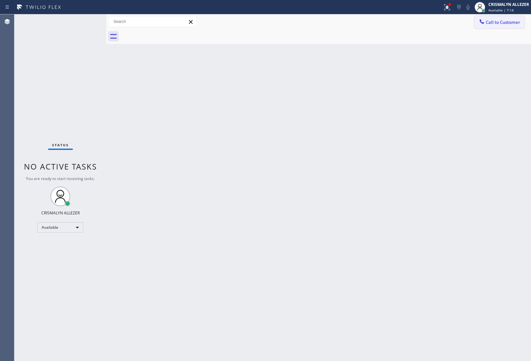
drag, startPoint x: 507, startPoint y: 20, endPoint x: 502, endPoint y: 22, distance: 5.9
click at [506, 20] on span "Call to Customer" at bounding box center [503, 22] width 34 height 6
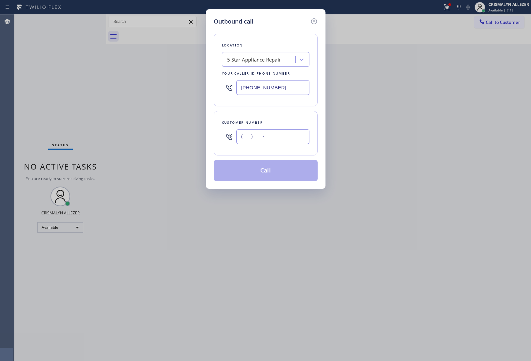
click at [298, 144] on input "(___) ___-____" at bounding box center [272, 136] width 73 height 15
paste input "415) 806-6756"
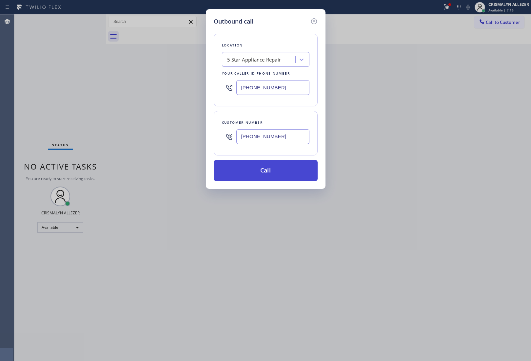
type input "[PHONE_NUMBER]"
click at [266, 175] on button "Call" at bounding box center [266, 170] width 104 height 21
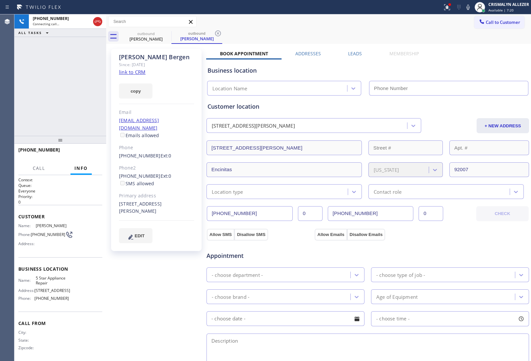
click at [130, 70] on link "link to CRM" at bounding box center [132, 72] width 27 height 7
type input "[PHONE_NUMBER]"
click at [79, 151] on span "HANG UP" at bounding box center [87, 153] width 20 height 5
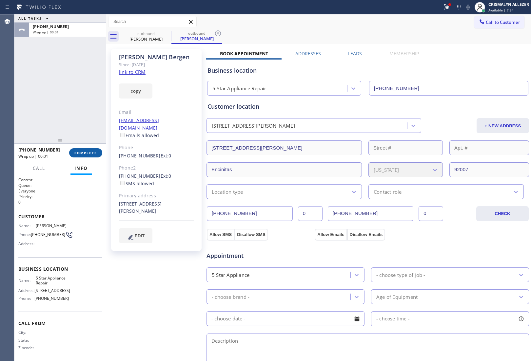
click at [79, 153] on span "COMPLETE" at bounding box center [85, 153] width 23 height 5
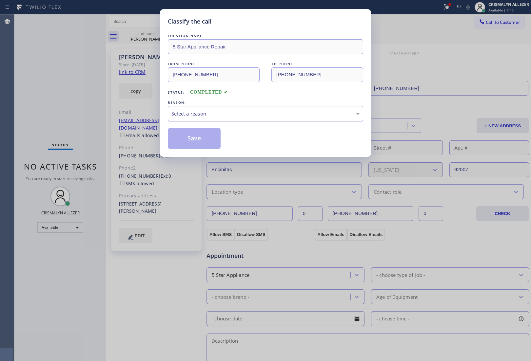
click at [238, 119] on div "Select a reason" at bounding box center [265, 113] width 195 height 15
click at [201, 143] on button "Save" at bounding box center [194, 138] width 53 height 21
click at [147, 39] on div "Classify the call LOCATION NAME 5 Star Appliance Repair FROM PHONE (855) 731-49…" at bounding box center [265, 180] width 531 height 361
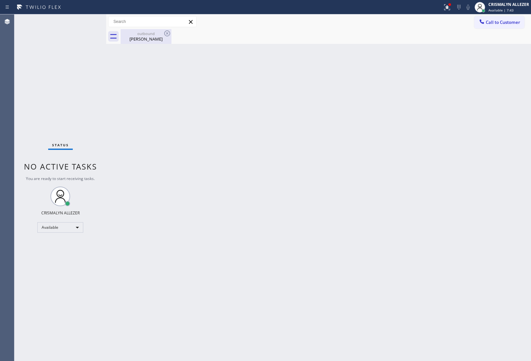
click at [147, 39] on div "David Bergen" at bounding box center [145, 39] width 49 height 6
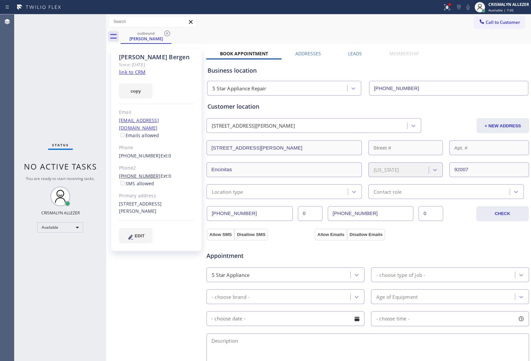
click at [144, 173] on link "[PHONE_NUMBER]" at bounding box center [140, 176] width 42 height 6
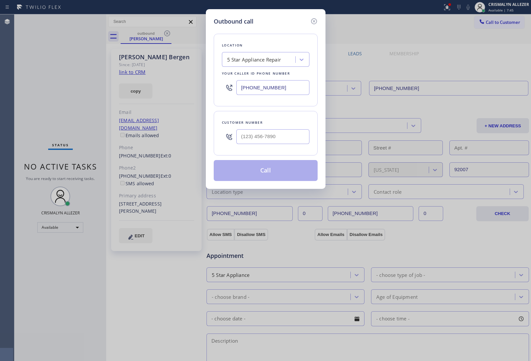
type input "[PHONE_NUMBER]"
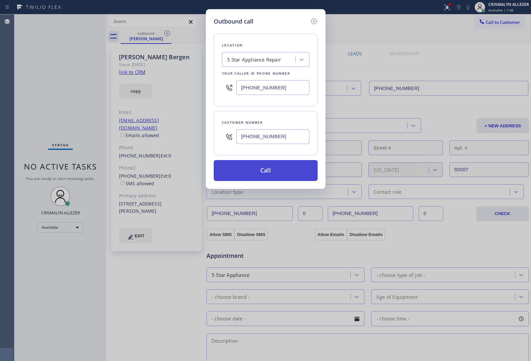
click at [281, 171] on button "Call" at bounding box center [266, 170] width 104 height 21
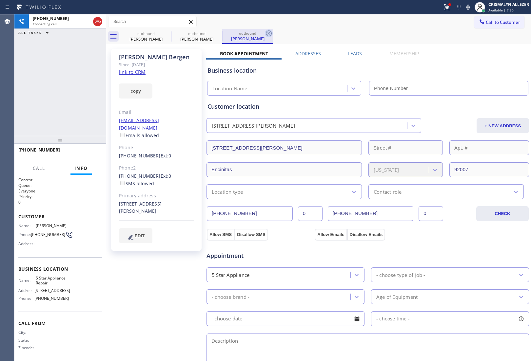
click at [269, 35] on icon at bounding box center [269, 33] width 8 height 8
click at [354, 53] on label "Leads" at bounding box center [355, 53] width 14 height 6
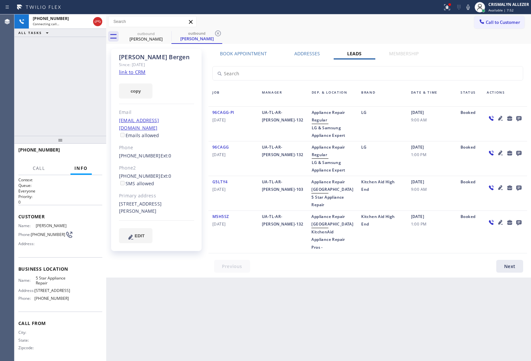
click at [518, 118] on icon at bounding box center [518, 118] width 5 height 5
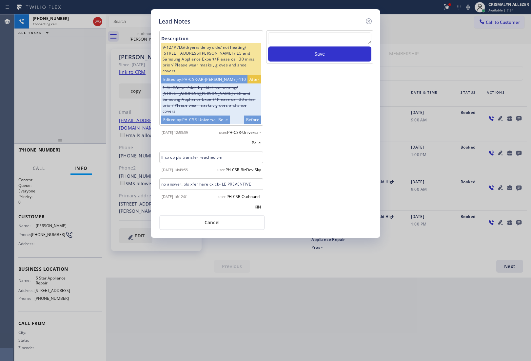
click at [284, 38] on textarea at bounding box center [319, 38] width 103 height 12
paste textarea "no answer | please xfer here"
type textarea "no answer | please xfer here"
click at [304, 53] on button "Save" at bounding box center [319, 54] width 103 height 15
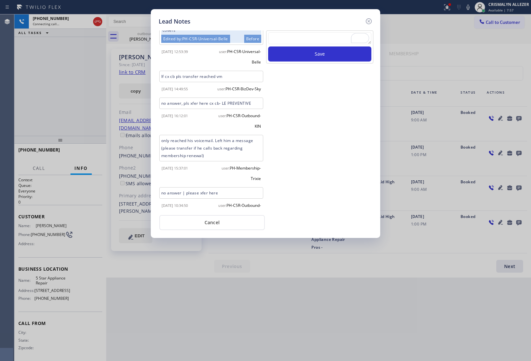
scroll to position [104, 0]
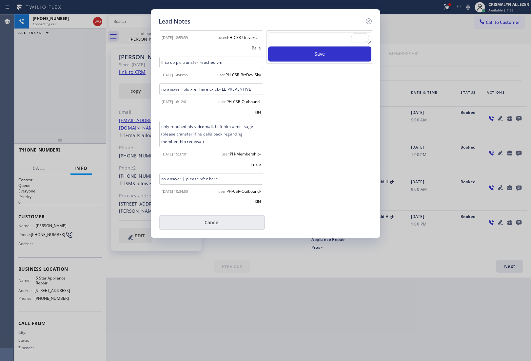
click at [220, 227] on button "Cancel" at bounding box center [212, 222] width 106 height 15
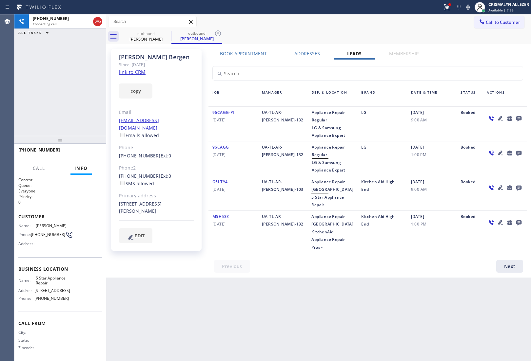
click at [242, 52] on label "Book Appointment" at bounding box center [243, 53] width 47 height 6
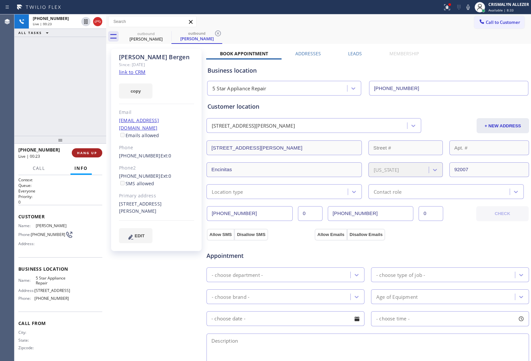
click at [81, 153] on span "HANG UP" at bounding box center [87, 153] width 20 height 5
click at [85, 150] on button "COMPLETE" at bounding box center [85, 152] width 33 height 9
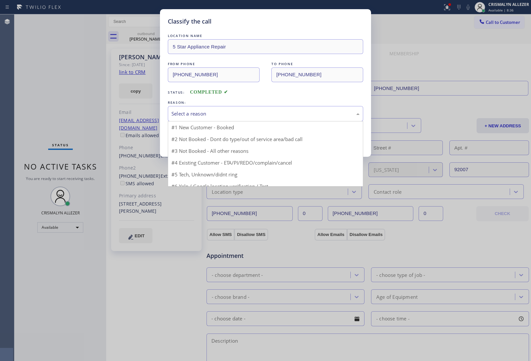
click at [272, 120] on div "Select a reason" at bounding box center [265, 113] width 195 height 15
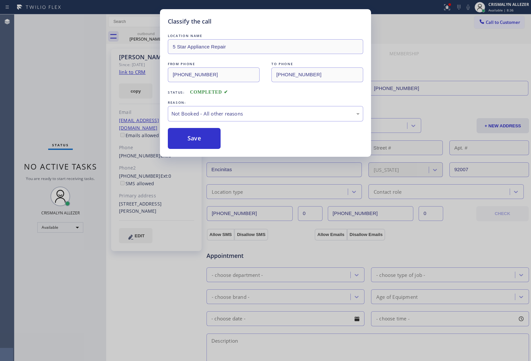
click at [188, 139] on button "Save" at bounding box center [194, 138] width 53 height 21
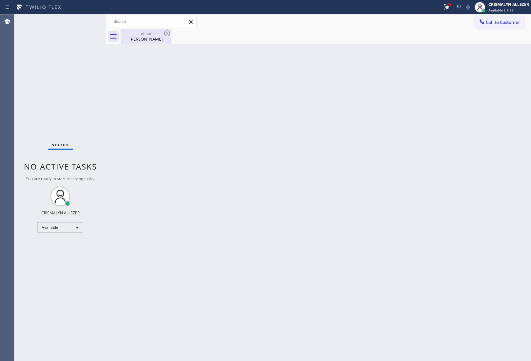
click at [143, 36] on div "[PERSON_NAME]" at bounding box center [145, 39] width 49 height 6
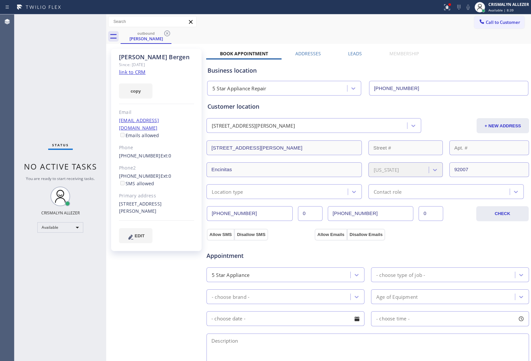
click at [341, 52] on div "Leads" at bounding box center [355, 54] width 41 height 9
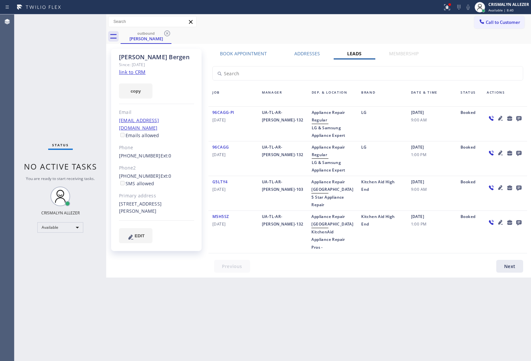
click at [519, 116] on icon at bounding box center [518, 118] width 5 height 5
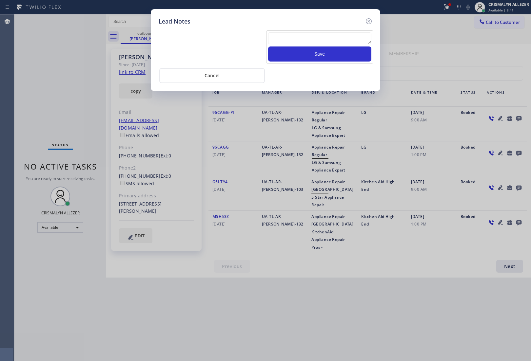
click at [274, 35] on textarea at bounding box center [319, 38] width 103 height 12
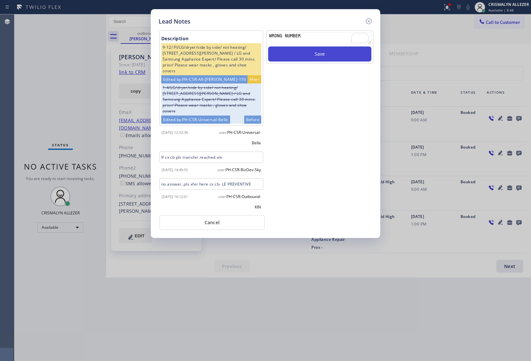
type textarea "WRONG NUMBER"
click at [328, 56] on button "Save" at bounding box center [319, 54] width 103 height 15
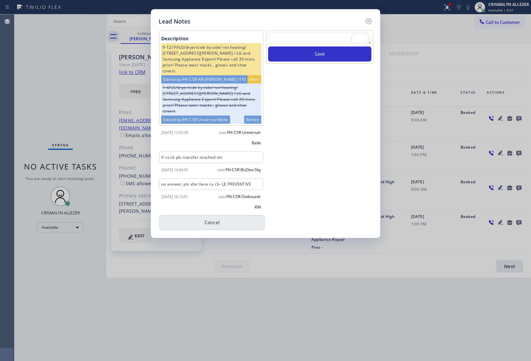
click at [210, 227] on button "Cancel" at bounding box center [212, 222] width 106 height 15
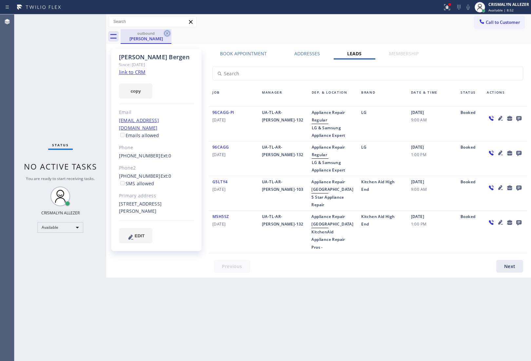
click at [165, 33] on icon at bounding box center [167, 33] width 8 height 8
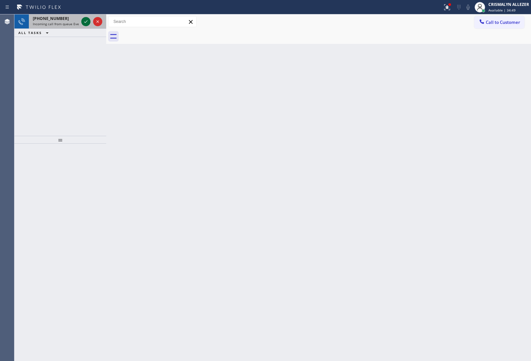
click at [88, 22] on icon at bounding box center [86, 22] width 8 height 8
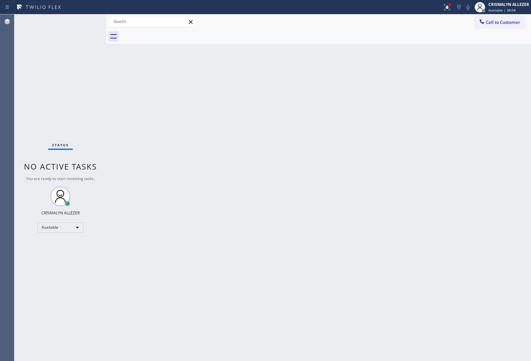
click at [507, 129] on div "Back to Dashboard Change Sender ID Customers Technicians Select a contact Outbo…" at bounding box center [318, 187] width 425 height 347
drag, startPoint x: 498, startPoint y: 24, endPoint x: 334, endPoint y: 57, distance: 167.5
click at [494, 25] on button "Call to Customer" at bounding box center [499, 22] width 50 height 12
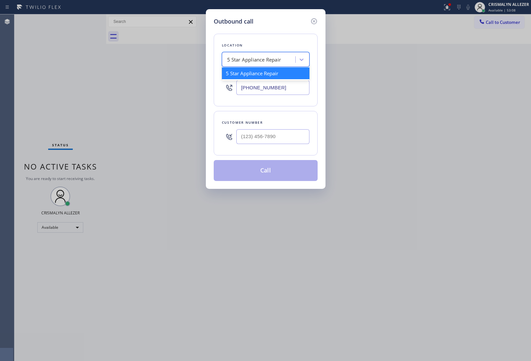
click at [242, 64] on div "5 Star Appliance Repair" at bounding box center [259, 59] width 71 height 11
paste input "Dacor Best Appliance Repair"
type input "Dacor Best Appliance Repair"
click at [246, 75] on div "Dacor Best Appliance Repair" at bounding box center [265, 73] width 87 height 12
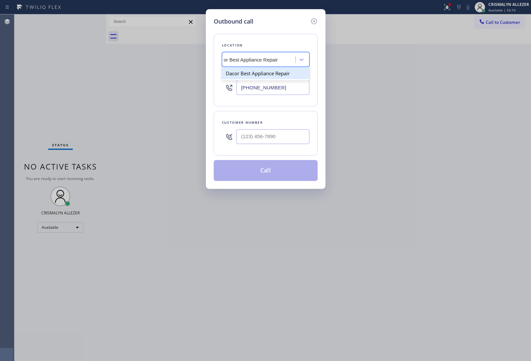
type input "[PHONE_NUMBER]"
click at [277, 140] on input "(___) ___-____" at bounding box center [272, 136] width 73 height 15
paste input "480) 544-1115"
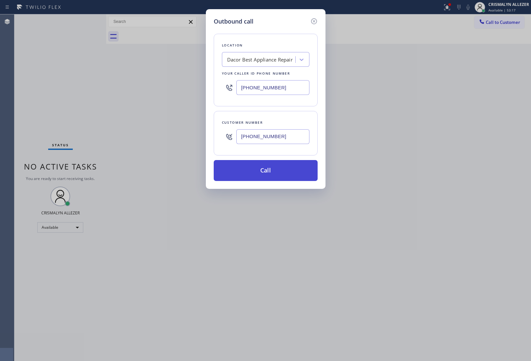
type input "[PHONE_NUMBER]"
click at [268, 173] on button "Call" at bounding box center [266, 170] width 104 height 21
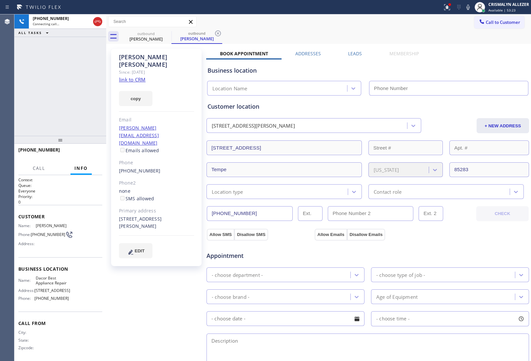
type input "[PHONE_NUMBER]"
click at [84, 153] on span "HANG UP" at bounding box center [87, 153] width 20 height 5
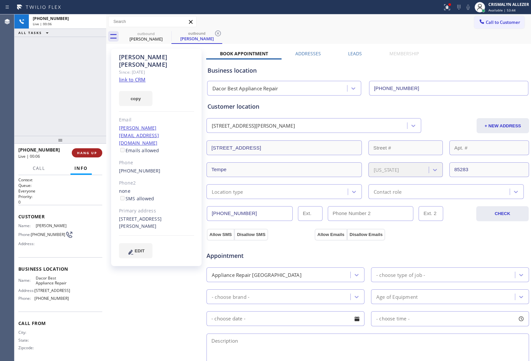
click at [84, 153] on span "HANG UP" at bounding box center [87, 153] width 20 height 5
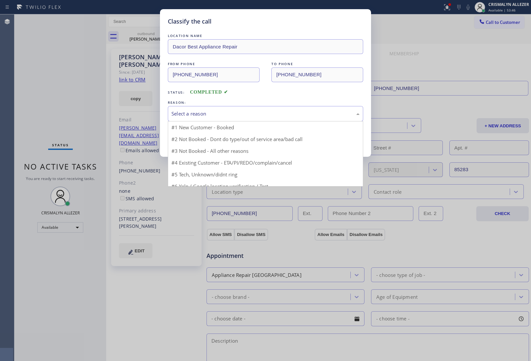
click at [258, 119] on div "Select a reason" at bounding box center [265, 113] width 195 height 15
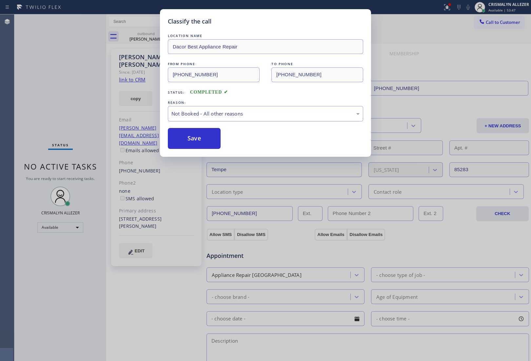
click at [197, 142] on button "Save" at bounding box center [194, 138] width 53 height 21
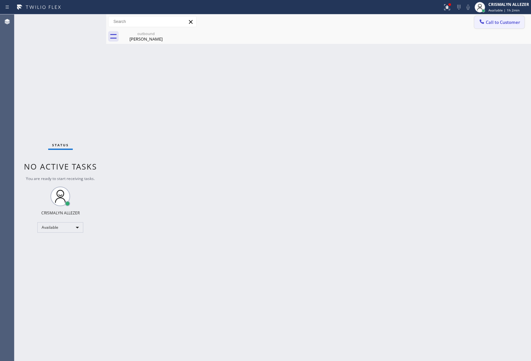
click at [500, 21] on span "Call to Customer" at bounding box center [503, 22] width 34 height 6
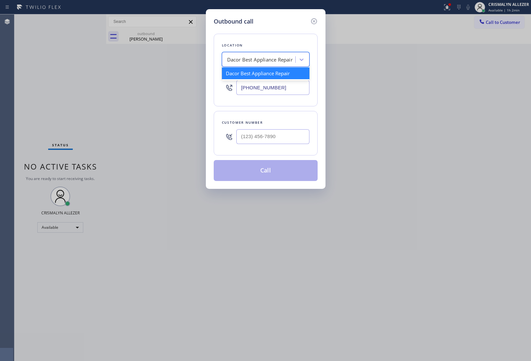
click at [279, 62] on div "Dacor Best Appliance Repair" at bounding box center [260, 60] width 66 height 8
drag, startPoint x: 295, startPoint y: 87, endPoint x: 151, endPoint y: 84, distance: 143.9
click at [151, 84] on div "Outbound call Location option Dacor Best Appliance Repair, selected. option Dac…" at bounding box center [265, 180] width 531 height 361
paste input "805) 572-7654"
type input "[PHONE_NUMBER]"
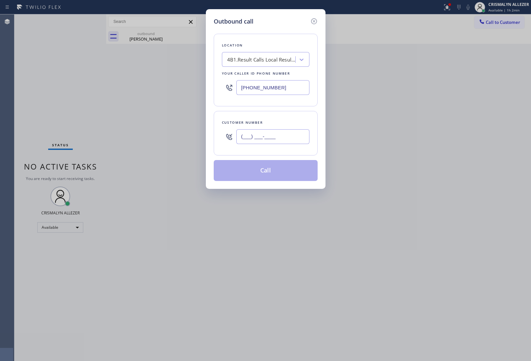
click at [278, 137] on input "(___) ___-____" at bounding box center [272, 136] width 73 height 15
paste input "805) 258-8188"
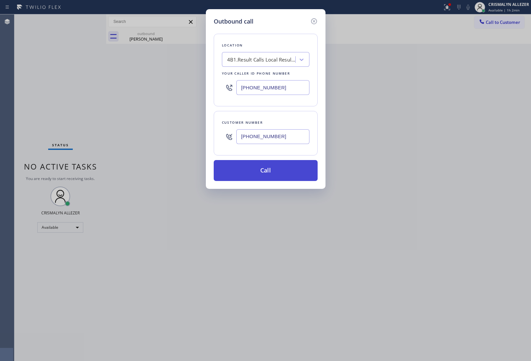
type input "[PHONE_NUMBER]"
click at [270, 174] on button "Call" at bounding box center [266, 170] width 104 height 21
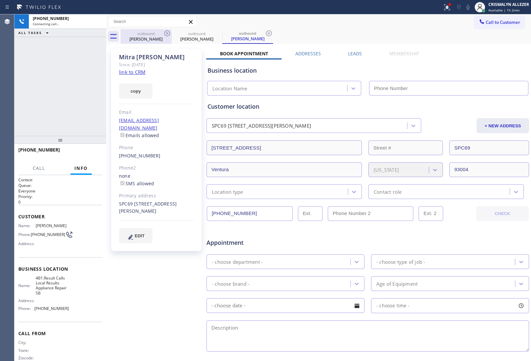
click at [146, 35] on div "outbound" at bounding box center [145, 33] width 49 height 5
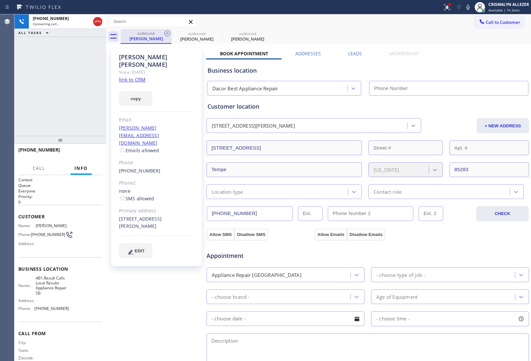
type input "[PHONE_NUMBER]"
click at [166, 31] on icon at bounding box center [167, 33] width 8 height 8
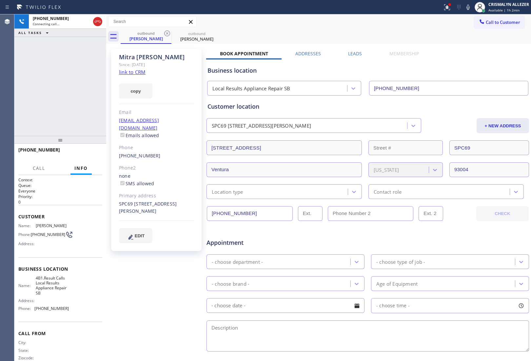
click at [133, 73] on link "link to CRM" at bounding box center [132, 72] width 27 height 7
click at [84, 154] on span "HANG UP" at bounding box center [87, 153] width 20 height 5
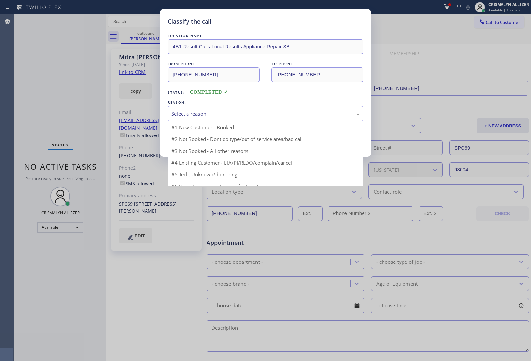
click at [261, 118] on div "Select a reason" at bounding box center [265, 113] width 195 height 15
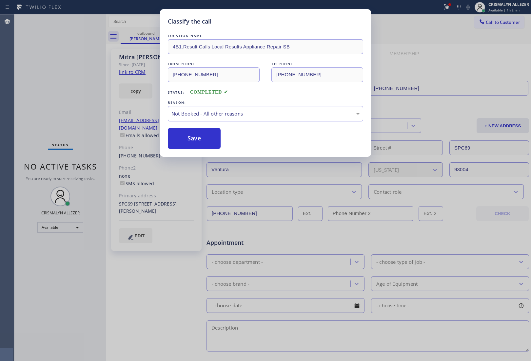
click at [191, 140] on button "Save" at bounding box center [194, 138] width 53 height 21
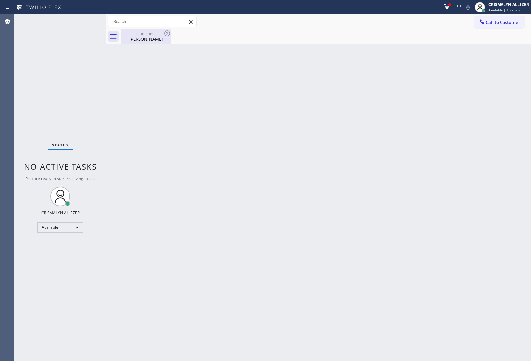
click at [147, 38] on div "[PERSON_NAME]" at bounding box center [145, 39] width 49 height 6
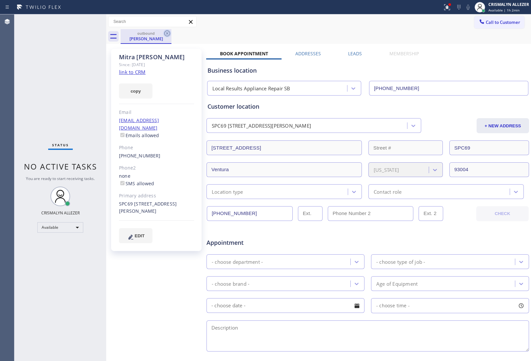
click at [167, 35] on icon at bounding box center [167, 33] width 8 height 8
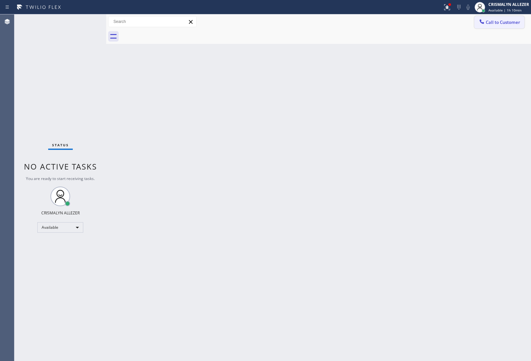
click at [502, 20] on span "Call to Customer" at bounding box center [503, 22] width 34 height 6
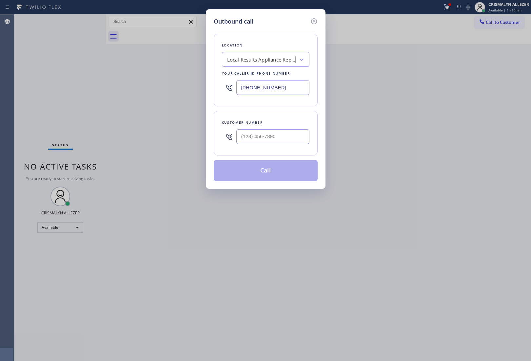
drag, startPoint x: 295, startPoint y: 89, endPoint x: 141, endPoint y: 81, distance: 154.6
click at [145, 83] on div "Outbound call Location Local Results Appliance Repair SB Your caller id phone n…" at bounding box center [265, 180] width 531 height 361
paste input "480) 680-8757"
type input "[PHONE_NUMBER]"
click at [292, 138] on input "(___) ___-____" at bounding box center [272, 136] width 73 height 15
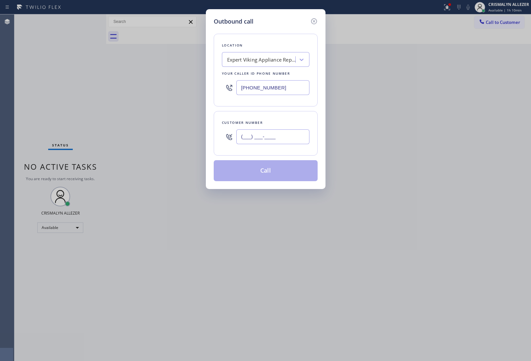
paste input "480) 202-3595"
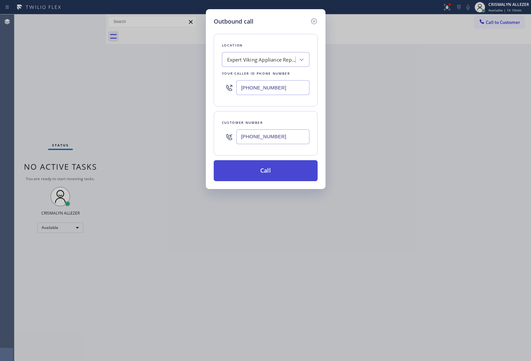
type input "[PHONE_NUMBER]"
click at [278, 169] on button "Call" at bounding box center [266, 170] width 104 height 21
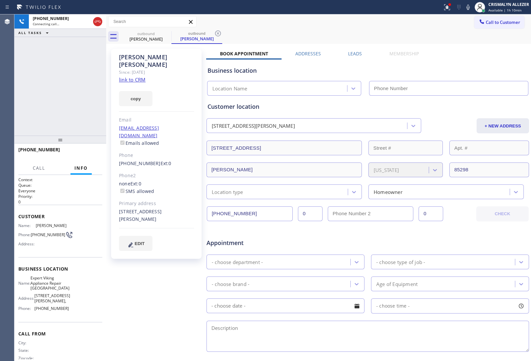
click at [138, 76] on link "link to CRM" at bounding box center [132, 79] width 27 height 7
type input "[PHONE_NUMBER]"
click at [357, 51] on label "Leads" at bounding box center [355, 53] width 14 height 6
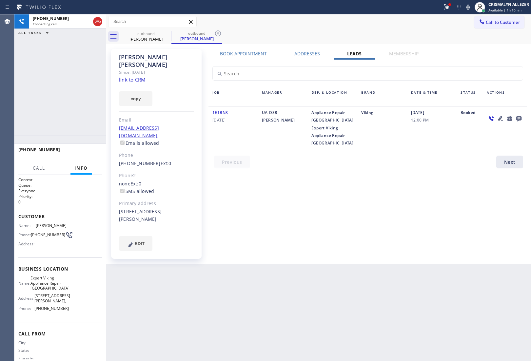
click at [519, 116] on icon at bounding box center [518, 118] width 5 height 5
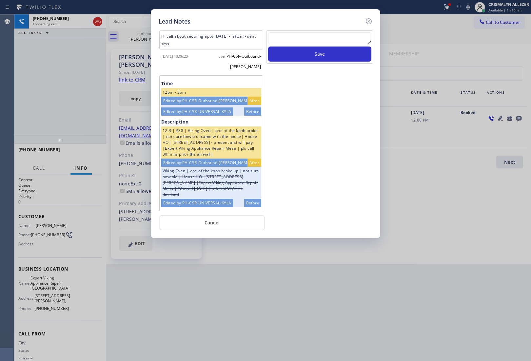
click at [305, 39] on textarea at bounding box center [319, 38] width 103 height 12
paste textarea "no answer | please xfer here"
type textarea "no answer | please xfer here"
click at [314, 58] on button "Save" at bounding box center [319, 54] width 103 height 15
click at [214, 229] on button "Cancel" at bounding box center [212, 222] width 106 height 15
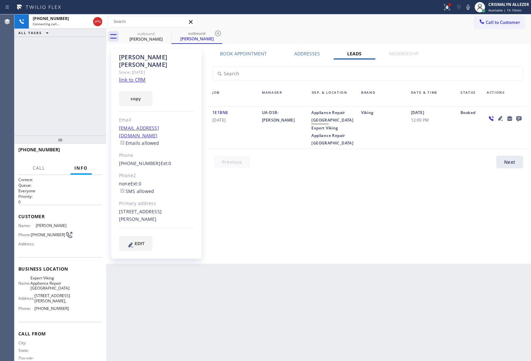
click at [245, 48] on div "[PERSON_NAME] Since: [DATE] link to CRM copy Email [EMAIL_ADDRESS][DOMAIN_NAME]…" at bounding box center [318, 154] width 421 height 217
click at [244, 50] on div "[PERSON_NAME] Since: [DATE] link to CRM copy Email [EMAIL_ADDRESS][DOMAIN_NAME]…" at bounding box center [318, 154] width 421 height 217
click at [99, 22] on icon at bounding box center [98, 22] width 8 height 8
click at [73, 156] on button "COMPLETE" at bounding box center [85, 152] width 33 height 9
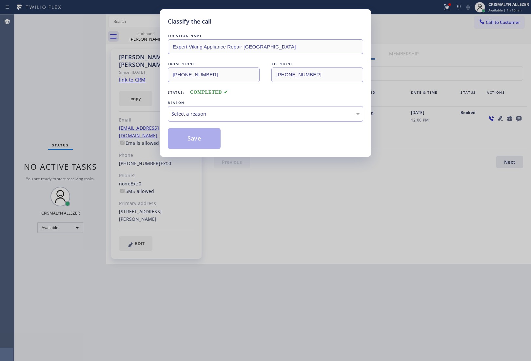
drag, startPoint x: 274, startPoint y: 116, endPoint x: 254, endPoint y: 121, distance: 20.4
click at [271, 117] on div "Select a reason" at bounding box center [265, 114] width 188 height 8
click at [199, 137] on button "Save" at bounding box center [194, 138] width 53 height 21
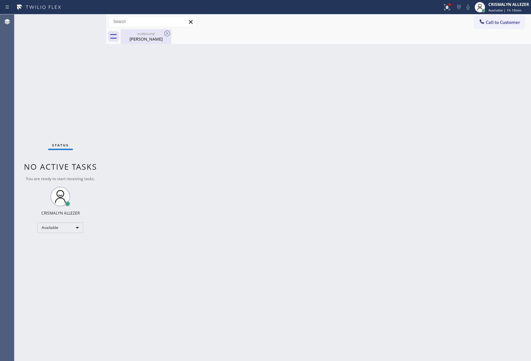
click at [151, 40] on div "[PERSON_NAME]" at bounding box center [145, 39] width 49 height 6
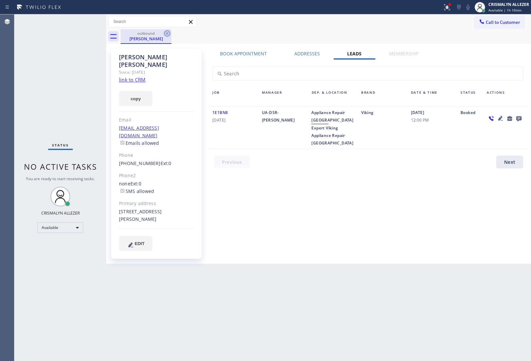
click at [165, 35] on icon at bounding box center [167, 33] width 8 height 8
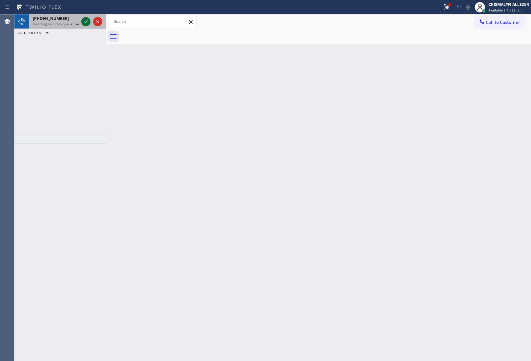
click at [87, 25] on icon at bounding box center [86, 22] width 8 height 8
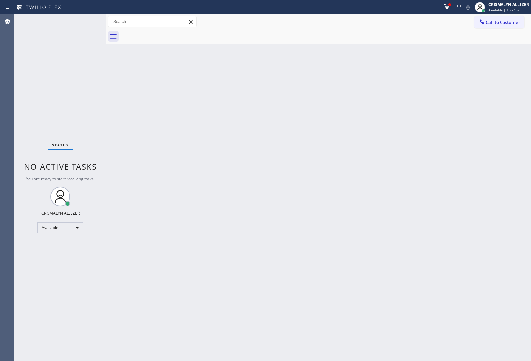
click at [503, 24] on span "Call to Customer" at bounding box center [503, 22] width 34 height 6
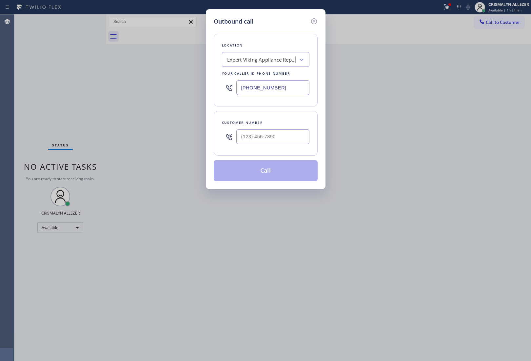
drag, startPoint x: 277, startPoint y: 90, endPoint x: 118, endPoint y: 78, distance: 159.4
click at [139, 81] on div "Outbound call Location Expert Viking Appliance Repair [GEOGRAPHIC_DATA] Your ca…" at bounding box center [265, 180] width 531 height 361
paste input "714) 942-1426"
type input "[PHONE_NUMBER]"
click at [269, 138] on input "(___) ___-____" at bounding box center [272, 136] width 73 height 15
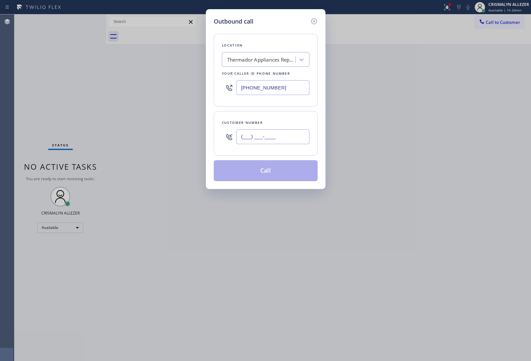
paste input "714) 731-3334"
type input "[PHONE_NUMBER]"
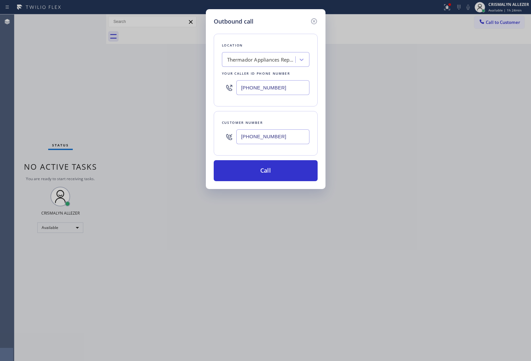
drag, startPoint x: 270, startPoint y: 176, endPoint x: 445, endPoint y: 106, distance: 188.1
click at [271, 176] on button "Call" at bounding box center [266, 170] width 104 height 21
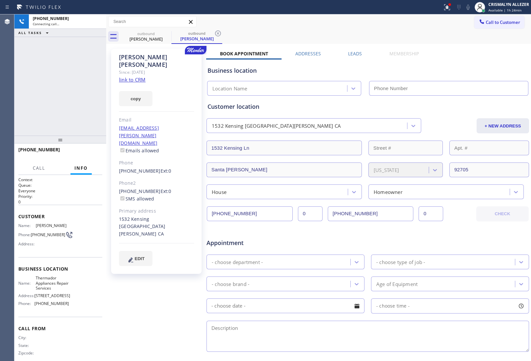
click at [130, 76] on link "link to CRM" at bounding box center [132, 79] width 27 height 7
type input "[PHONE_NUMBER]"
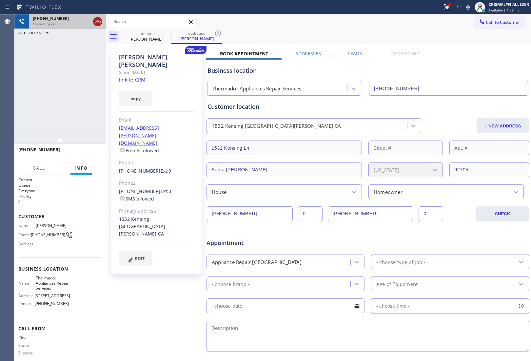
click at [95, 21] on icon at bounding box center [98, 22] width 6 height 2
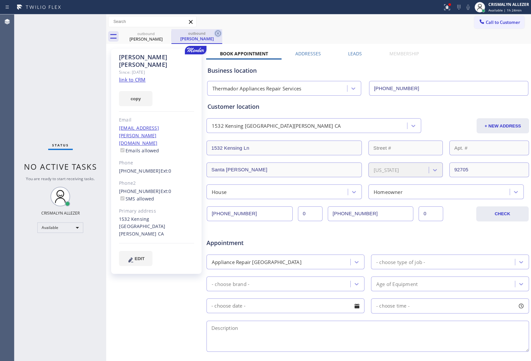
click at [217, 34] on icon at bounding box center [218, 33] width 6 height 6
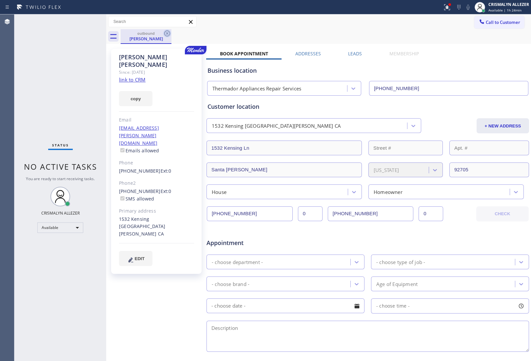
click at [169, 33] on icon at bounding box center [167, 33] width 8 height 8
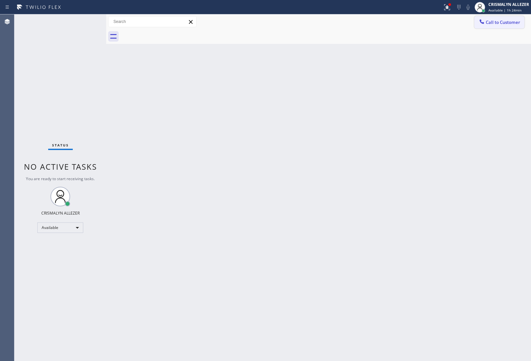
click at [495, 21] on span "Call to Customer" at bounding box center [503, 22] width 34 height 6
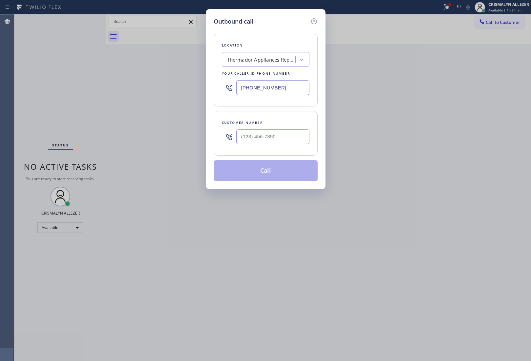
drag, startPoint x: 222, startPoint y: 85, endPoint x: 189, endPoint y: 82, distance: 32.9
click at [194, 83] on div "Outbound call Location Thermador Appliances Repair Services Your caller id phon…" at bounding box center [265, 180] width 531 height 361
paste input "562) 489-9480"
type input "[PHONE_NUMBER]"
click at [280, 141] on input "(___) ___-____" at bounding box center [272, 136] width 73 height 15
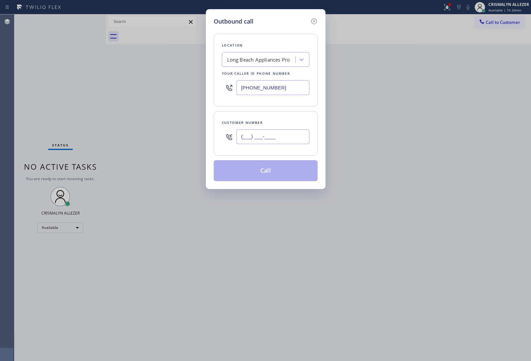
paste input "562) 487-2892"
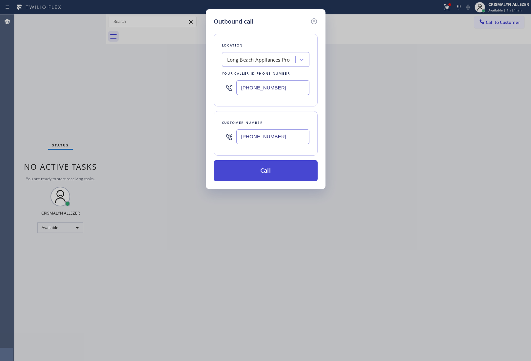
type input "[PHONE_NUMBER]"
click at [262, 179] on button "Call" at bounding box center [266, 170] width 104 height 21
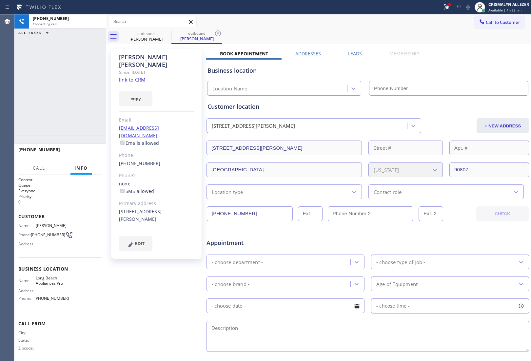
click at [137, 68] on div "Since: [DATE]" at bounding box center [156, 72] width 75 height 8
click at [138, 76] on link "link to CRM" at bounding box center [132, 79] width 27 height 7
type input "[PHONE_NUMBER]"
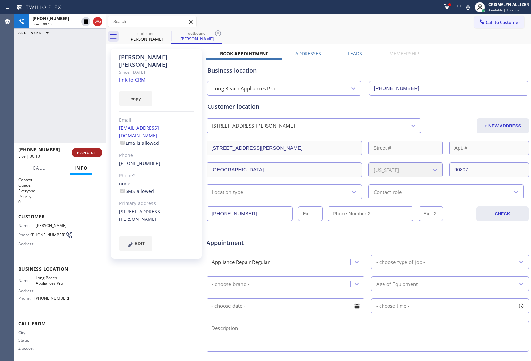
click at [86, 152] on span "HANG UP" at bounding box center [87, 152] width 20 height 5
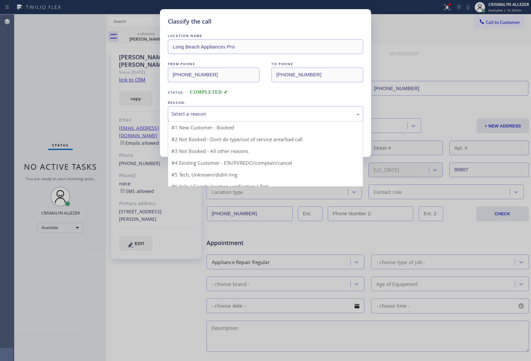
click at [276, 115] on div "Select a reason" at bounding box center [265, 114] width 188 height 8
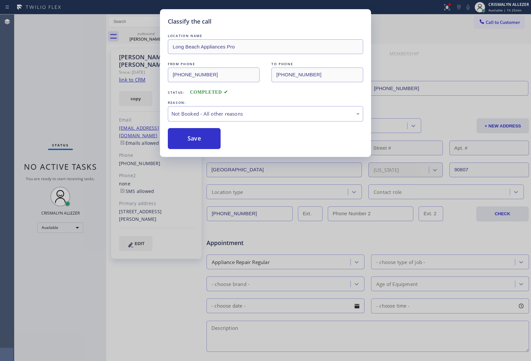
click at [203, 138] on button "Save" at bounding box center [194, 138] width 53 height 21
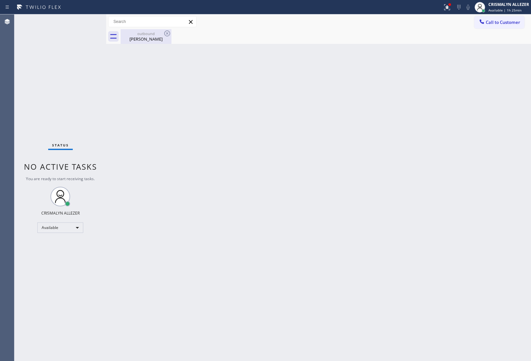
click at [156, 39] on div "David Hoffman" at bounding box center [145, 39] width 49 height 6
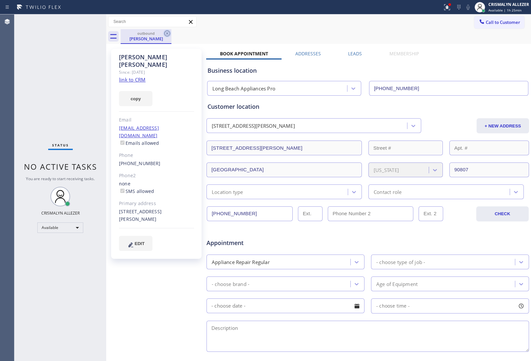
click at [167, 34] on icon at bounding box center [167, 33] width 8 height 8
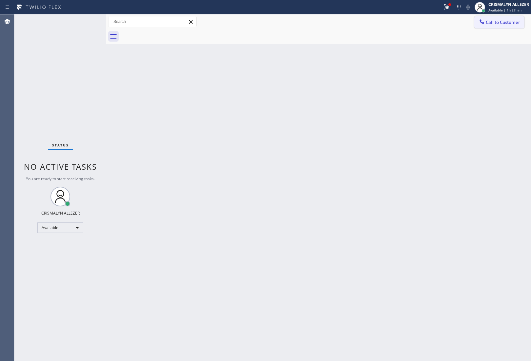
drag, startPoint x: 506, startPoint y: 22, endPoint x: 491, endPoint y: 30, distance: 17.3
click at [505, 23] on span "Call to Customer" at bounding box center [503, 22] width 34 height 6
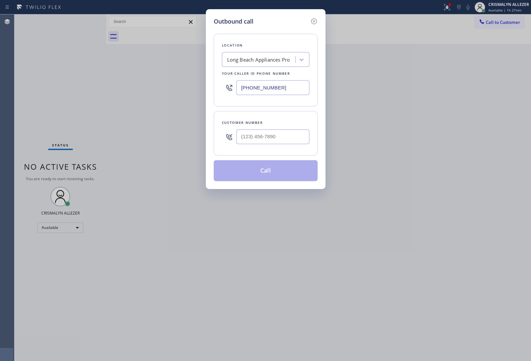
drag, startPoint x: 292, startPoint y: 88, endPoint x: 158, endPoint y: 91, distance: 134.0
click at [164, 91] on div "Outbound call Location Long Beach Appliances Pro Your caller id phone number (5…" at bounding box center [265, 180] width 531 height 361
paste input "949) 881-4668"
type input "[PHONE_NUMBER]"
click at [298, 146] on div at bounding box center [272, 136] width 73 height 21
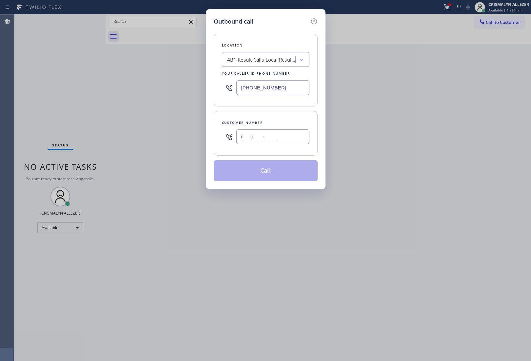
drag, startPoint x: 290, startPoint y: 148, endPoint x: 284, endPoint y: 141, distance: 9.0
click at [285, 143] on input "(___) ___-____" at bounding box center [272, 136] width 73 height 15
paste input "714) 471-5596"
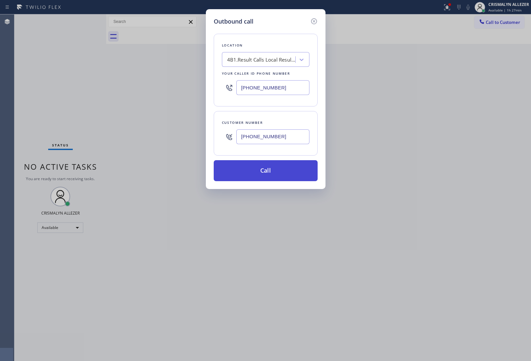
type input "(714) 471-5596"
click at [263, 181] on button "Call" at bounding box center [266, 170] width 104 height 21
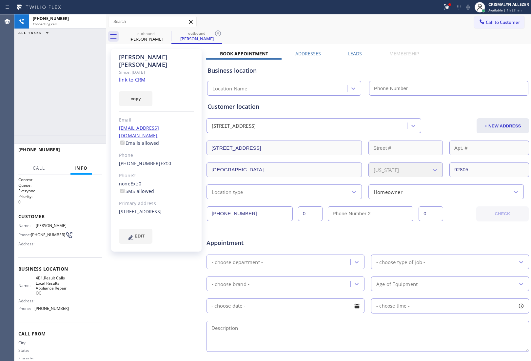
type input "[PHONE_NUMBER]"
click at [129, 76] on link "link to CRM" at bounding box center [132, 79] width 27 height 7
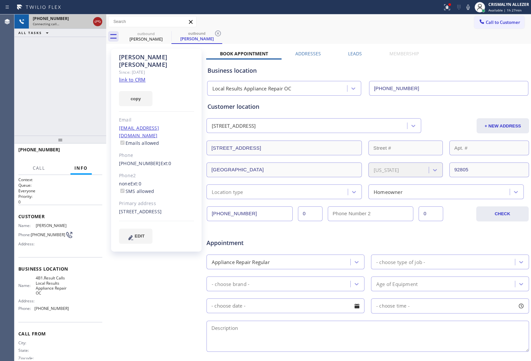
click at [97, 20] on icon at bounding box center [98, 22] width 8 height 8
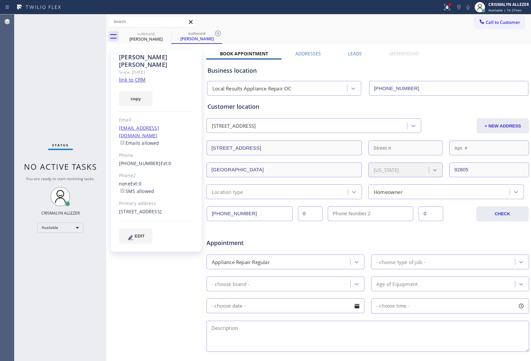
click at [357, 53] on label "Leads" at bounding box center [355, 53] width 14 height 6
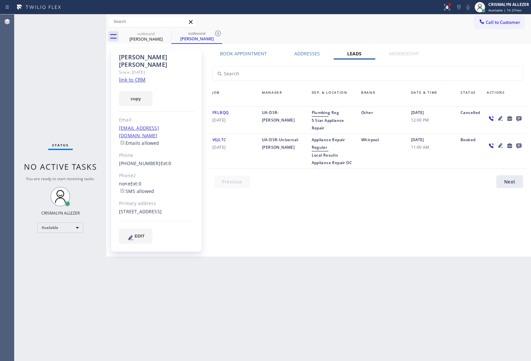
click at [519, 118] on icon at bounding box center [518, 118] width 5 height 5
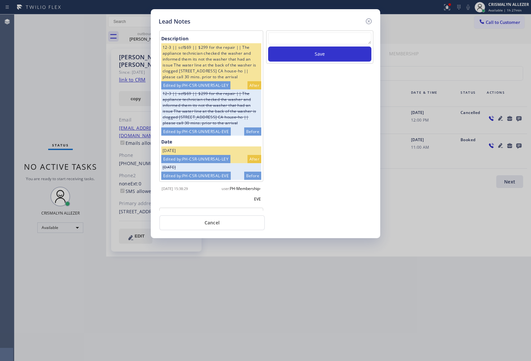
click at [279, 42] on textarea at bounding box center [319, 38] width 103 height 12
paste textarea "no answer | please xfer here"
type textarea "no answer | please xfer here"
click at [319, 63] on div "no answer | please xfer here Save" at bounding box center [319, 46] width 107 height 33
click at [320, 56] on button "Save" at bounding box center [319, 54] width 103 height 15
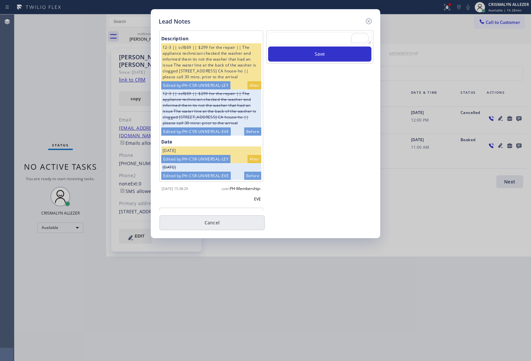
click at [223, 220] on button "Cancel" at bounding box center [212, 222] width 106 height 15
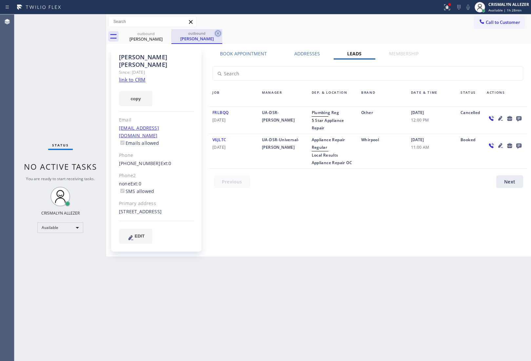
drag, startPoint x: 220, startPoint y: 31, endPoint x: 194, endPoint y: 35, distance: 25.9
click at [220, 31] on icon at bounding box center [218, 33] width 6 height 6
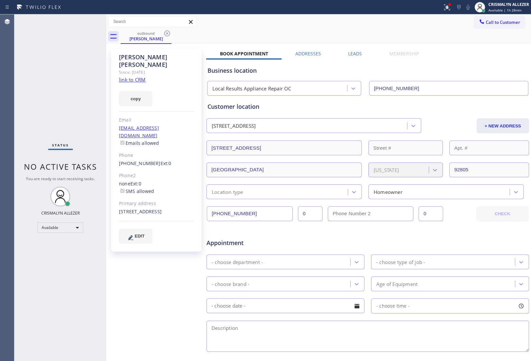
click at [170, 27] on div "Call to Customer Outbound call Location Local Results Appliance Repair OC Your …" at bounding box center [318, 28] width 425 height 29
click at [165, 33] on icon at bounding box center [167, 33] width 8 height 8
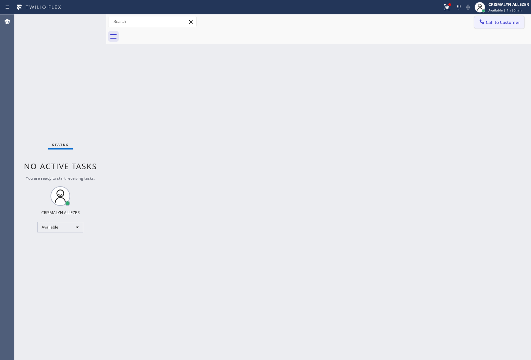
click at [510, 24] on span "Call to Customer" at bounding box center [503, 22] width 34 height 6
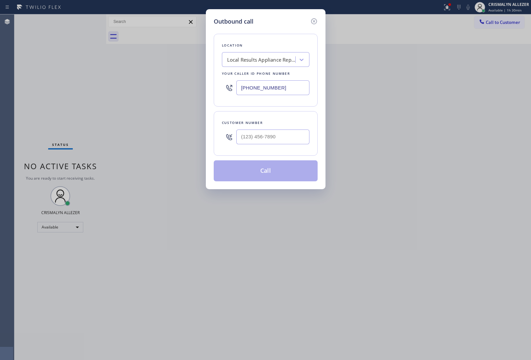
drag, startPoint x: 289, startPoint y: 87, endPoint x: 167, endPoint y: 87, distance: 122.2
click at [186, 89] on div "Outbound call Location Local Results Appliance Repair OC Your caller id phone n…" at bounding box center [265, 180] width 531 height 360
paste input "833) 348-0421"
type input "(833) 348-0421"
click at [285, 135] on input "(___) ___-____" at bounding box center [272, 136] width 73 height 15
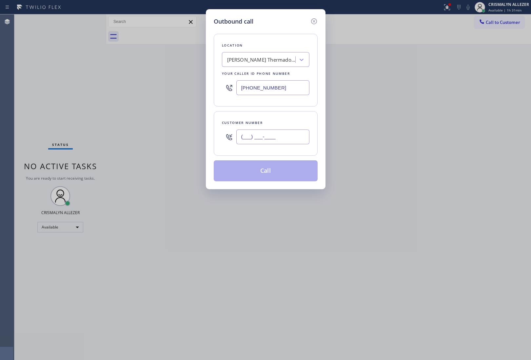
paste input "321) 946-0690"
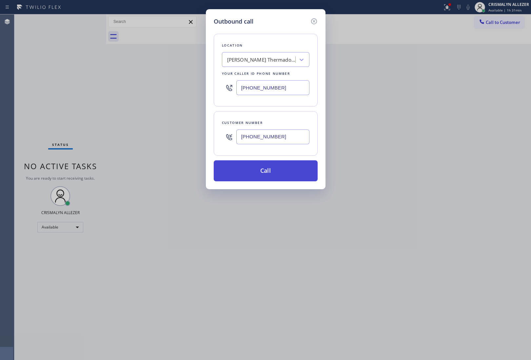
type input "(321) 946-0690"
click at [268, 180] on button "Call" at bounding box center [266, 170] width 104 height 21
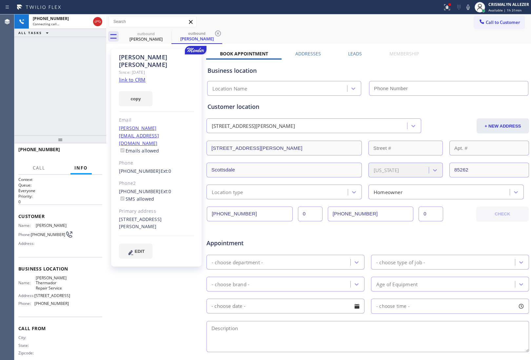
click at [134, 76] on link "link to CRM" at bounding box center [132, 79] width 27 height 7
type input "(833) 348-0421"
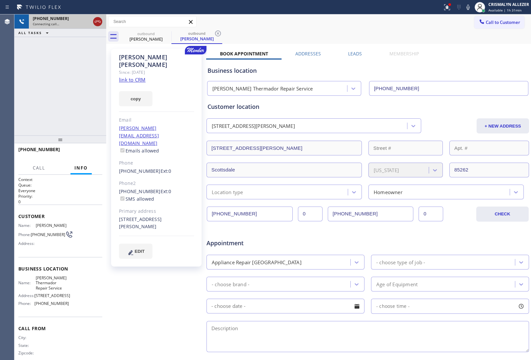
click at [99, 23] on icon at bounding box center [98, 22] width 8 height 8
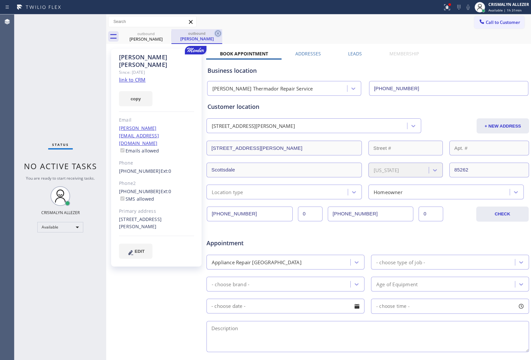
click at [220, 31] on icon at bounding box center [218, 33] width 8 height 8
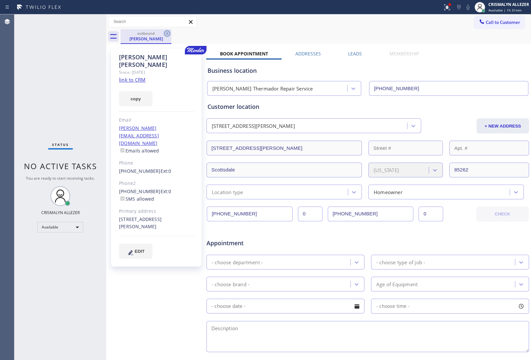
click at [171, 35] on icon at bounding box center [167, 33] width 8 height 8
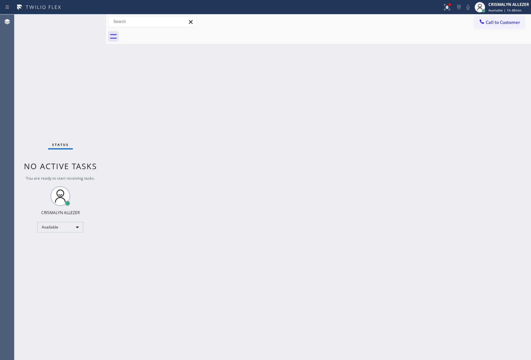
drag, startPoint x: 507, startPoint y: 23, endPoint x: 369, endPoint y: 90, distance: 153.4
click at [505, 24] on span "Call to Customer" at bounding box center [503, 22] width 34 height 6
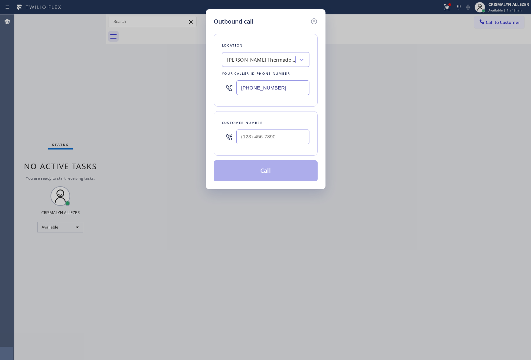
drag, startPoint x: 294, startPoint y: 88, endPoint x: 181, endPoint y: 88, distance: 112.7
click at [182, 88] on div "Outbound call Location Dylan Thermador Repair Service Your caller id phone numb…" at bounding box center [265, 180] width 531 height 360
paste input "55) 666-9755"
type input "[PHONE_NUMBER]"
click at [286, 143] on input "(___) ___-____" at bounding box center [272, 136] width 73 height 15
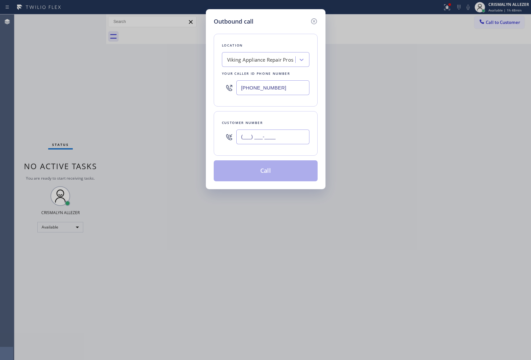
paste input "602) 301-6348"
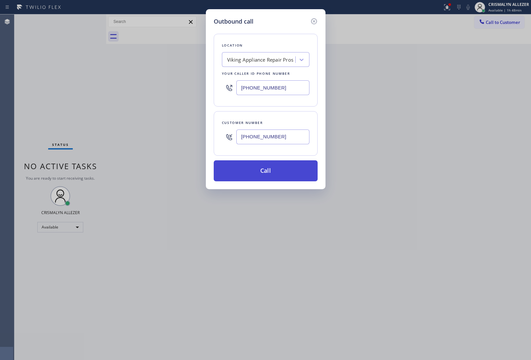
type input "(602) 301-6348"
click at [275, 176] on button "Call" at bounding box center [266, 170] width 104 height 21
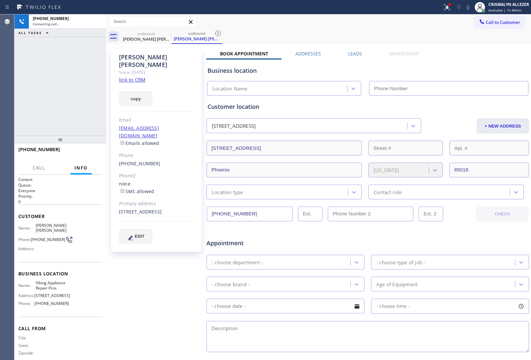
click at [137, 76] on link "link to CRM" at bounding box center [132, 79] width 27 height 7
type input "[PHONE_NUMBER]"
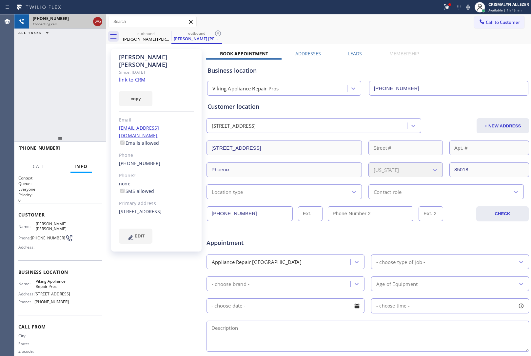
click at [100, 24] on icon at bounding box center [98, 22] width 8 height 8
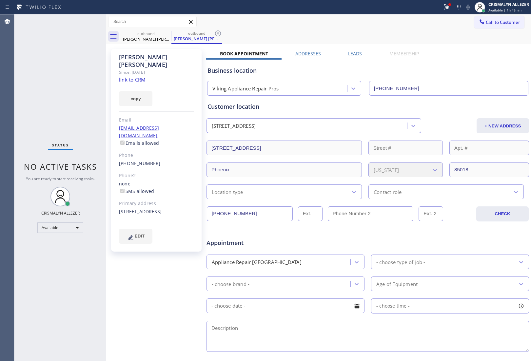
click at [355, 51] on label "Leads" at bounding box center [355, 53] width 14 height 6
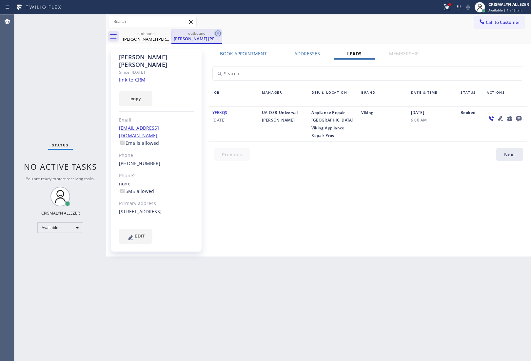
click at [217, 33] on icon at bounding box center [218, 33] width 8 height 8
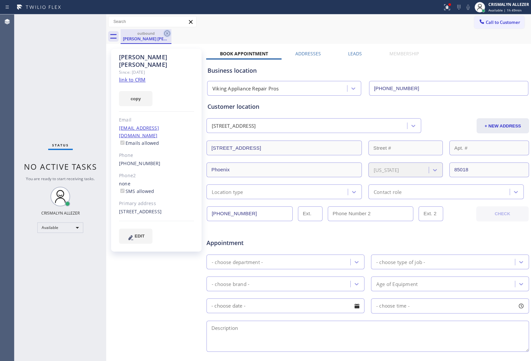
click at [164, 33] on icon at bounding box center [167, 33] width 6 height 6
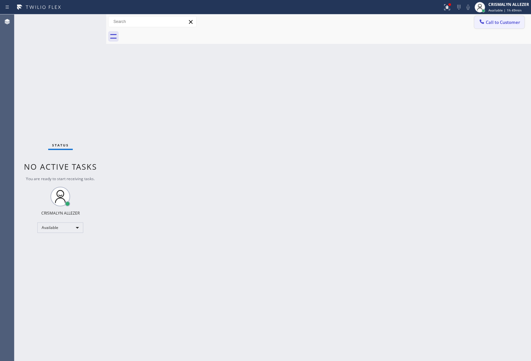
click at [496, 22] on span "Call to Customer" at bounding box center [503, 22] width 34 height 6
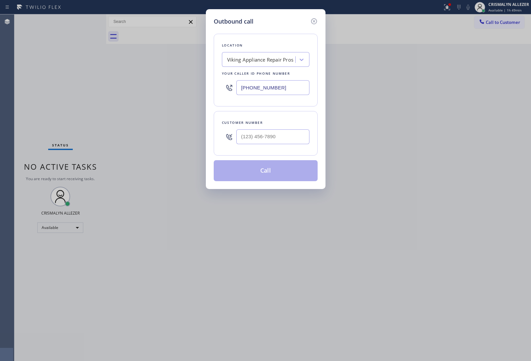
drag, startPoint x: 287, startPoint y: 88, endPoint x: 157, endPoint y: 86, distance: 130.4
click at [171, 87] on div "Outbound call Location Viking Appliance Repair Pros Your caller id phone number…" at bounding box center [265, 180] width 531 height 361
paste input "661) 800-4836"
type input "[PHONE_NUMBER]"
click at [282, 136] on input "(___) ___-____" at bounding box center [272, 136] width 73 height 15
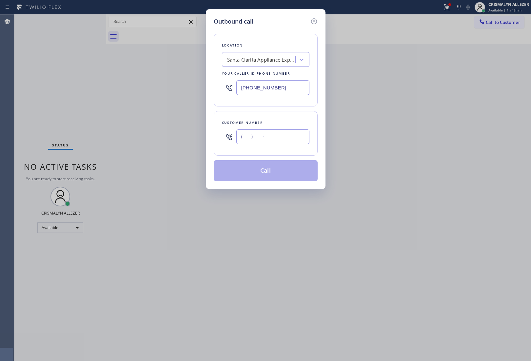
paste input "661) 753-4949"
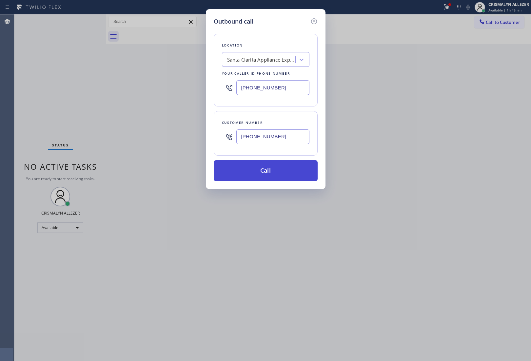
type input "[PHONE_NUMBER]"
click at [271, 174] on button "Call" at bounding box center [266, 170] width 104 height 21
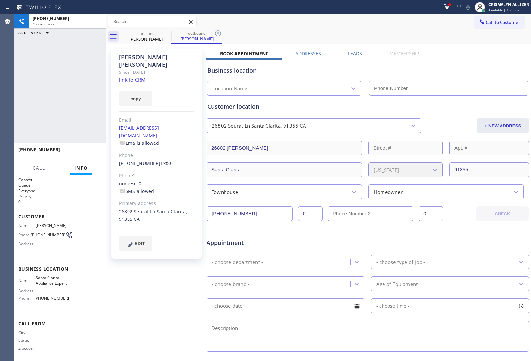
click at [140, 76] on link "link to CRM" at bounding box center [132, 79] width 27 height 7
type input "[PHONE_NUMBER]"
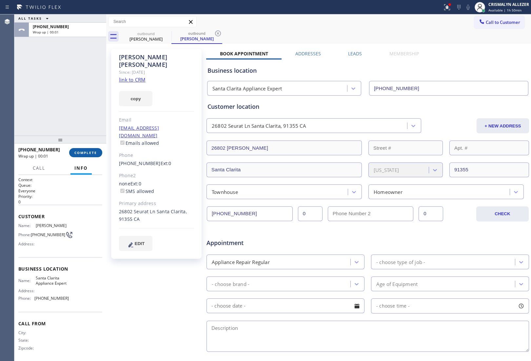
click at [83, 153] on span "COMPLETE" at bounding box center [85, 152] width 23 height 5
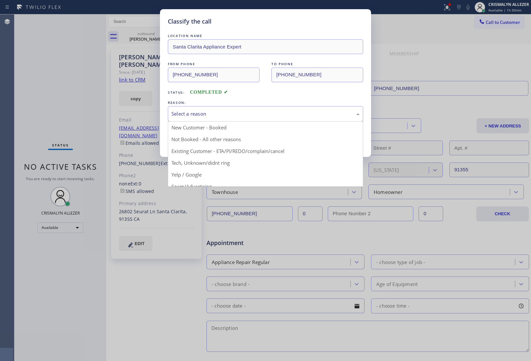
click at [245, 117] on div "Select a reason" at bounding box center [265, 114] width 188 height 8
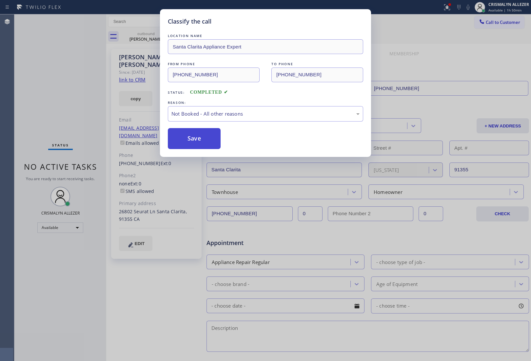
drag, startPoint x: 194, startPoint y: 138, endPoint x: 198, endPoint y: 138, distance: 3.6
click at [194, 137] on button "Save" at bounding box center [194, 138] width 53 height 21
click at [146, 39] on div "Classify the call LOCATION NAME Santa Clarita Appliance Expert FROM PHONE (661)…" at bounding box center [265, 180] width 531 height 361
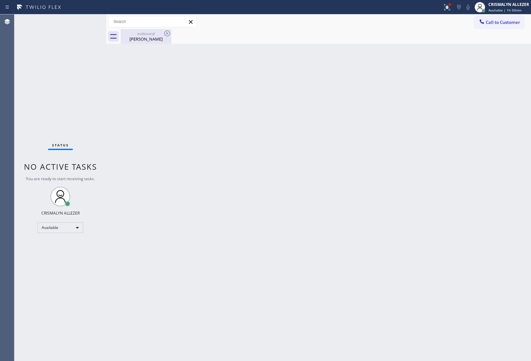
click at [151, 35] on div "outbound" at bounding box center [145, 33] width 49 height 5
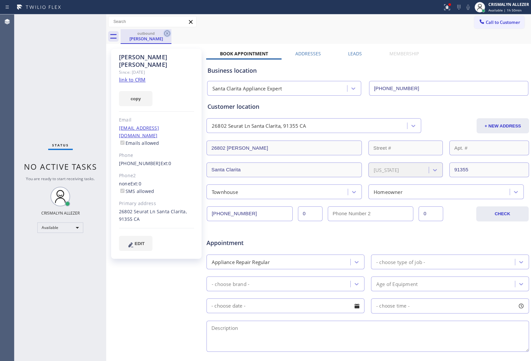
click at [166, 33] on icon at bounding box center [167, 33] width 6 height 6
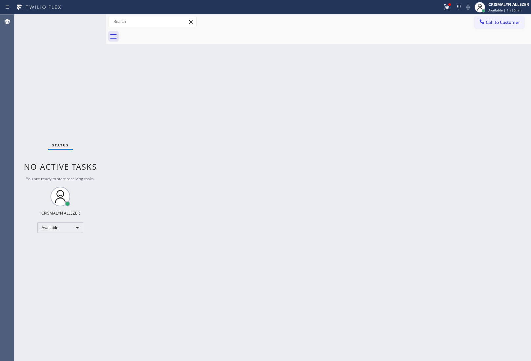
drag, startPoint x: 77, startPoint y: 29, endPoint x: 83, endPoint y: 22, distance: 8.9
click at [83, 22] on div "Status No active tasks You are ready to start receiving tasks. CRISMALYN ALLEZE…" at bounding box center [60, 187] width 92 height 347
click at [489, 21] on span "Call to Customer" at bounding box center [503, 22] width 34 height 6
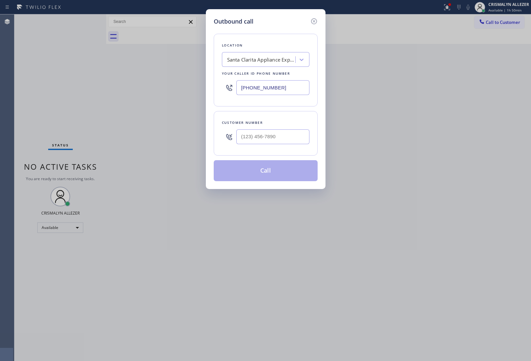
drag, startPoint x: 292, startPoint y: 85, endPoint x: 149, endPoint y: 80, distance: 142.6
click at [181, 83] on div "Outbound call Location Santa Clarita Appliance Expert Your caller id phone numb…" at bounding box center [265, 180] width 531 height 361
paste input "949) 881-4668"
type input "[PHONE_NUMBER]"
click at [284, 132] on input "(___) ___-____" at bounding box center [272, 136] width 73 height 15
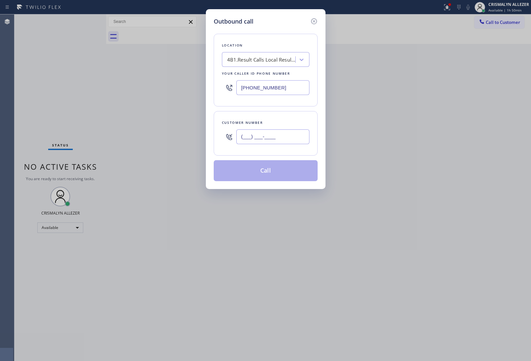
paste input "714) 476-3953"
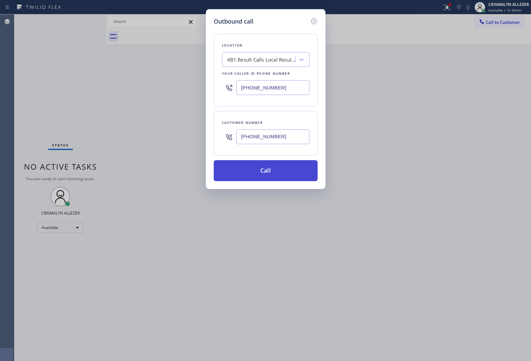
type input "[PHONE_NUMBER]"
click at [272, 175] on button "Call" at bounding box center [266, 170] width 104 height 21
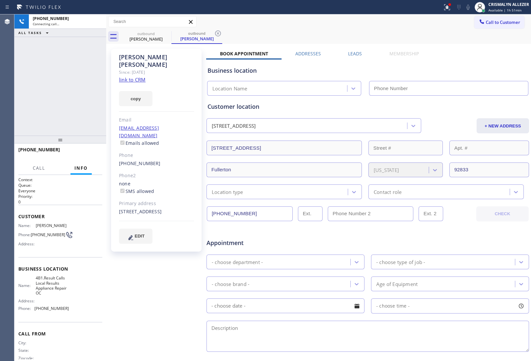
click at [133, 76] on link "link to CRM" at bounding box center [132, 79] width 27 height 7
type input "[PHONE_NUMBER]"
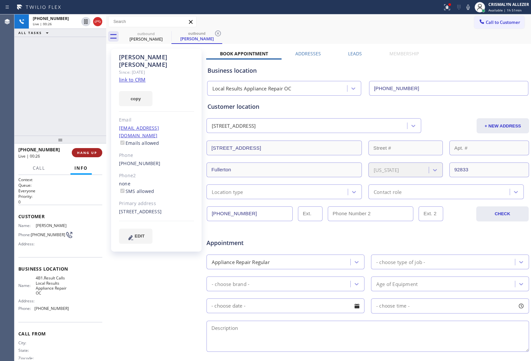
click at [87, 152] on span "HANG UP" at bounding box center [87, 152] width 20 height 5
click at [84, 156] on button "COMPLETE" at bounding box center [85, 152] width 33 height 9
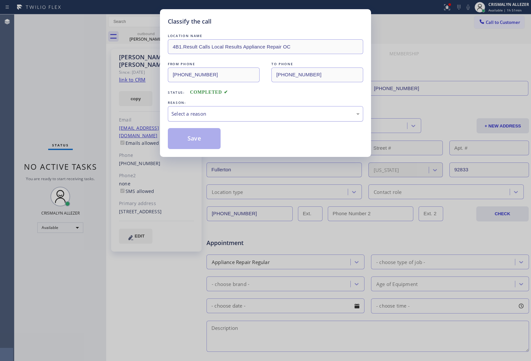
click at [283, 112] on div "Select a reason" at bounding box center [265, 114] width 188 height 8
click at [199, 142] on button "Save" at bounding box center [194, 138] width 53 height 21
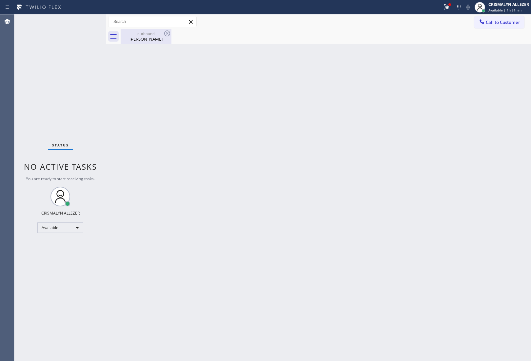
click at [146, 38] on div "Teresa Silva" at bounding box center [145, 39] width 49 height 6
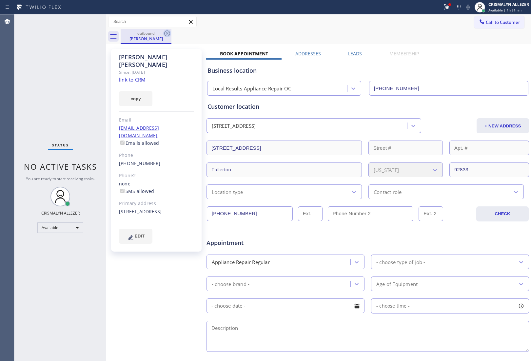
drag, startPoint x: 166, startPoint y: 33, endPoint x: 165, endPoint y: 2, distance: 31.5
click at [166, 32] on icon at bounding box center [167, 33] width 8 height 8
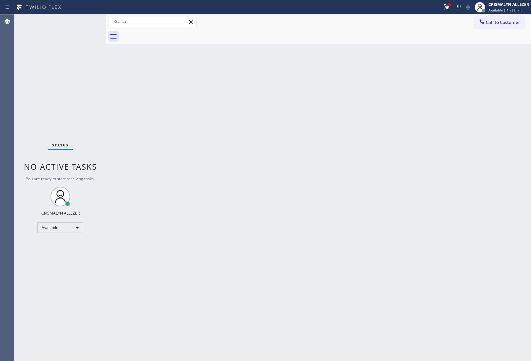
drag, startPoint x: 500, startPoint y: 23, endPoint x: 345, endPoint y: 82, distance: 166.6
click at [499, 23] on span "Call to Customer" at bounding box center [503, 22] width 34 height 6
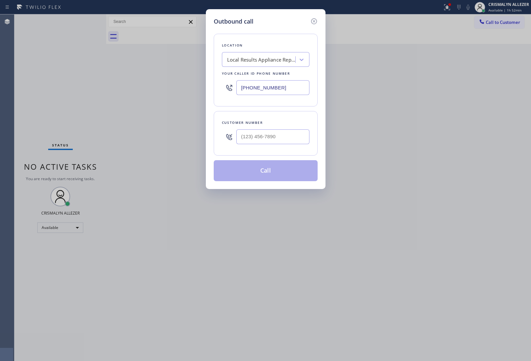
drag, startPoint x: 225, startPoint y: 89, endPoint x: 133, endPoint y: 87, distance: 92.1
click at [133, 87] on div "Outbound call Location Local Results Appliance Repair OC Your caller id phone n…" at bounding box center [265, 180] width 531 height 361
paste input "396-0575"
type input "[PHONE_NUMBER]"
click at [276, 139] on input "(___) ___-____" at bounding box center [272, 136] width 73 height 15
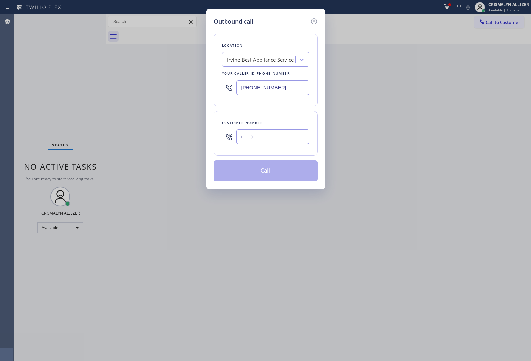
paste input "949) 474-8188"
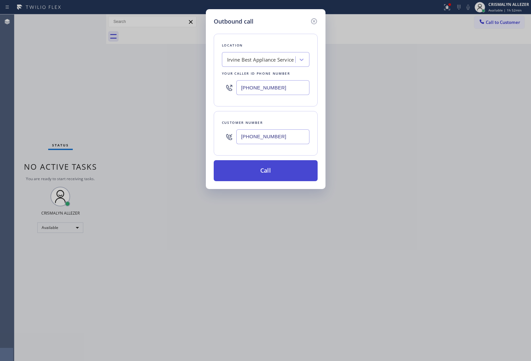
type input "[PHONE_NUMBER]"
click at [269, 172] on button "Call" at bounding box center [266, 170] width 104 height 21
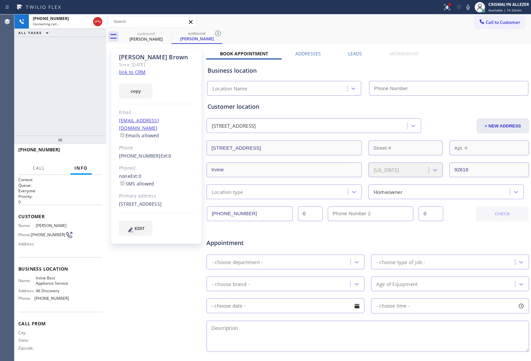
click at [139, 72] on link "link to CRM" at bounding box center [132, 72] width 27 height 7
type input "[PHONE_NUMBER]"
click at [83, 155] on span "HANG UP" at bounding box center [87, 152] width 20 height 5
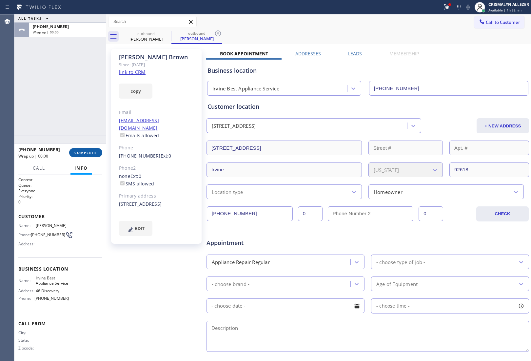
click at [83, 155] on span "COMPLETE" at bounding box center [85, 152] width 23 height 5
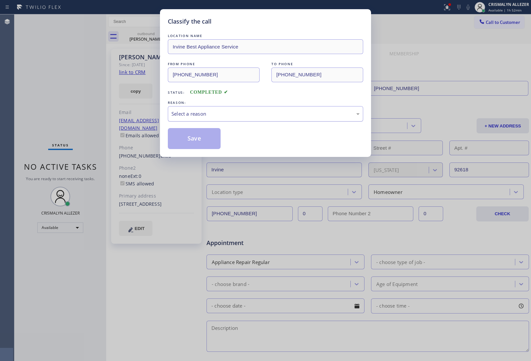
click at [250, 117] on div "Select a reason" at bounding box center [265, 114] width 188 height 8
click at [184, 138] on button "Save" at bounding box center [194, 138] width 53 height 21
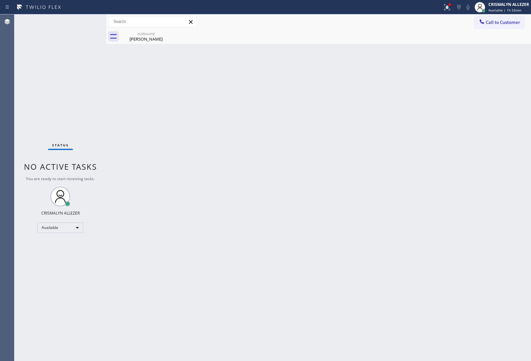
click at [251, 116] on div "Back to Dashboard Change Sender ID Customers Technicians Select a contact Outbo…" at bounding box center [318, 187] width 425 height 347
click at [150, 35] on div "outbound" at bounding box center [145, 33] width 49 height 5
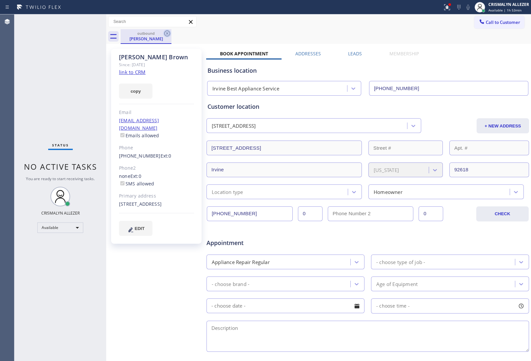
click at [166, 32] on icon at bounding box center [167, 33] width 8 height 8
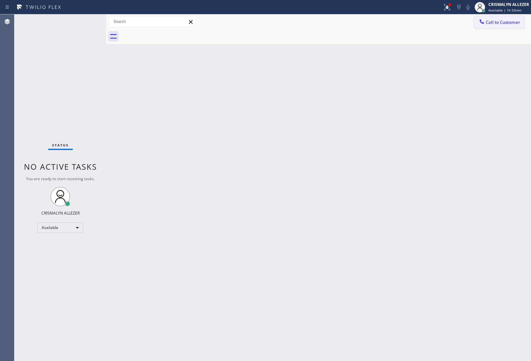
click at [495, 23] on span "Call to Customer" at bounding box center [503, 22] width 34 height 6
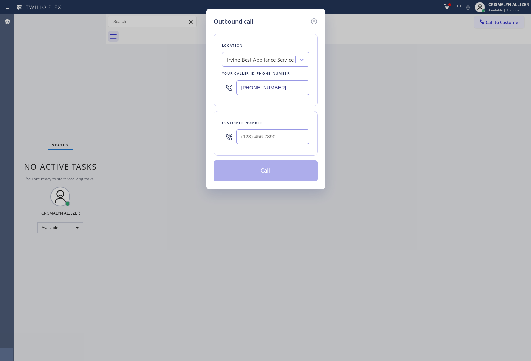
drag, startPoint x: 274, startPoint y: 90, endPoint x: 158, endPoint y: 84, distance: 116.5
click at [163, 85] on div "Outbound call Location Irvine Best Appliance Service Your caller id phone numbe…" at bounding box center [265, 180] width 531 height 361
paste input "877) 661-5446"
type input "[PHONE_NUMBER]"
click at [288, 138] on input "(___) ___-____" at bounding box center [272, 136] width 73 height 15
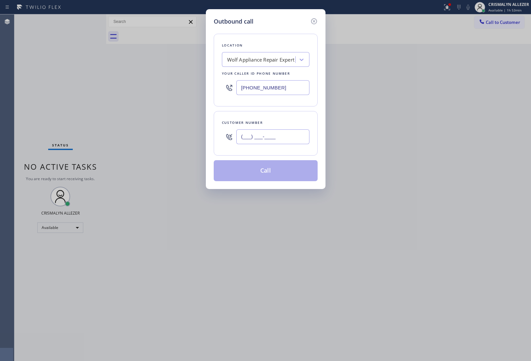
paste input "954) 801-0802"
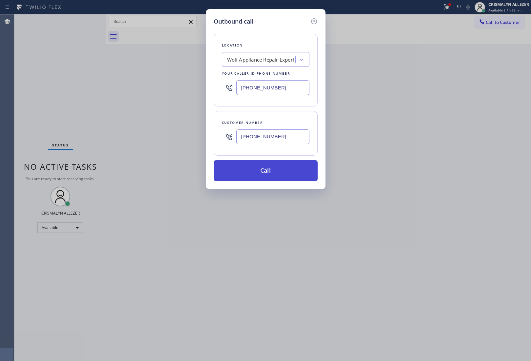
type input "[PHONE_NUMBER]"
click at [275, 171] on button "Call" at bounding box center [266, 170] width 104 height 21
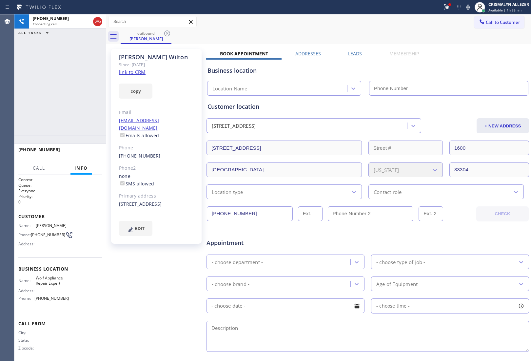
click at [135, 71] on link "link to CRM" at bounding box center [132, 72] width 27 height 7
type input "[PHONE_NUMBER]"
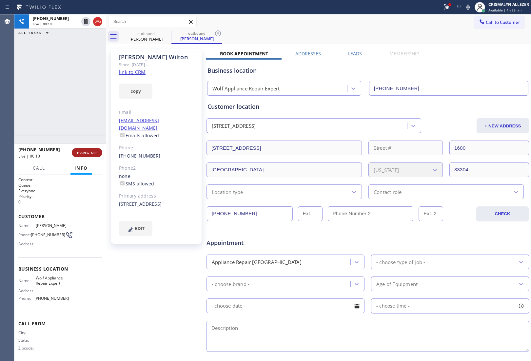
click at [87, 151] on span "HANG UP" at bounding box center [87, 152] width 20 height 5
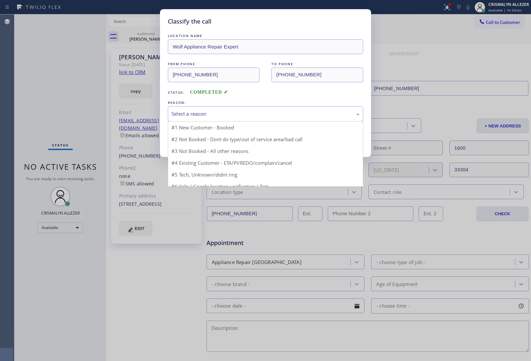
click at [247, 115] on div "Select a reason" at bounding box center [265, 114] width 188 height 8
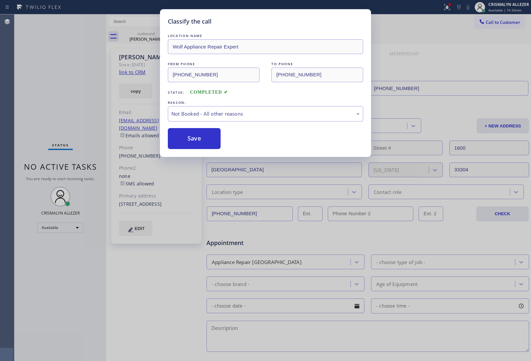
click at [203, 137] on button "Save" at bounding box center [194, 138] width 53 height 21
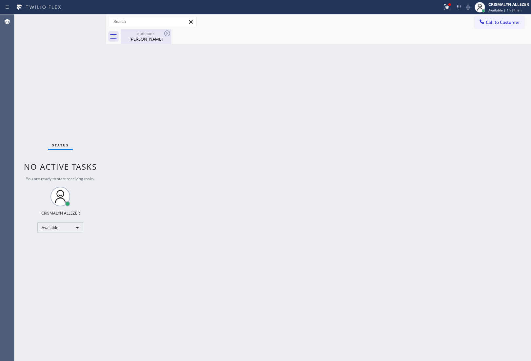
drag, startPoint x: 155, startPoint y: 38, endPoint x: 163, endPoint y: 35, distance: 9.0
click at [155, 38] on div "Shari Wilton" at bounding box center [145, 39] width 49 height 6
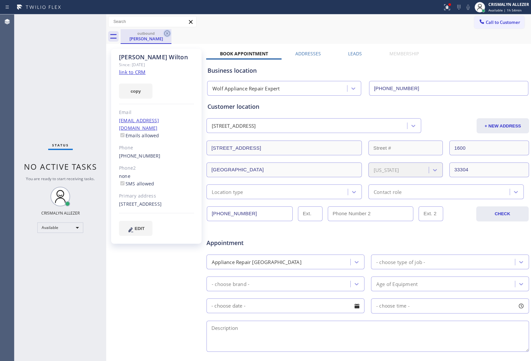
click at [165, 33] on icon at bounding box center [167, 33] width 8 height 8
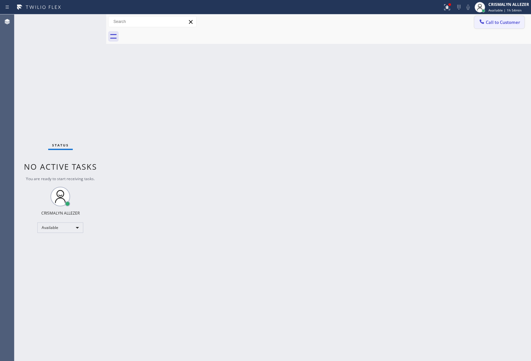
click at [505, 22] on span "Call to Customer" at bounding box center [503, 22] width 34 height 6
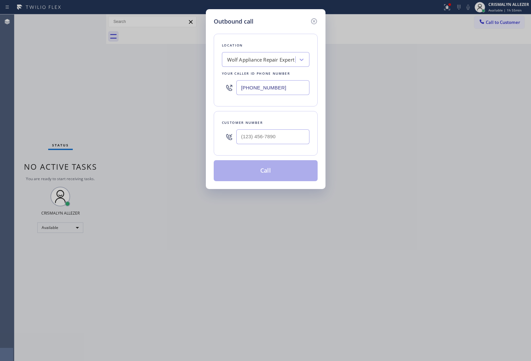
drag, startPoint x: 226, startPoint y: 88, endPoint x: 192, endPoint y: 88, distance: 33.7
click at [192, 88] on div "Outbound call Location Wolf Appliance Repair Expert Your caller id phone number…" at bounding box center [265, 180] width 531 height 361
paste input "619) 717-8630"
type input "[PHONE_NUMBER]"
click at [300, 147] on div at bounding box center [272, 136] width 73 height 21
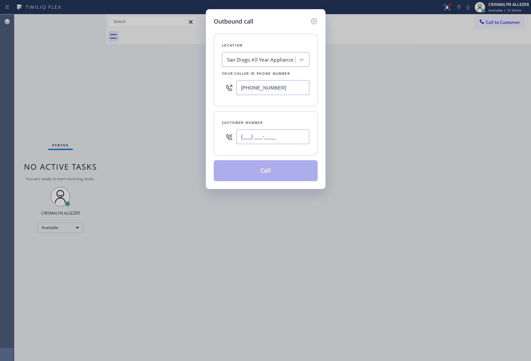
click at [285, 138] on input "(___) ___-____" at bounding box center [272, 136] width 73 height 15
paste input "217) 418-0695"
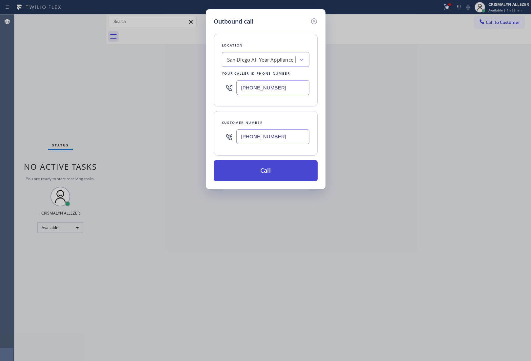
type input "[PHONE_NUMBER]"
click at [268, 172] on button "Call" at bounding box center [266, 170] width 104 height 21
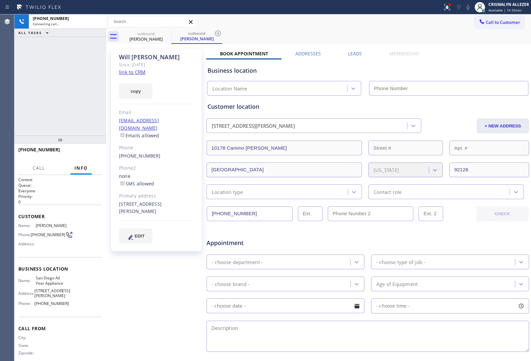
click at [126, 75] on link "link to CRM" at bounding box center [132, 72] width 27 height 7
type input "[PHONE_NUMBER]"
click at [84, 155] on span "HANG UP" at bounding box center [87, 152] width 20 height 5
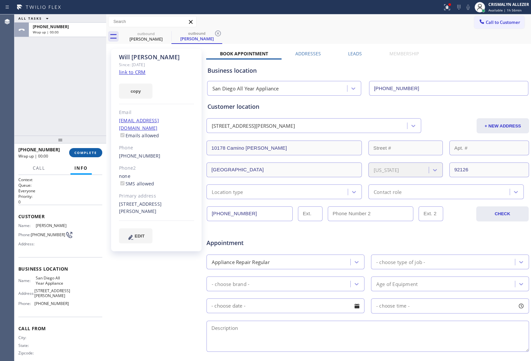
click at [84, 155] on span "COMPLETE" at bounding box center [85, 152] width 23 height 5
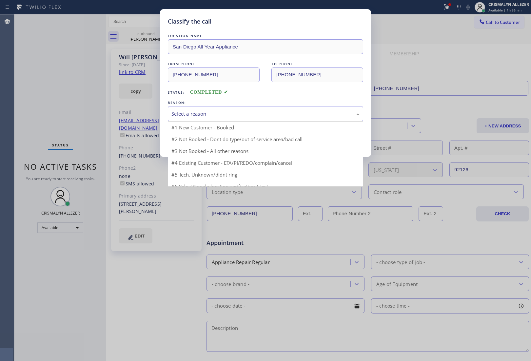
click at [264, 117] on div "Select a reason" at bounding box center [265, 114] width 188 height 8
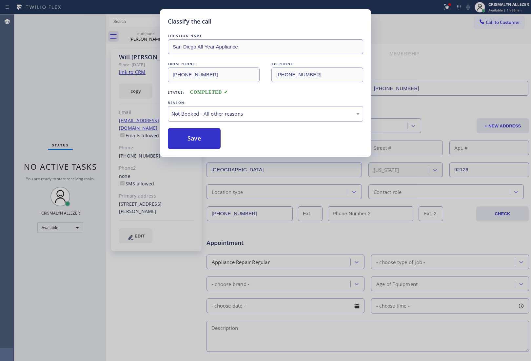
click at [195, 143] on button "Save" at bounding box center [194, 138] width 53 height 21
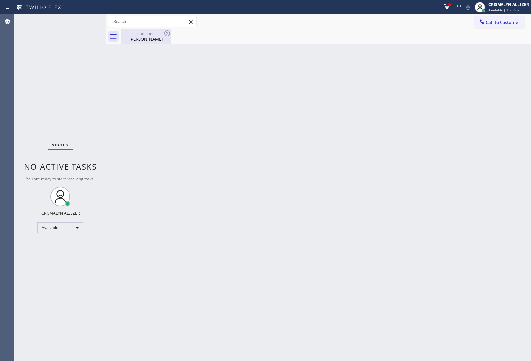
click at [144, 35] on div "outbound" at bounding box center [145, 33] width 49 height 5
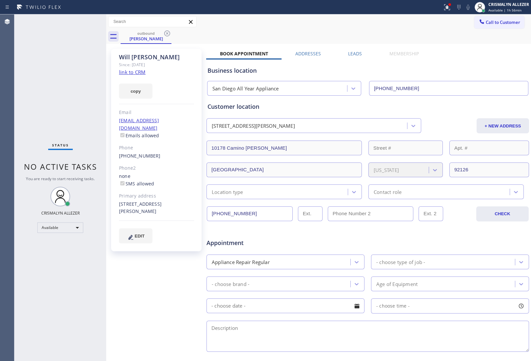
drag, startPoint x: 349, startPoint y: 51, endPoint x: 385, endPoint y: 101, distance: 61.0
click at [349, 52] on label "Leads" at bounding box center [355, 53] width 14 height 6
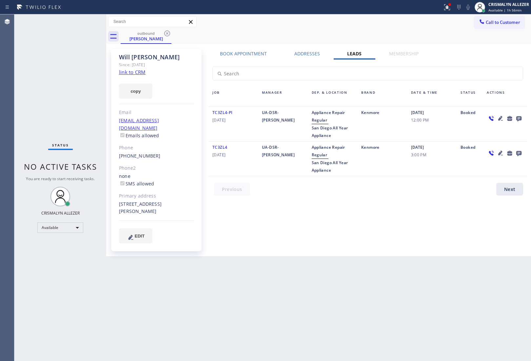
click at [519, 117] on icon at bounding box center [519, 118] width 8 height 8
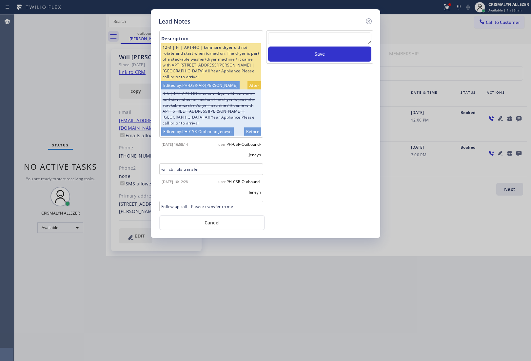
click at [306, 44] on textarea at bounding box center [319, 38] width 103 height 12
paste textarea "ALL GOODS NOW"
type textarea "ALL GOODS NOW"
click at [313, 60] on button "Save" at bounding box center [319, 54] width 103 height 15
click at [202, 219] on button "Cancel" at bounding box center [212, 222] width 106 height 15
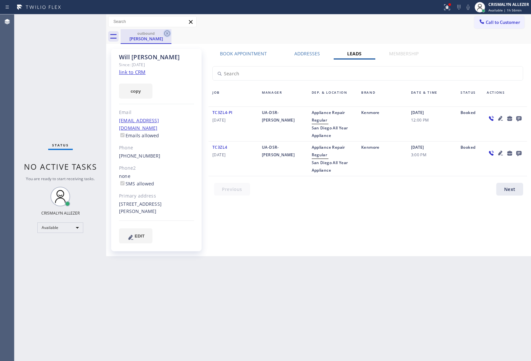
click at [167, 33] on icon at bounding box center [167, 33] width 6 height 6
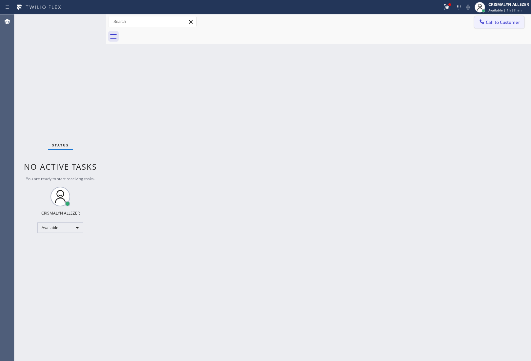
click at [493, 25] on button "Call to Customer" at bounding box center [499, 22] width 50 height 12
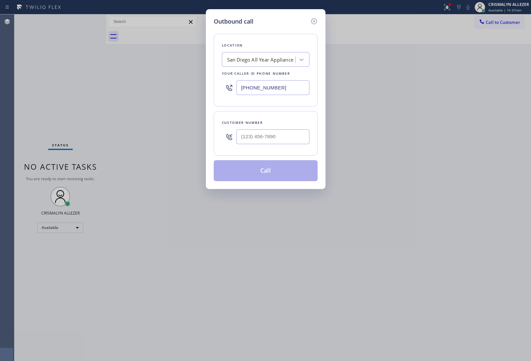
drag, startPoint x: 209, startPoint y: 91, endPoint x: 136, endPoint y: 85, distance: 72.7
click at [131, 87] on div "Outbound call Location San Diego All Year Appliance Your caller id phone number…" at bounding box center [265, 180] width 531 height 361
paste input "855) 213-9318"
type input "[PHONE_NUMBER]"
click at [287, 140] on input "(___) ___-____" at bounding box center [272, 136] width 73 height 15
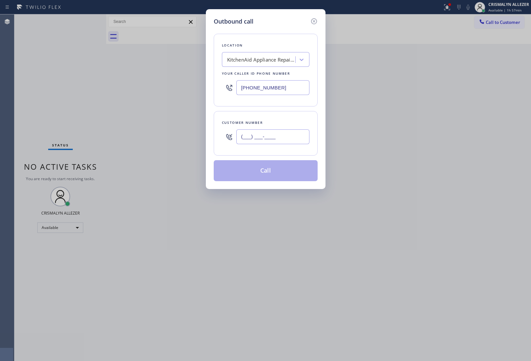
paste input "914) 447-0098"
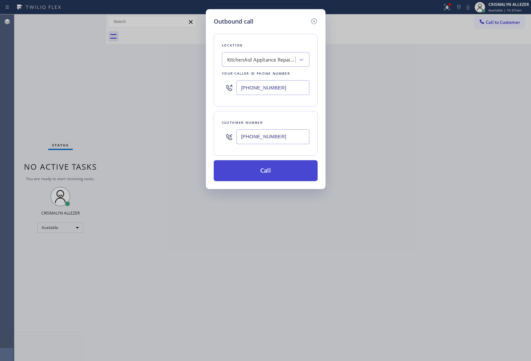
type input "[PHONE_NUMBER]"
click at [266, 178] on button "Call" at bounding box center [266, 170] width 104 height 21
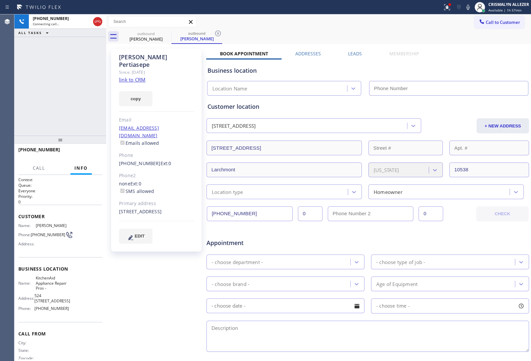
click at [135, 76] on link "link to CRM" at bounding box center [132, 79] width 27 height 7
type input "[PHONE_NUMBER]"
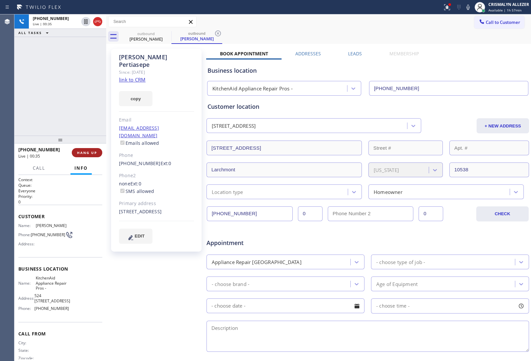
click at [83, 155] on span "HANG UP" at bounding box center [87, 152] width 20 height 5
click at [84, 154] on span "COMPLETE" at bounding box center [85, 152] width 23 height 5
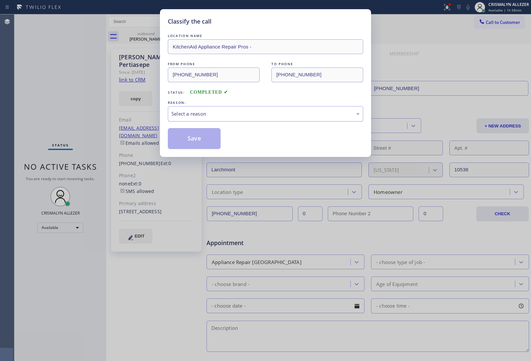
click at [259, 117] on div "Select a reason" at bounding box center [265, 114] width 188 height 8
click at [198, 139] on button "Save" at bounding box center [194, 138] width 53 height 21
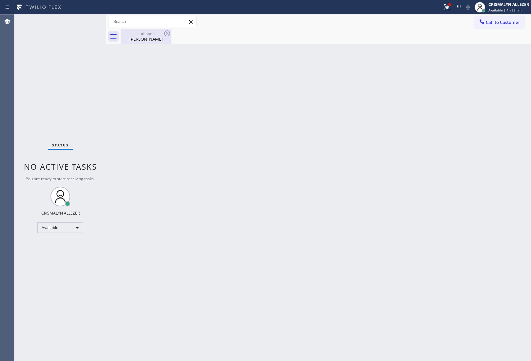
click at [140, 39] on div "John Pertiasepe" at bounding box center [145, 39] width 49 height 6
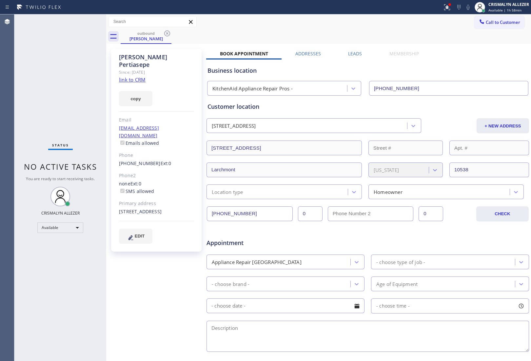
click at [351, 56] on label "Leads" at bounding box center [355, 53] width 14 height 6
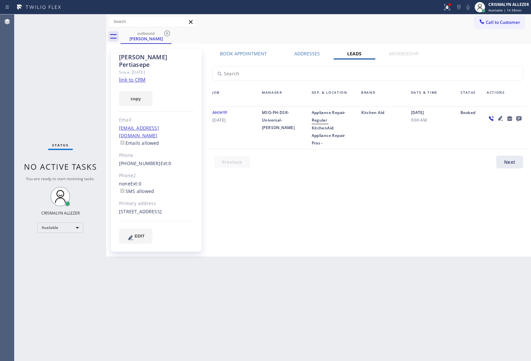
click at [518, 117] on icon at bounding box center [518, 118] width 5 height 5
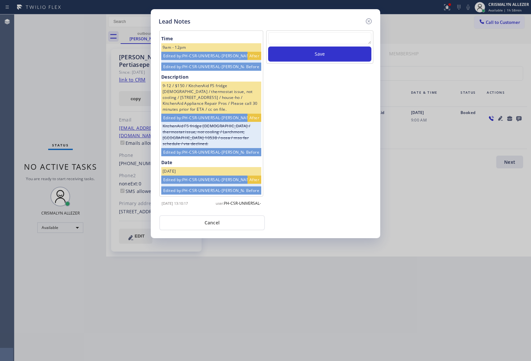
click at [328, 43] on textarea at bounding box center [319, 38] width 103 height 12
paste textarea "ALL GOODS NOW"
type textarea "ALL GOODS NOW"
click at [326, 59] on button "Save" at bounding box center [319, 54] width 103 height 15
click at [210, 228] on button "Cancel" at bounding box center [212, 222] width 106 height 15
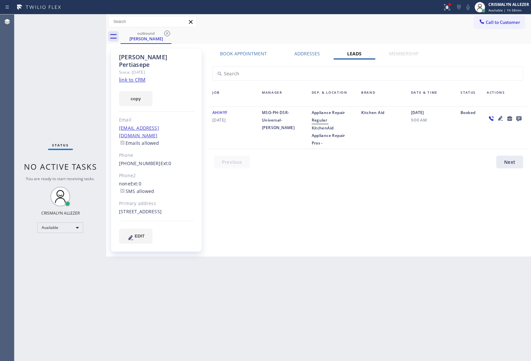
click at [167, 33] on icon at bounding box center [167, 33] width 6 height 6
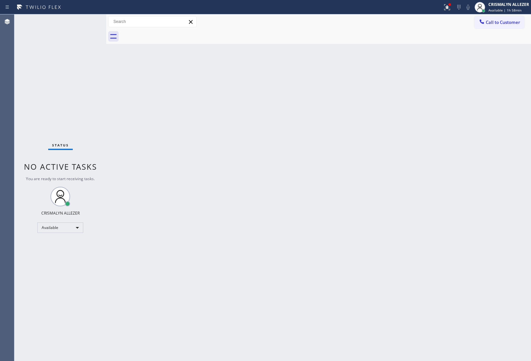
drag, startPoint x: 504, startPoint y: 20, endPoint x: 372, endPoint y: 77, distance: 143.2
click at [503, 20] on span "Call to Customer" at bounding box center [503, 22] width 34 height 6
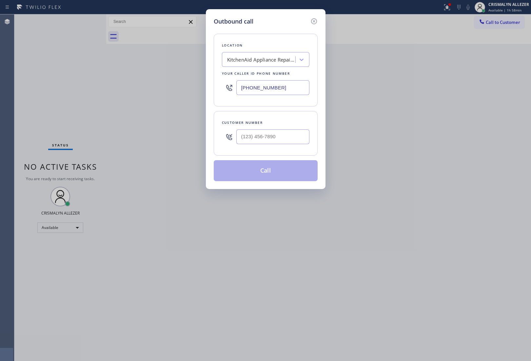
drag, startPoint x: 294, startPoint y: 87, endPoint x: 86, endPoint y: 69, distance: 208.5
click at [96, 69] on div "Outbound call Location KitchenAid Appliance Repair Pros - Your caller id phone …" at bounding box center [265, 180] width 531 height 361
paste input "666-9755"
type input "[PHONE_NUMBER]"
click at [294, 144] on input "(___) ___-____" at bounding box center [272, 136] width 73 height 15
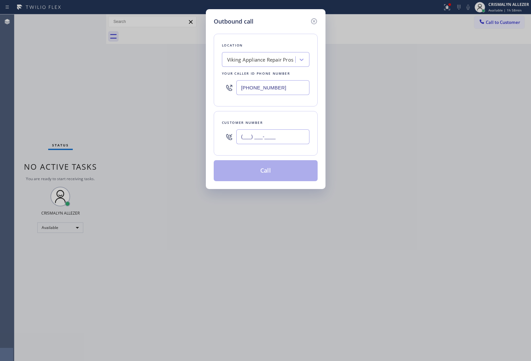
paste input "602) 576-3772"
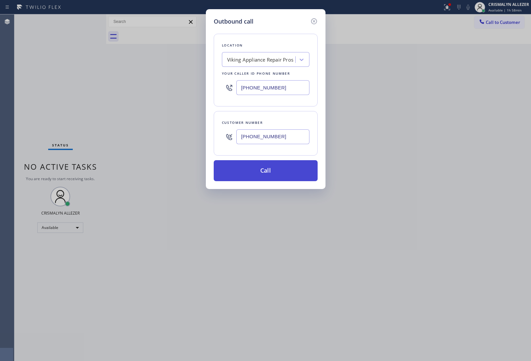
type input "[PHONE_NUMBER]"
click at [272, 174] on button "Call" at bounding box center [266, 170] width 104 height 21
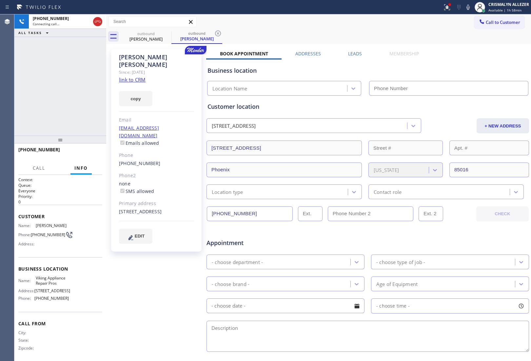
click at [131, 76] on link "link to CRM" at bounding box center [132, 79] width 27 height 7
type input "[PHONE_NUMBER]"
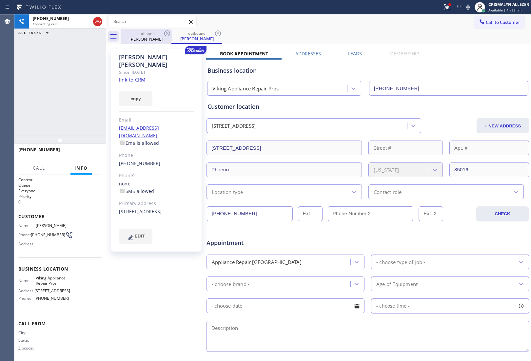
drag, startPoint x: 96, startPoint y: 20, endPoint x: 121, endPoint y: 43, distance: 34.5
click at [97, 20] on icon at bounding box center [98, 22] width 8 height 8
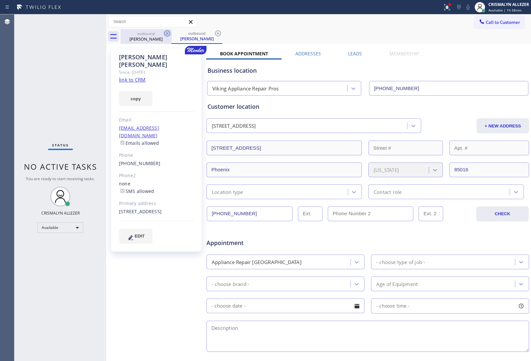
drag, startPoint x: 215, startPoint y: 33, endPoint x: 168, endPoint y: 34, distance: 47.5
click at [215, 33] on icon at bounding box center [218, 33] width 8 height 8
click at [168, 33] on icon at bounding box center [167, 33] width 8 height 8
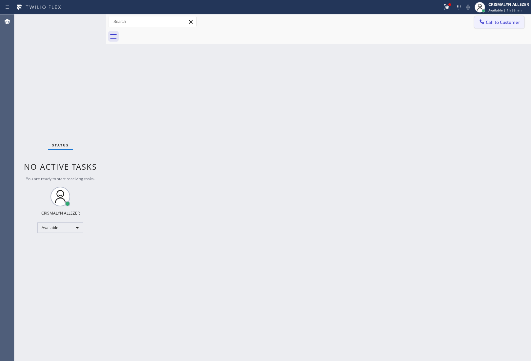
drag, startPoint x: 493, startPoint y: 19, endPoint x: 475, endPoint y: 29, distance: 20.6
click at [493, 20] on span "Call to Customer" at bounding box center [503, 22] width 34 height 6
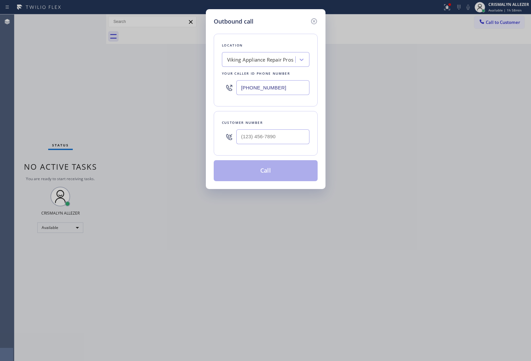
drag, startPoint x: 300, startPoint y: 87, endPoint x: 170, endPoint y: 84, distance: 130.5
click at [173, 84] on div "Outbound call Location Viking Appliance Repair Pros Your caller id phone number…" at bounding box center [265, 180] width 531 height 361
paste input "562) 548-8677"
type input "[PHONE_NUMBER]"
click at [292, 139] on input "(___) ___-____" at bounding box center [272, 136] width 73 height 15
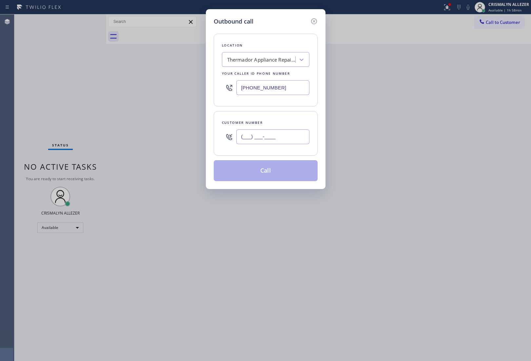
paste input "242) 437-1255"
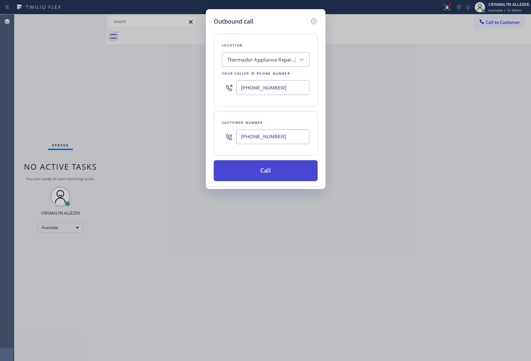
type input "[PHONE_NUMBER]"
click at [262, 175] on button "Call" at bounding box center [266, 170] width 104 height 21
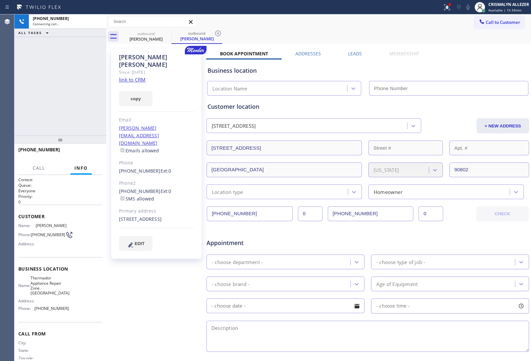
click at [136, 76] on link "link to CRM" at bounding box center [132, 79] width 27 height 7
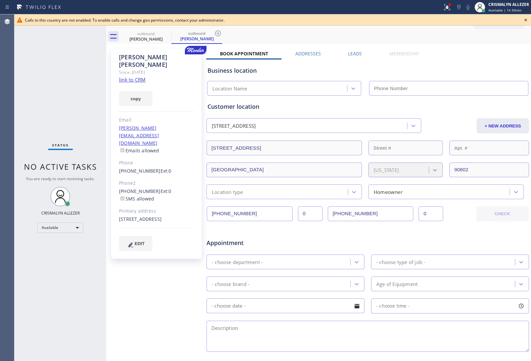
type input "[PHONE_NUMBER]"
click at [527, 18] on icon at bounding box center [526, 20] width 8 height 8
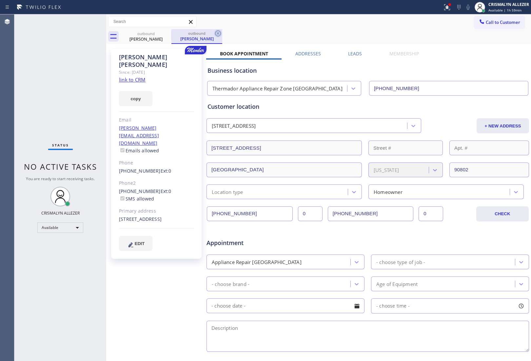
click at [216, 32] on icon at bounding box center [218, 33] width 8 height 8
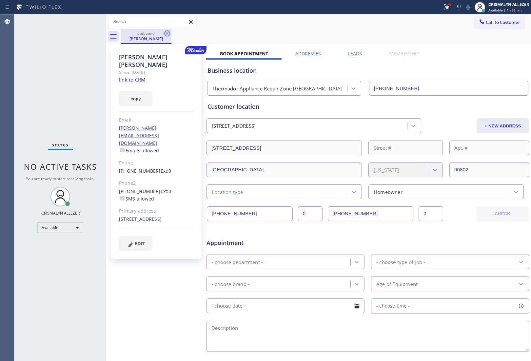
click at [169, 33] on icon at bounding box center [167, 33] width 6 height 6
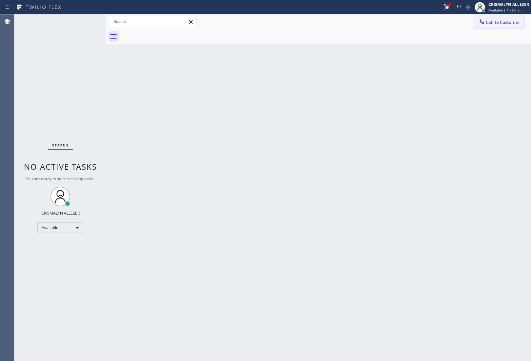
drag, startPoint x: 498, startPoint y: 20, endPoint x: 331, endPoint y: 68, distance: 173.7
click at [495, 23] on span "Call to Customer" at bounding box center [503, 22] width 34 height 6
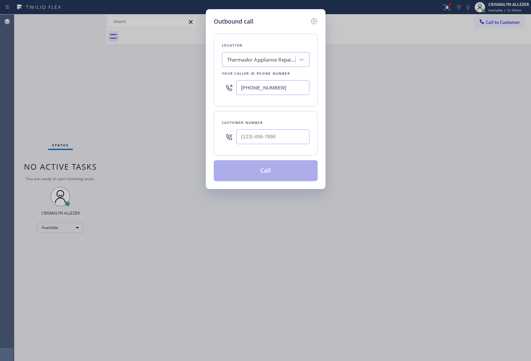
drag, startPoint x: 277, startPoint y: 86, endPoint x: 154, endPoint y: 78, distance: 122.8
click at [155, 78] on div "Outbound call Location Thermador Appliance Repair Zone [GEOGRAPHIC_DATA] Your c…" at bounding box center [265, 180] width 531 height 361
paste input "203) 424-2786"
type input "[PHONE_NUMBER]"
click at [281, 137] on input "(___) ___-____" at bounding box center [272, 136] width 73 height 15
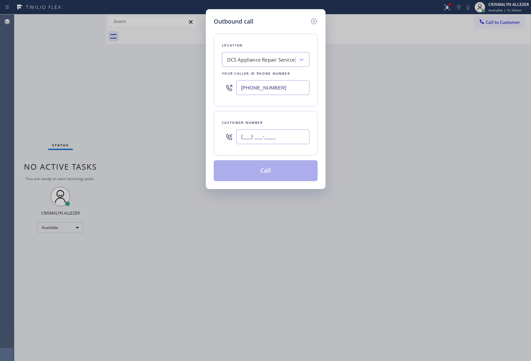
paste input "203) 536-8466"
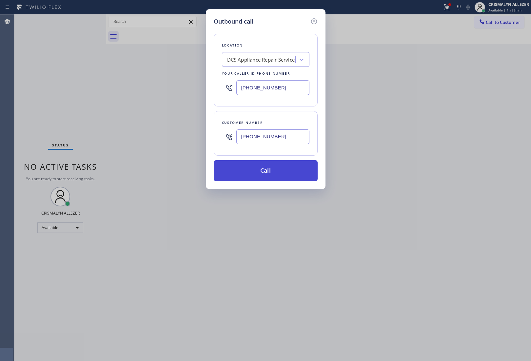
type input "[PHONE_NUMBER]"
click at [275, 170] on button "Call" at bounding box center [266, 170] width 104 height 21
click at [268, 171] on div "Back to Dashboard Change Sender ID Customers Technicians Select a contact Outbo…" at bounding box center [318, 187] width 425 height 347
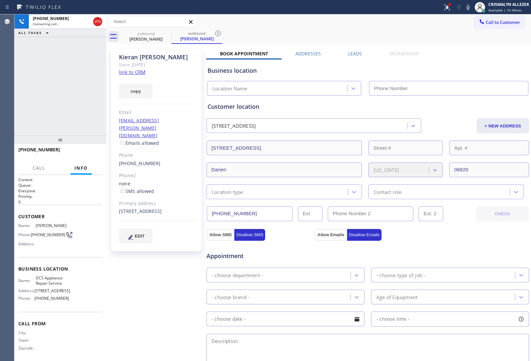
click at [145, 74] on link "link to CRM" at bounding box center [132, 72] width 27 height 7
type input "[PHONE_NUMBER]"
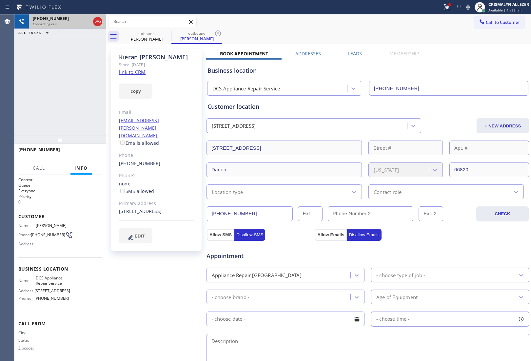
drag, startPoint x: 97, startPoint y: 21, endPoint x: 93, endPoint y: 20, distance: 4.4
click at [97, 21] on icon at bounding box center [98, 22] width 6 height 2
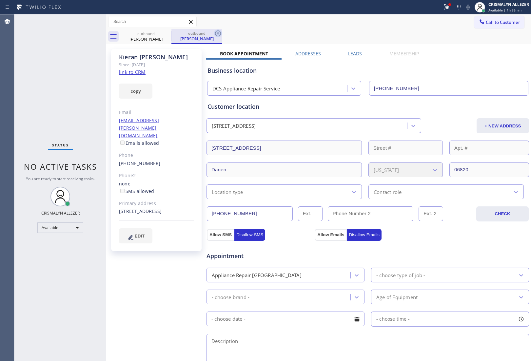
click at [217, 33] on icon at bounding box center [218, 33] width 6 height 6
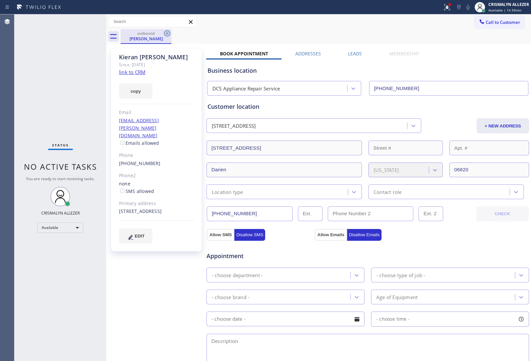
click at [166, 32] on icon at bounding box center [167, 33] width 8 height 8
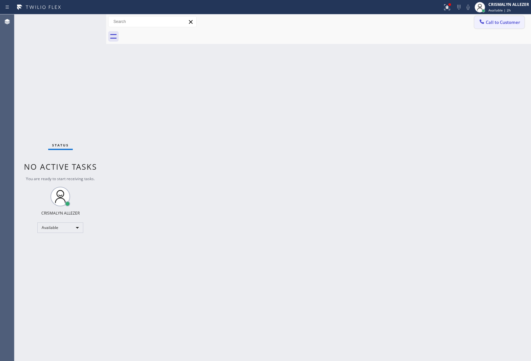
click at [491, 21] on span "Call to Customer" at bounding box center [503, 22] width 34 height 6
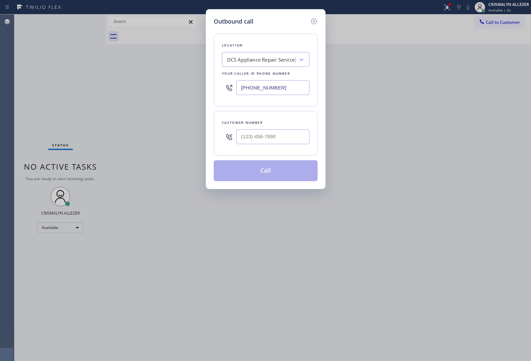
drag, startPoint x: 288, startPoint y: 89, endPoint x: 173, endPoint y: 87, distance: 115.4
click at [176, 87] on div "Outbound call Location DCS Appliance Repair Service Your caller id phone number…" at bounding box center [265, 180] width 531 height 361
paste input "855) 731-4952"
type input "[PHONE_NUMBER]"
click at [286, 138] on input "(___) ___-____" at bounding box center [272, 136] width 73 height 15
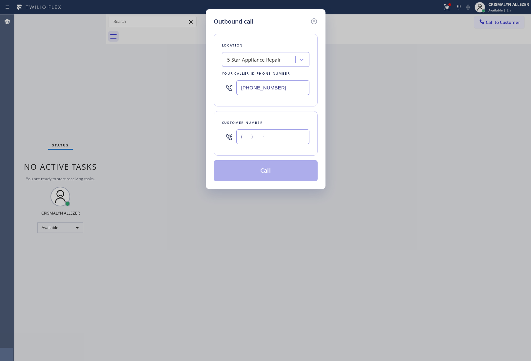
paste input "718) 843-0969"
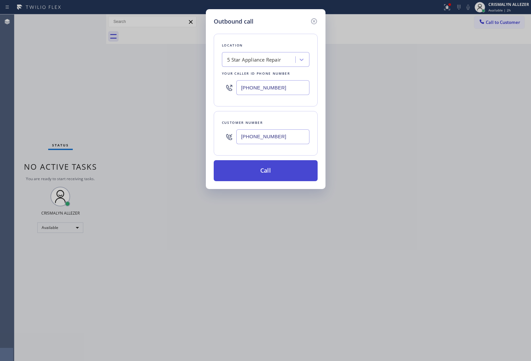
type input "[PHONE_NUMBER]"
click at [270, 175] on button "Call" at bounding box center [266, 170] width 104 height 21
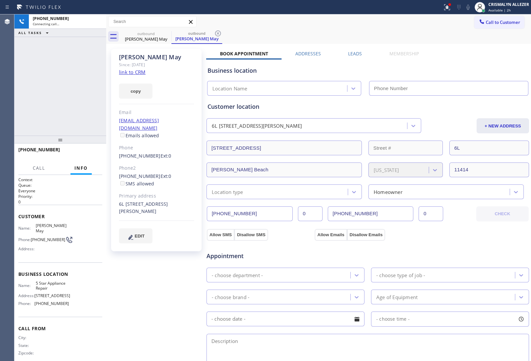
click at [133, 73] on link "link to CRM" at bounding box center [132, 72] width 27 height 7
type input "[PHONE_NUMBER]"
click at [88, 154] on span "HANG UP" at bounding box center [87, 152] width 20 height 5
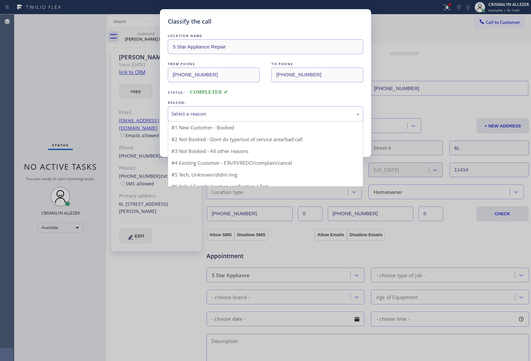
click at [275, 118] on div "Select a reason" at bounding box center [265, 113] width 195 height 15
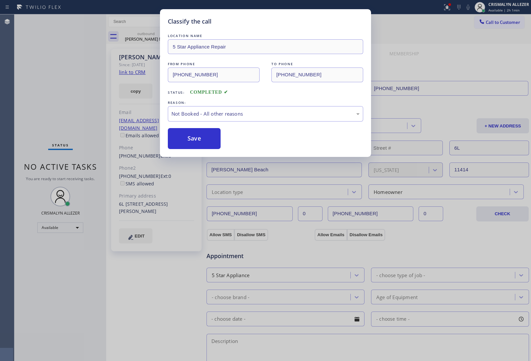
click at [186, 141] on button "Save" at bounding box center [194, 138] width 53 height 21
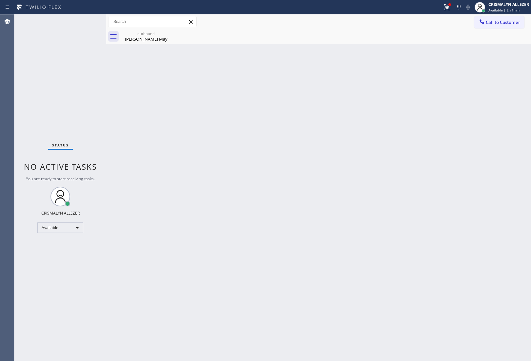
click at [145, 40] on div "[PERSON_NAME] May" at bounding box center [145, 39] width 49 height 6
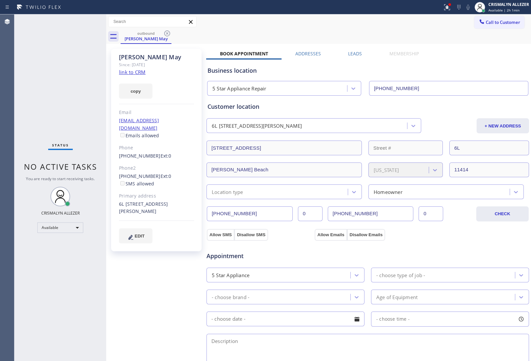
click at [357, 53] on label "Leads" at bounding box center [355, 53] width 14 height 6
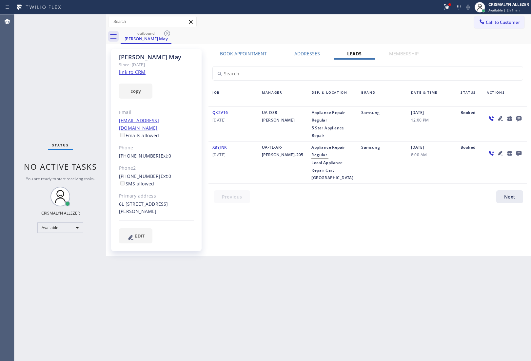
click at [521, 118] on icon at bounding box center [519, 118] width 8 height 8
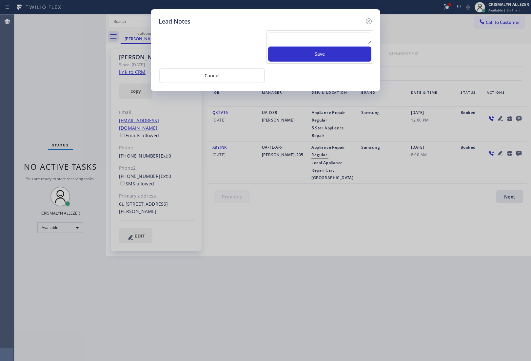
click at [312, 36] on textarea at bounding box center [319, 38] width 103 height 12
paste textarea "ALL GOODS NOW"
type textarea "ALL GOODS NOW"
click at [315, 56] on button "Save" at bounding box center [319, 54] width 103 height 15
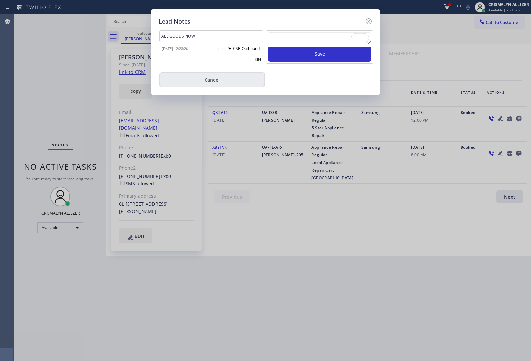
click at [219, 83] on button "Cancel" at bounding box center [212, 79] width 106 height 15
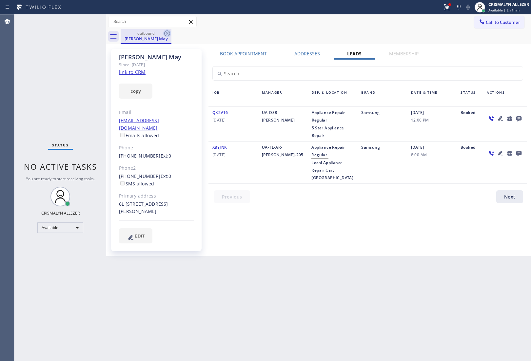
click at [168, 32] on icon at bounding box center [167, 33] width 8 height 8
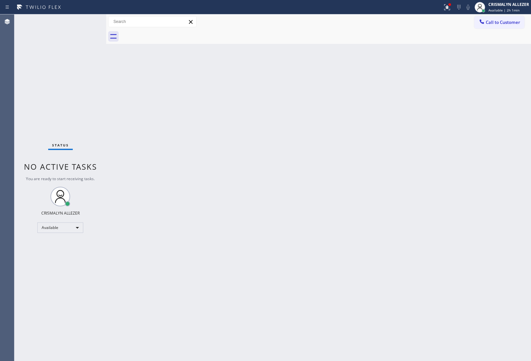
drag, startPoint x: 485, startPoint y: 24, endPoint x: 461, endPoint y: 35, distance: 27.1
click at [486, 24] on button "Call to Customer" at bounding box center [499, 22] width 50 height 12
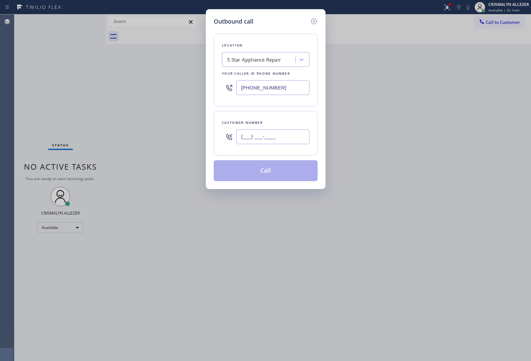
click at [276, 143] on input "(___) ___-____" at bounding box center [272, 136] width 73 height 15
paste input "310) 849-5546"
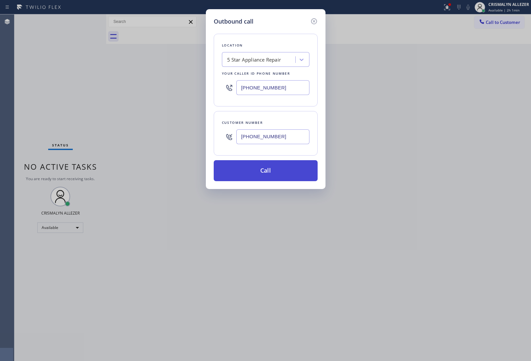
type input "[PHONE_NUMBER]"
click at [269, 174] on button "Call" at bounding box center [266, 170] width 104 height 21
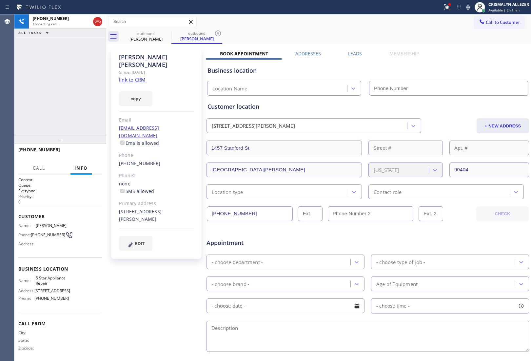
click at [122, 76] on link "link to CRM" at bounding box center [132, 79] width 27 height 7
type input "[PHONE_NUMBER]"
click at [84, 153] on span "HANG UP" at bounding box center [87, 152] width 20 height 5
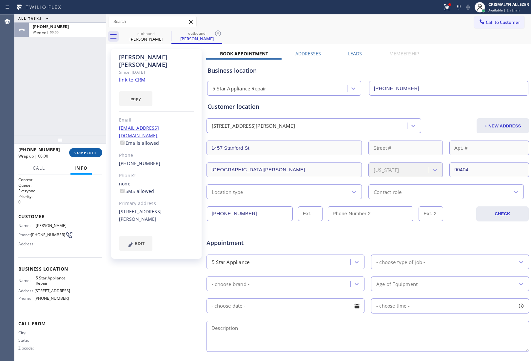
click at [84, 153] on span "COMPLETE" at bounding box center [85, 152] width 23 height 5
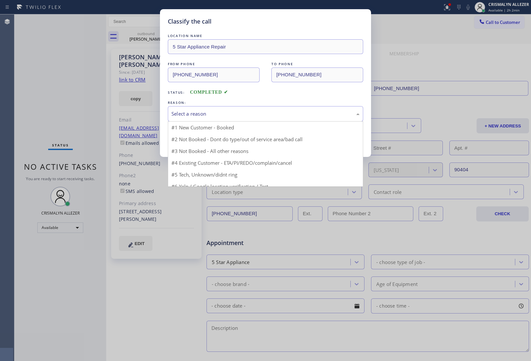
click at [302, 120] on div "Select a reason" at bounding box center [265, 113] width 195 height 15
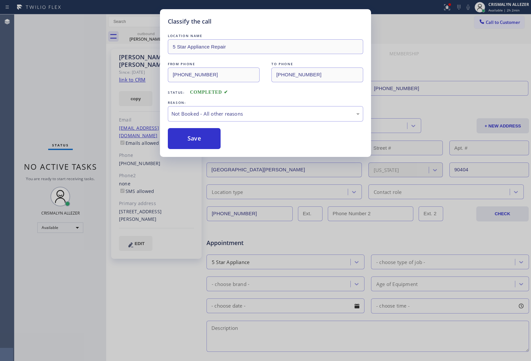
click at [195, 140] on button "Save" at bounding box center [194, 138] width 53 height 21
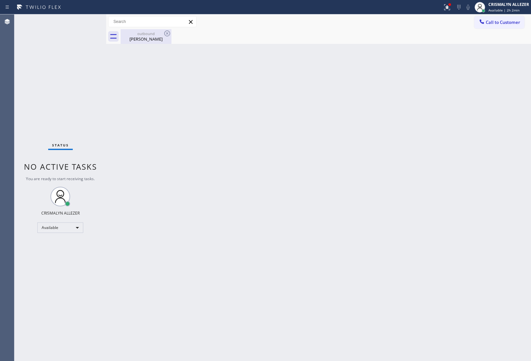
click at [149, 38] on div "[PERSON_NAME]" at bounding box center [145, 39] width 49 height 6
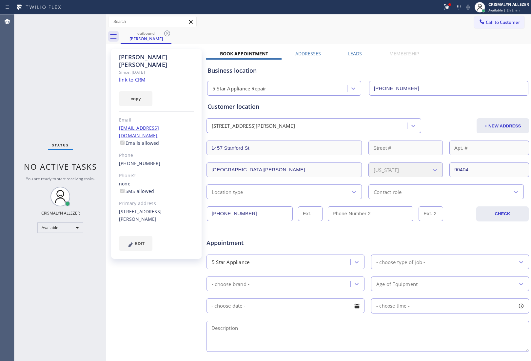
click at [354, 53] on label "Leads" at bounding box center [355, 53] width 14 height 6
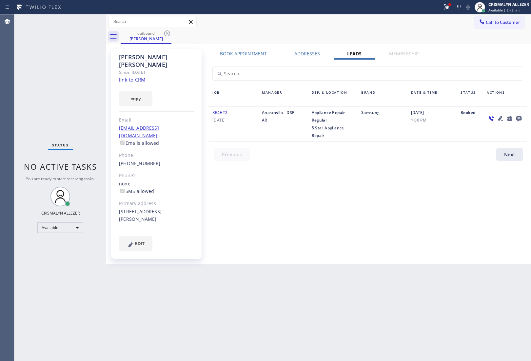
click at [517, 117] on icon at bounding box center [518, 118] width 5 height 5
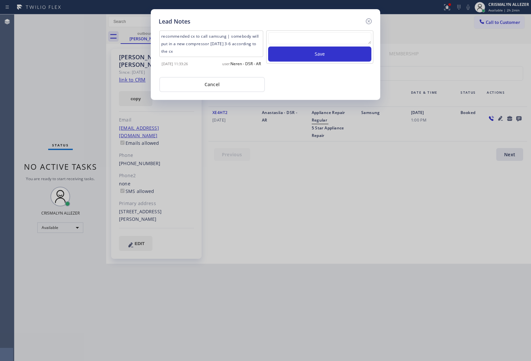
click at [302, 46] on div at bounding box center [319, 39] width 103 height 14
click at [302, 41] on textarea "To enrich screen reader interactions, please activate Accessibility in Grammarl…" at bounding box center [319, 38] width 103 height 12
paste textarea "no answer | please xfer here"
type textarea "no answer | please xfer here"
click at [305, 57] on button "Save" at bounding box center [319, 54] width 103 height 15
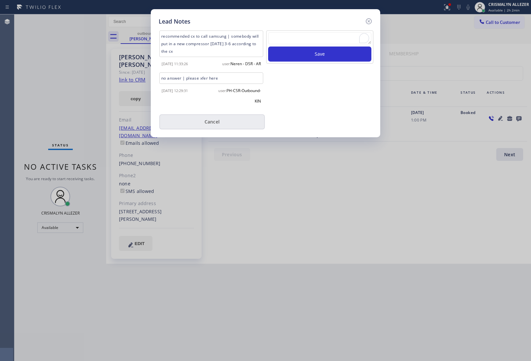
click at [214, 124] on button "Cancel" at bounding box center [212, 121] width 106 height 15
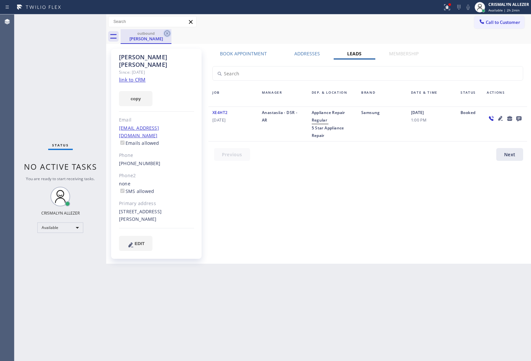
drag, startPoint x: 166, startPoint y: 32, endPoint x: 179, endPoint y: 2, distance: 32.3
click at [166, 31] on icon at bounding box center [167, 33] width 6 height 6
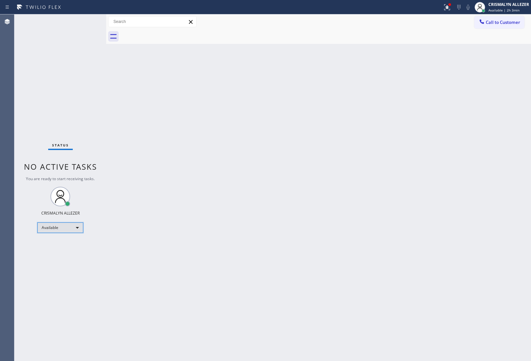
click at [79, 228] on div "Available" at bounding box center [60, 227] width 46 height 10
click at [60, 261] on li "Break" at bounding box center [60, 261] width 45 height 8
